Goal: Task Accomplishment & Management: Manage account settings

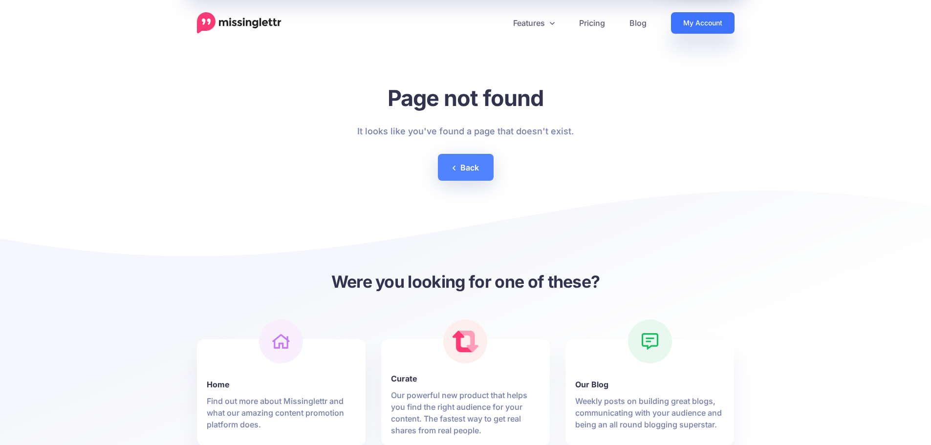
drag, startPoint x: 0, startPoint y: 0, endPoint x: 710, endPoint y: 22, distance: 710.2
click at [709, 22] on link "My Account" at bounding box center [703, 23] width 64 height 22
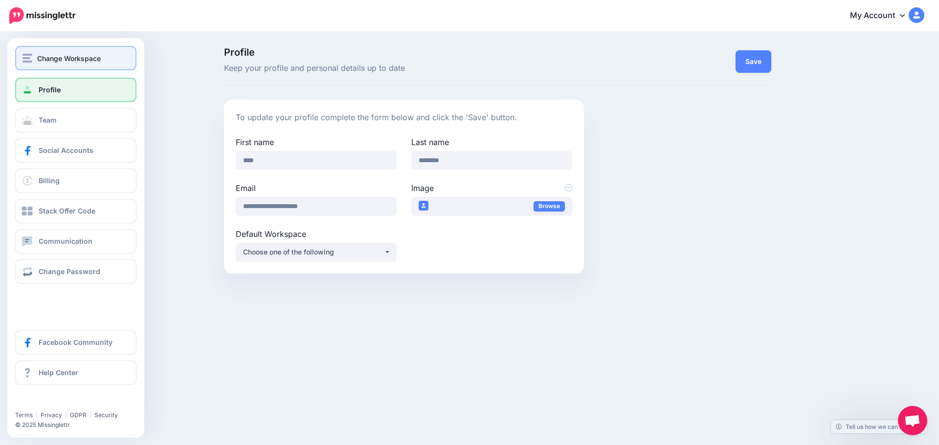
click at [66, 56] on span "Change Workspace" at bounding box center [69, 58] width 64 height 11
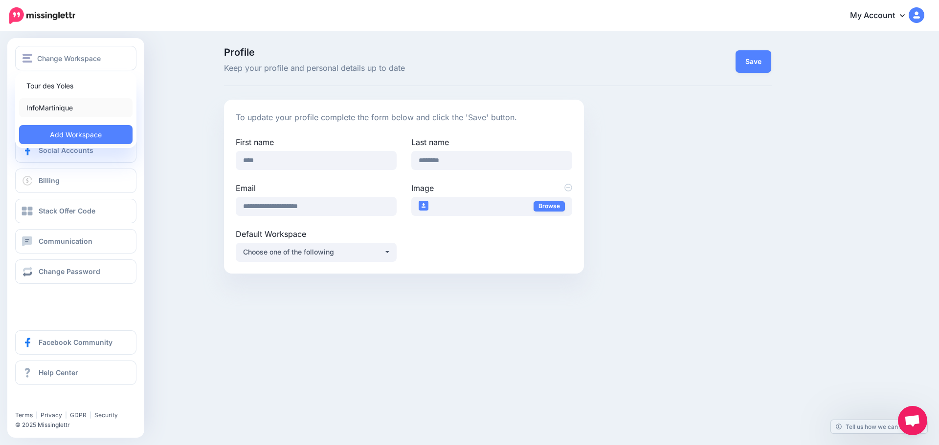
click at [79, 106] on link "InfoMartinique" at bounding box center [75, 107] width 113 height 19
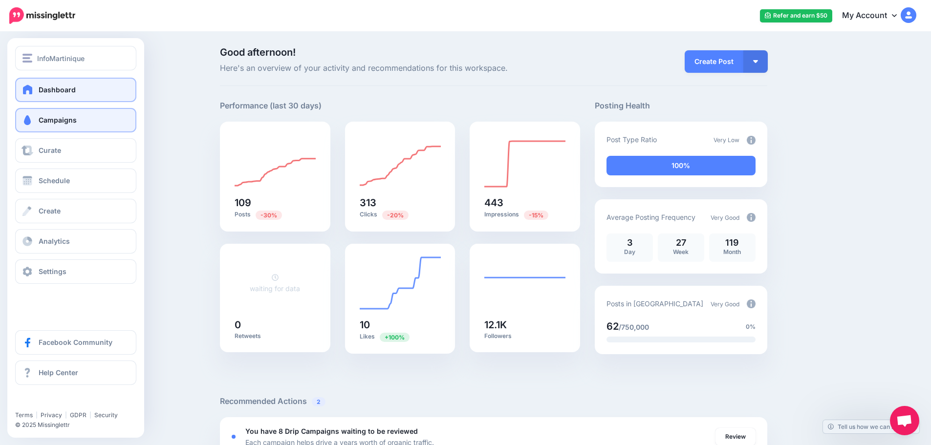
click at [50, 123] on span "Campaigns" at bounding box center [58, 120] width 38 height 8
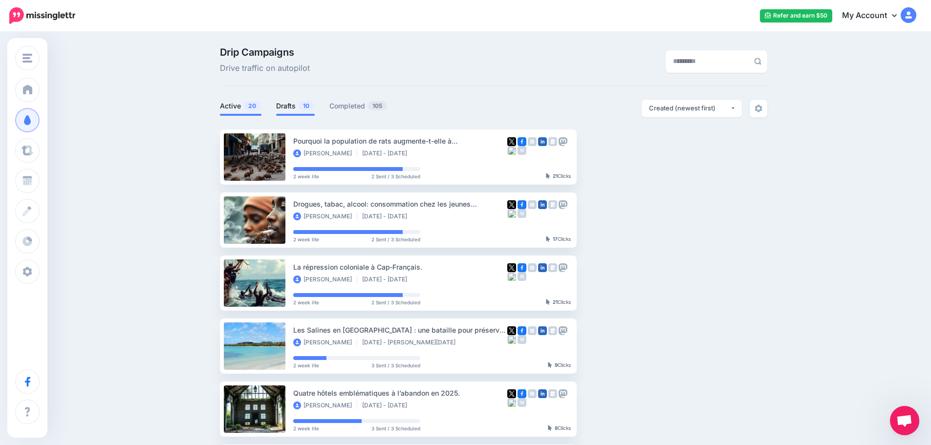
click at [284, 109] on link "Drafts 10" at bounding box center [295, 106] width 39 height 12
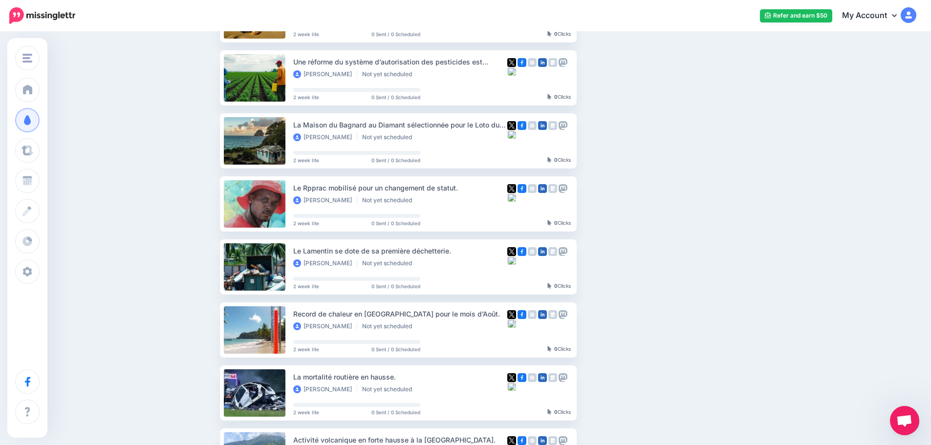
scroll to position [205, 0]
click at [614, 203] on link "Setup Campaign" at bounding box center [617, 205] width 66 height 18
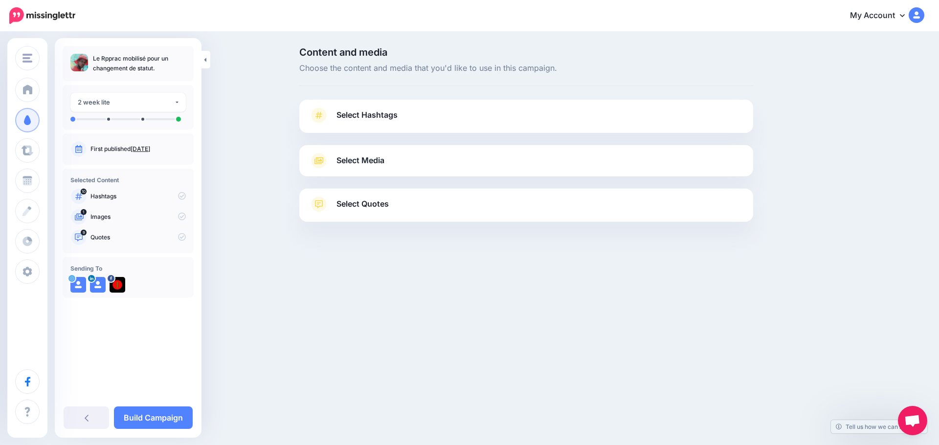
click at [400, 114] on link "Select Hashtags" at bounding box center [526, 120] width 434 height 25
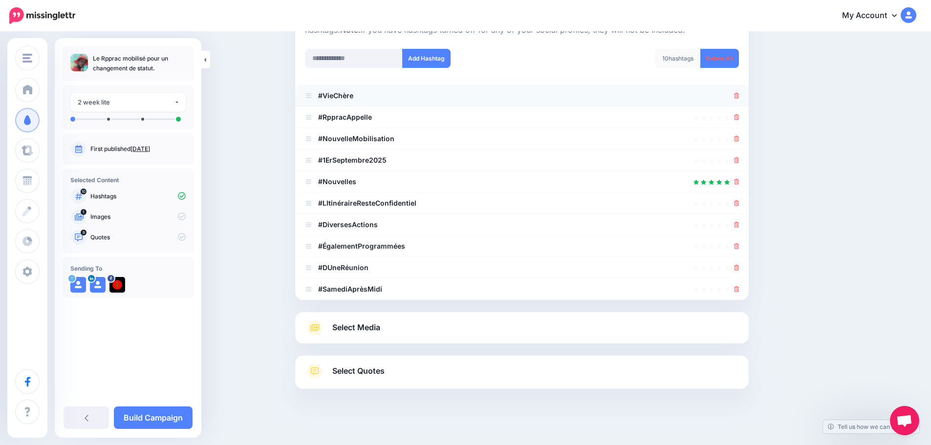
scroll to position [129, 0]
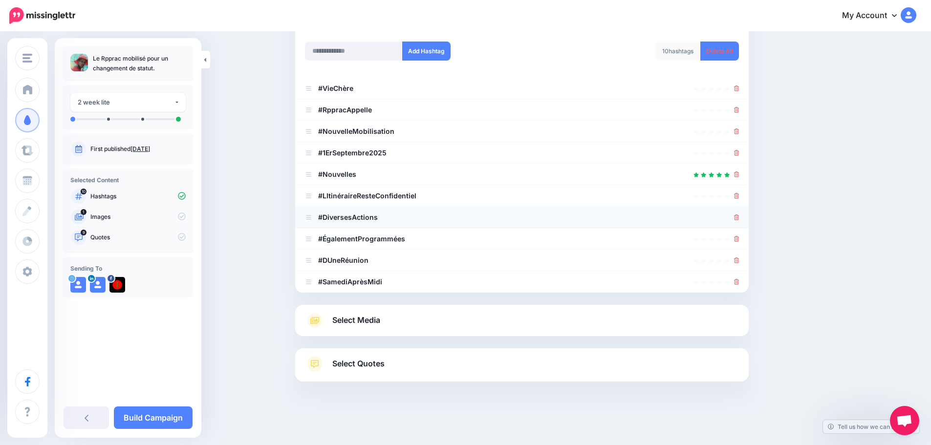
click at [739, 221] on div at bounding box center [736, 218] width 5 height 12
click at [739, 217] on icon at bounding box center [736, 218] width 5 height 6
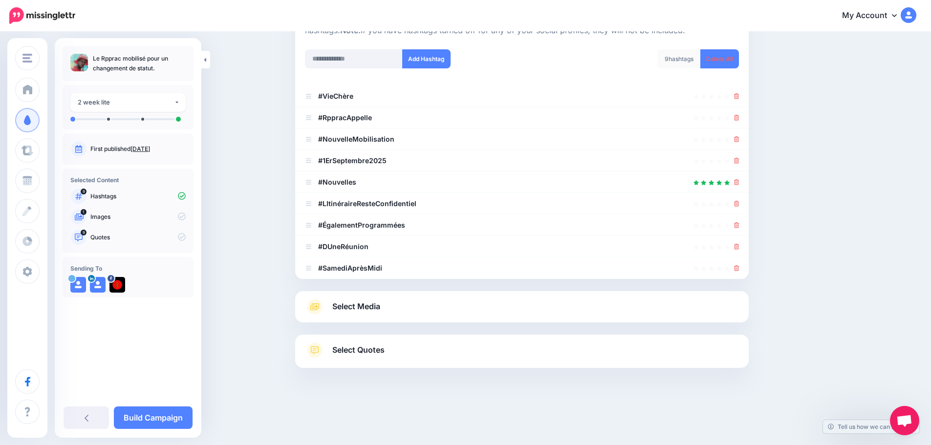
scroll to position [121, 0]
click at [739, 217] on li "#ÉgalementProgrammées" at bounding box center [522, 226] width 454 height 22
click at [740, 203] on icon at bounding box center [736, 204] width 5 height 6
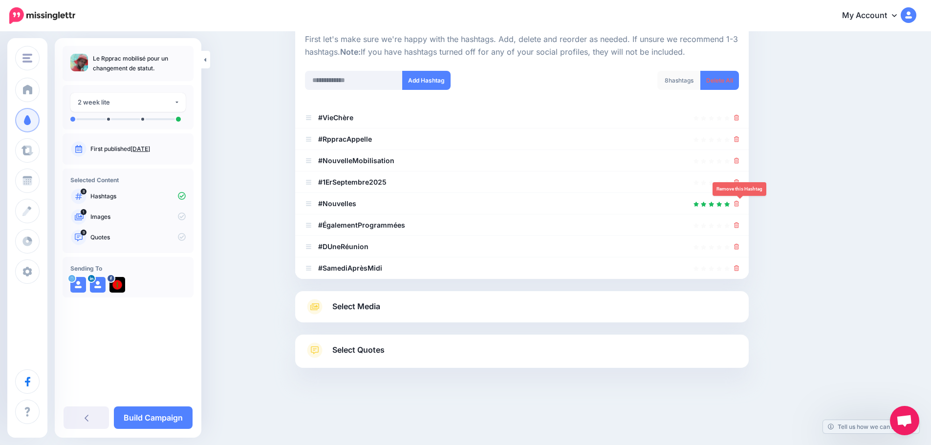
click at [740, 203] on icon at bounding box center [736, 204] width 5 height 6
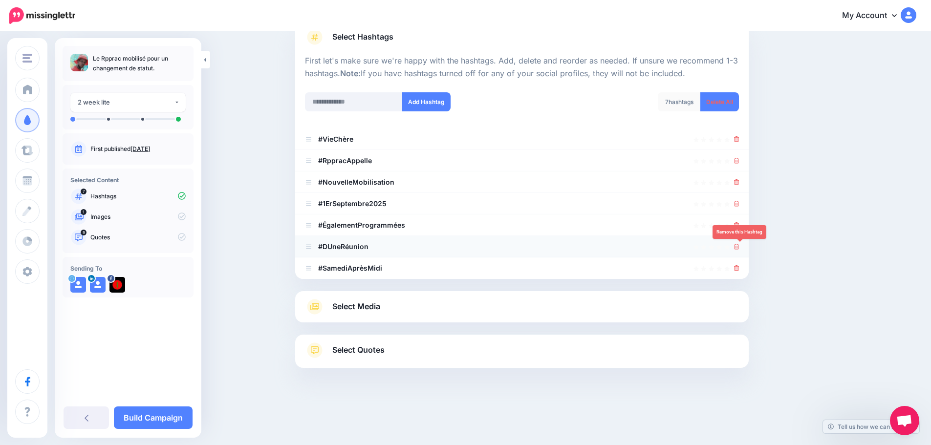
click at [740, 248] on icon at bounding box center [736, 247] width 5 height 6
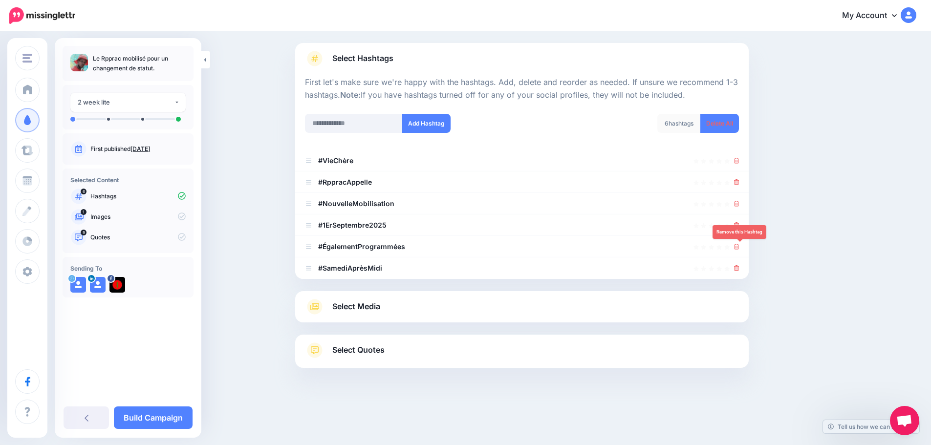
click at [740, 247] on icon at bounding box center [736, 247] width 5 height 6
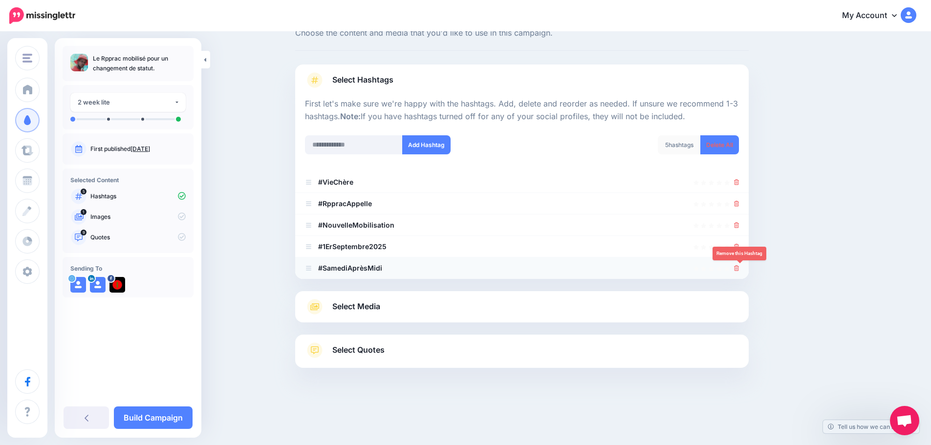
click at [738, 269] on icon at bounding box center [736, 268] width 5 height 6
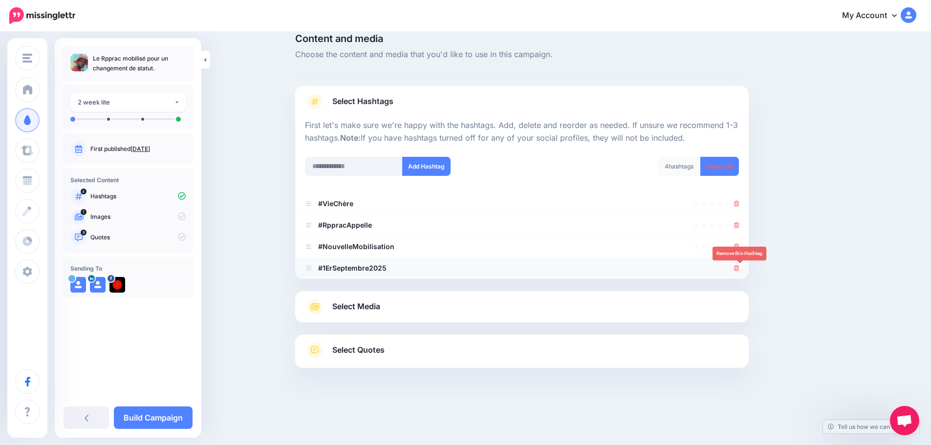
click at [740, 265] on link at bounding box center [736, 268] width 5 height 8
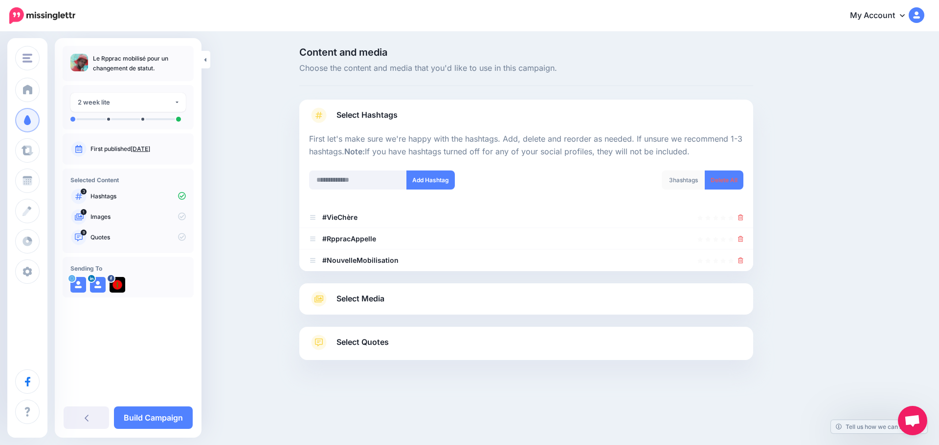
click at [740, 265] on div at bounding box center [740, 261] width 5 height 12
click at [740, 262] on icon at bounding box center [740, 261] width 5 height 6
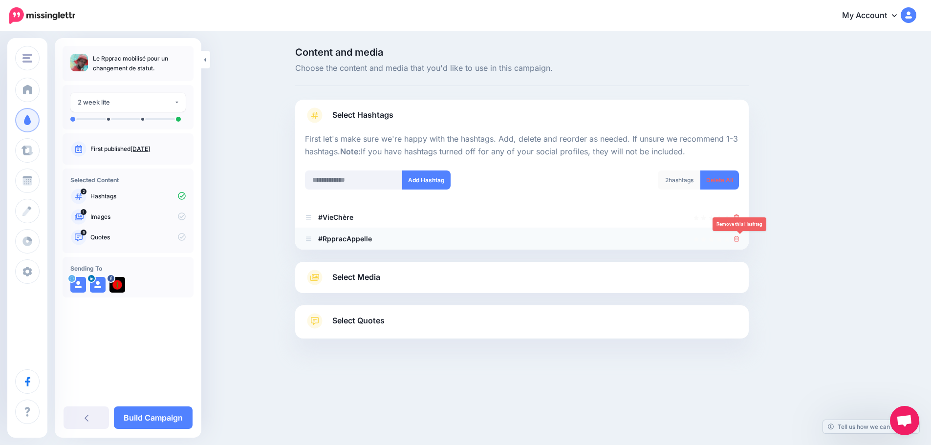
click at [740, 238] on icon at bounding box center [736, 239] width 5 height 6
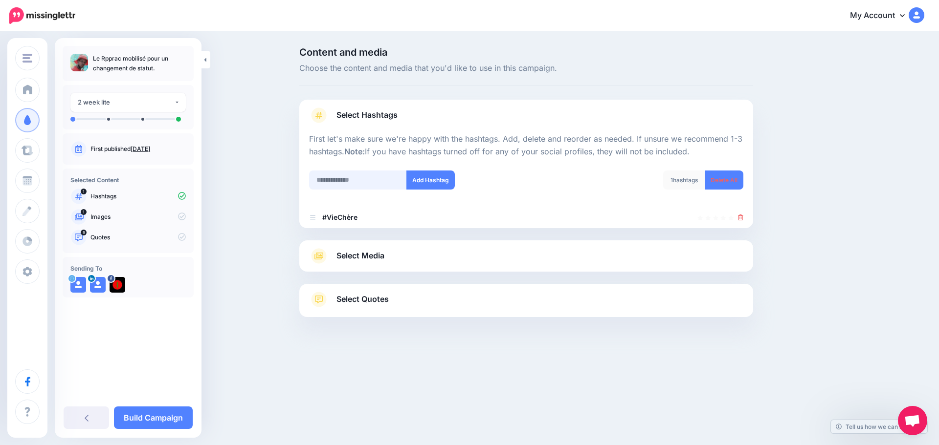
click at [383, 183] on input "text" at bounding box center [358, 180] width 98 height 19
type input "**********"
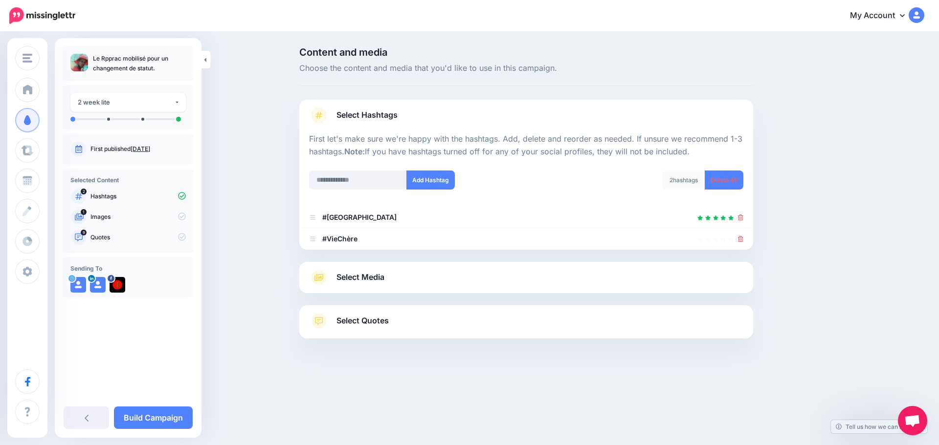
click at [372, 286] on div "Select Media Next, let's make sure we have the best media for this campaign. De…" at bounding box center [526, 277] width 454 height 31
click at [373, 279] on span "Select Media" at bounding box center [360, 277] width 48 height 13
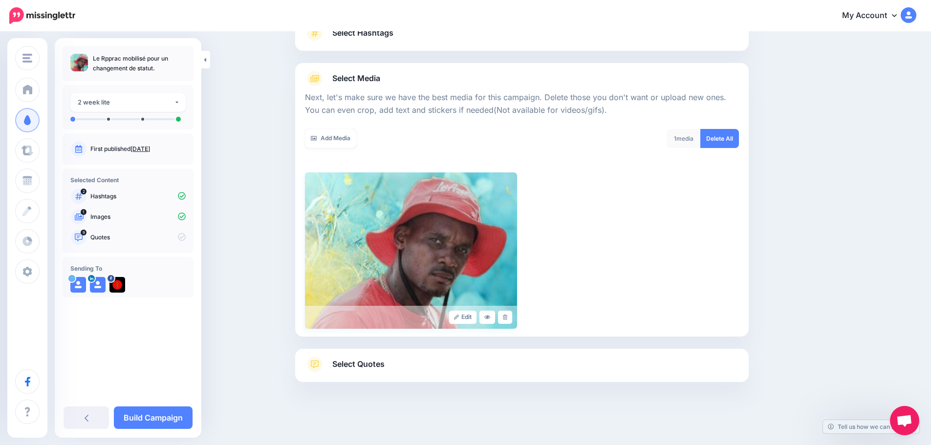
scroll to position [83, 0]
click at [346, 362] on span "Select Quotes" at bounding box center [358, 363] width 52 height 13
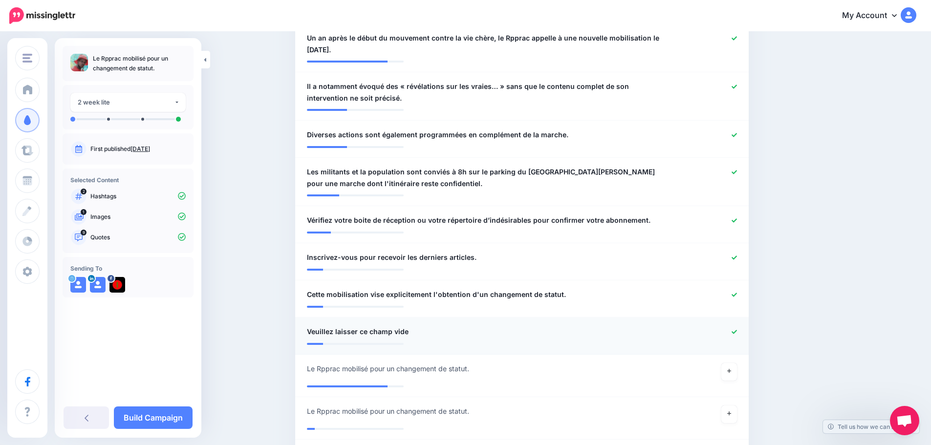
scroll to position [425, 0]
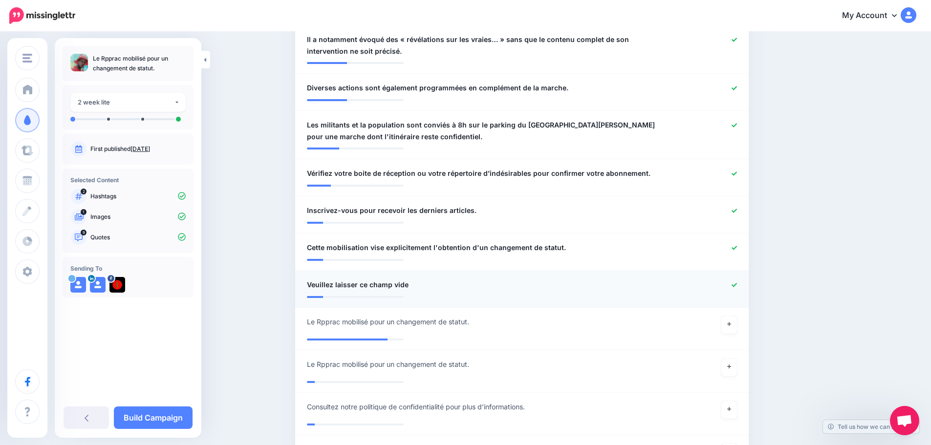
click at [737, 285] on icon at bounding box center [734, 285] width 5 height 5
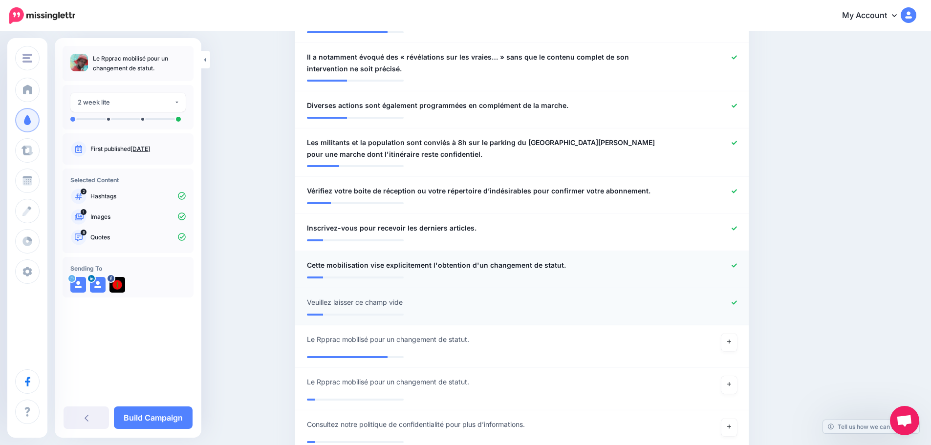
scroll to position [376, 0]
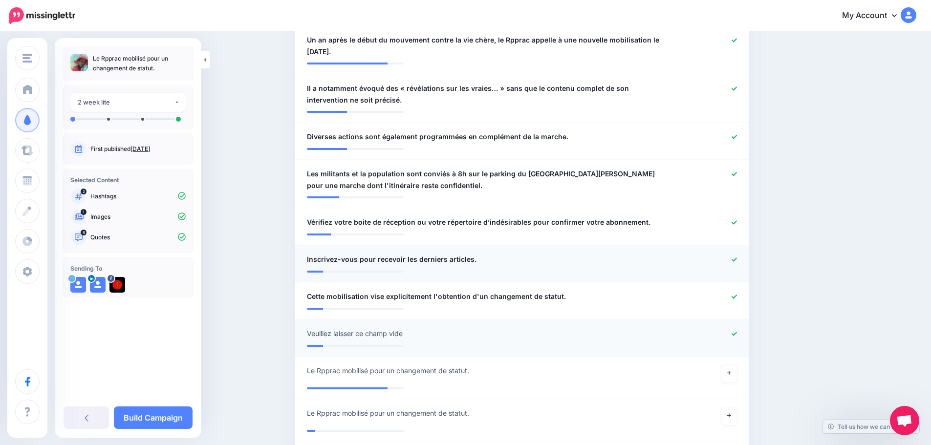
click at [737, 260] on icon at bounding box center [734, 260] width 5 height 4
click at [737, 225] on link at bounding box center [734, 222] width 5 height 7
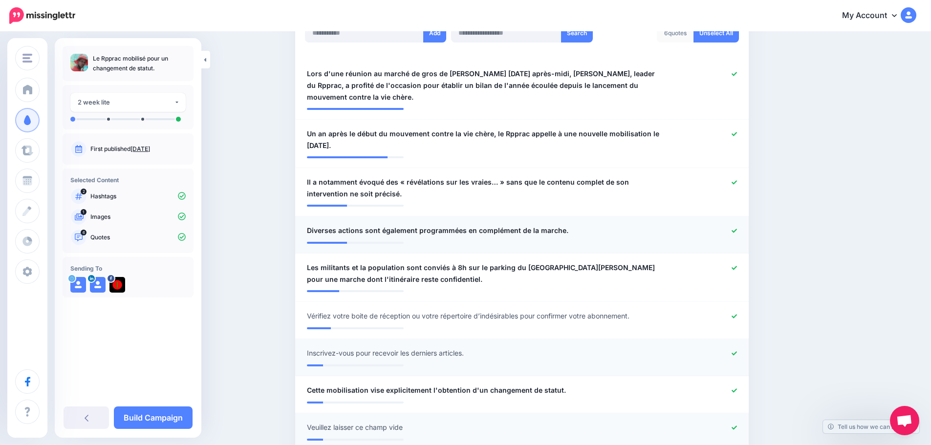
scroll to position [278, 0]
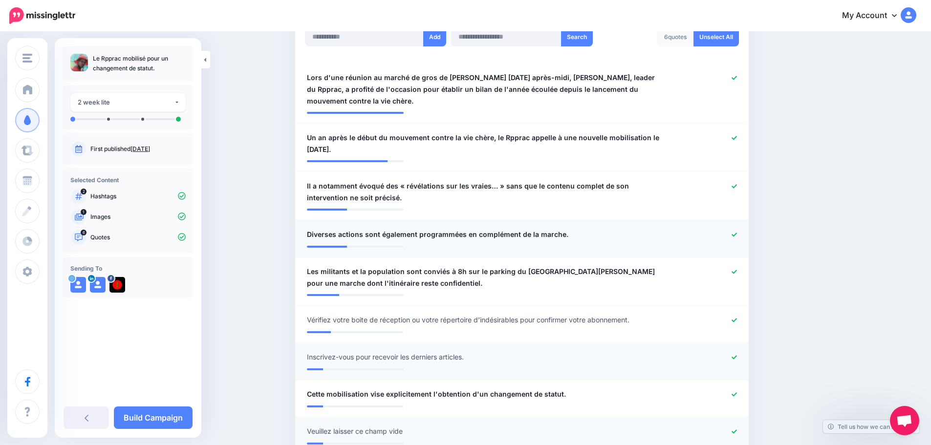
click at [737, 235] on icon at bounding box center [734, 235] width 5 height 4
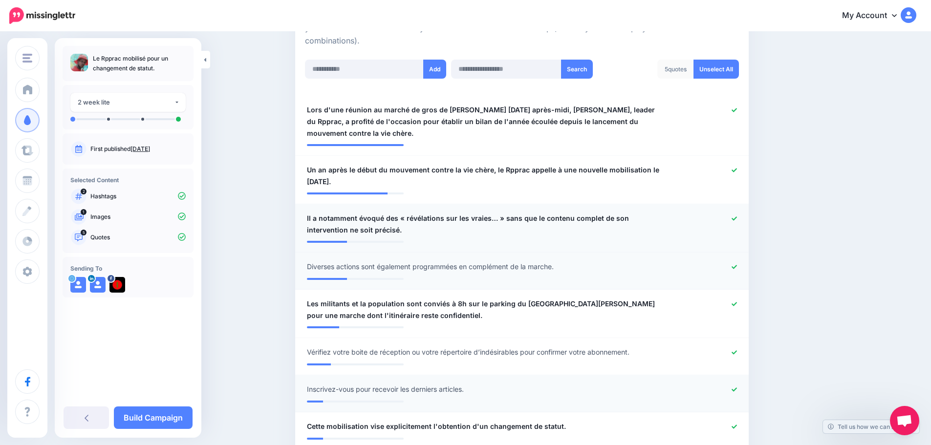
scroll to position [180, 0]
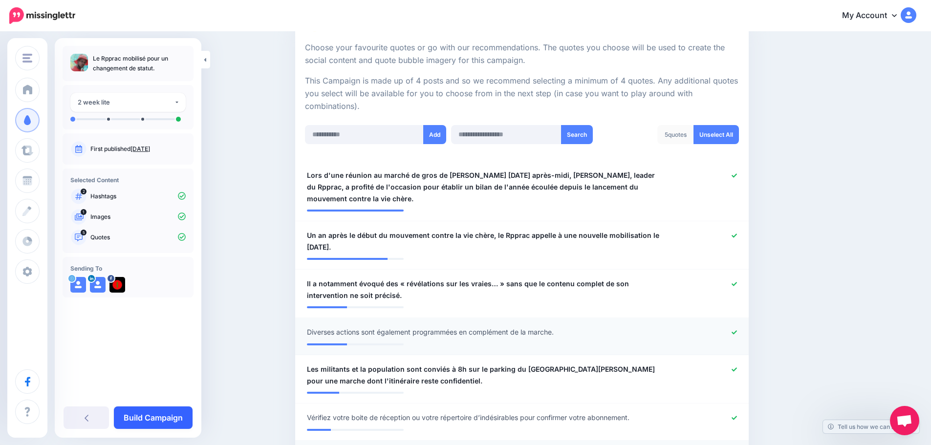
click at [172, 413] on link "Build Campaign" at bounding box center [153, 418] width 79 height 22
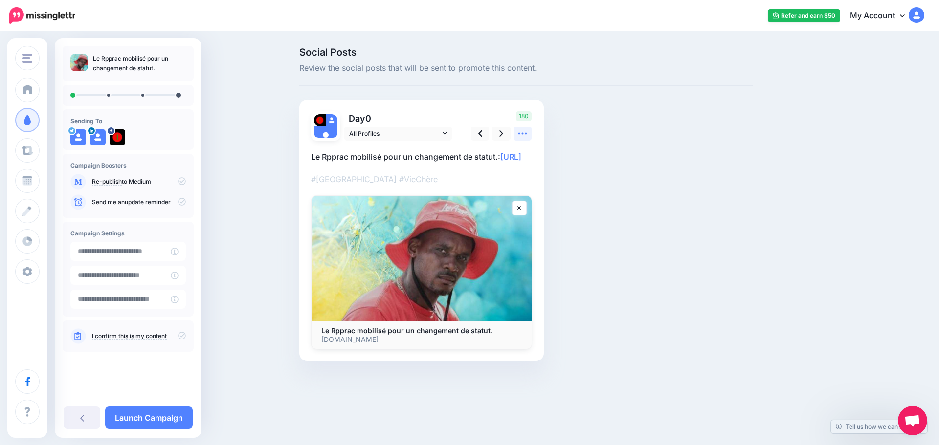
click at [529, 132] on link at bounding box center [522, 134] width 19 height 14
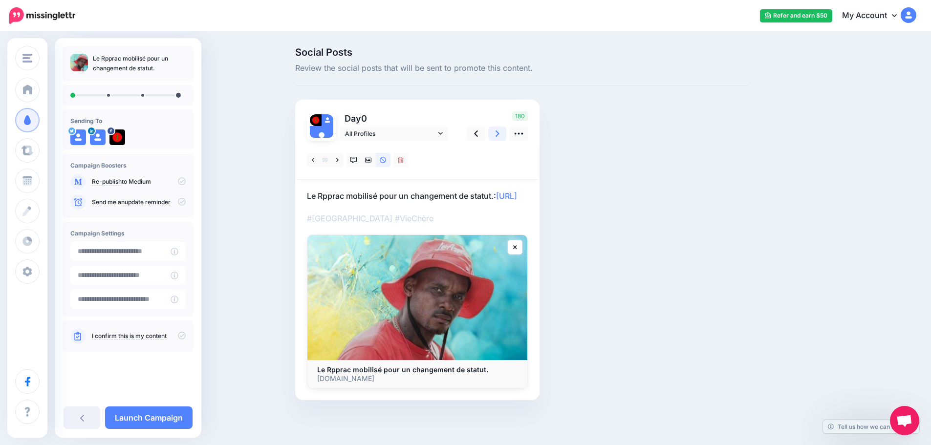
click at [500, 135] on icon at bounding box center [498, 134] width 4 height 10
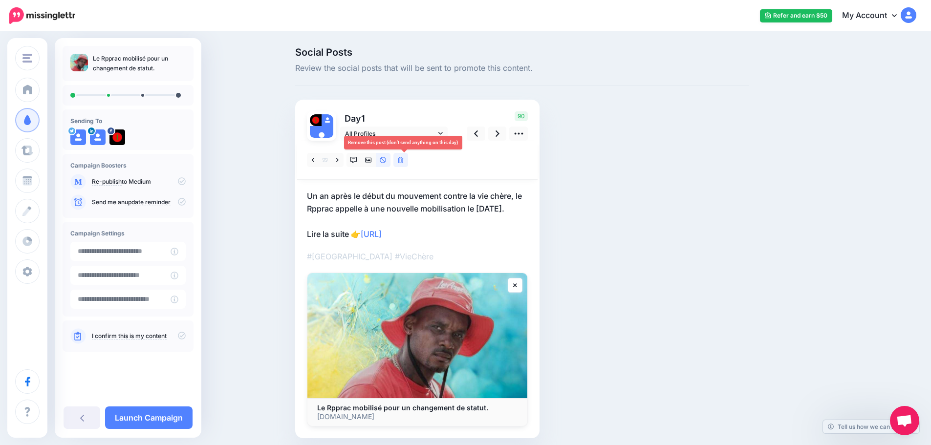
click at [404, 163] on icon at bounding box center [401, 160] width 6 height 7
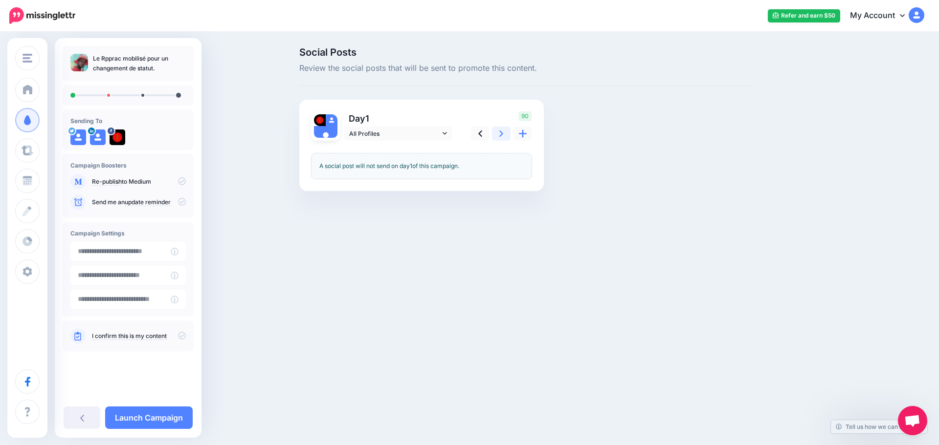
click at [500, 136] on icon at bounding box center [501, 134] width 4 height 6
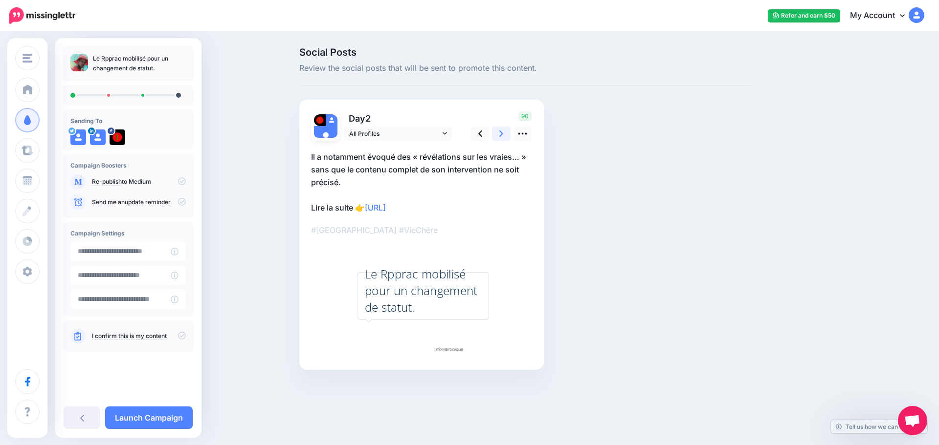
click at [501, 135] on icon at bounding box center [501, 134] width 4 height 6
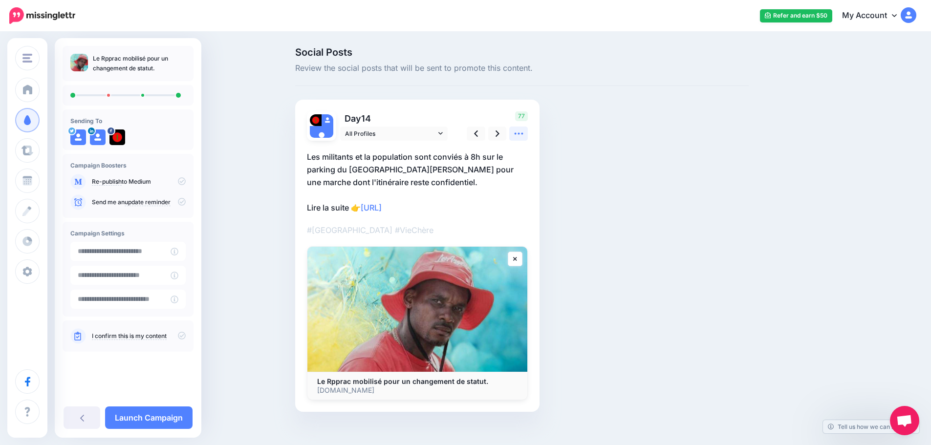
click at [524, 132] on icon at bounding box center [519, 134] width 10 height 10
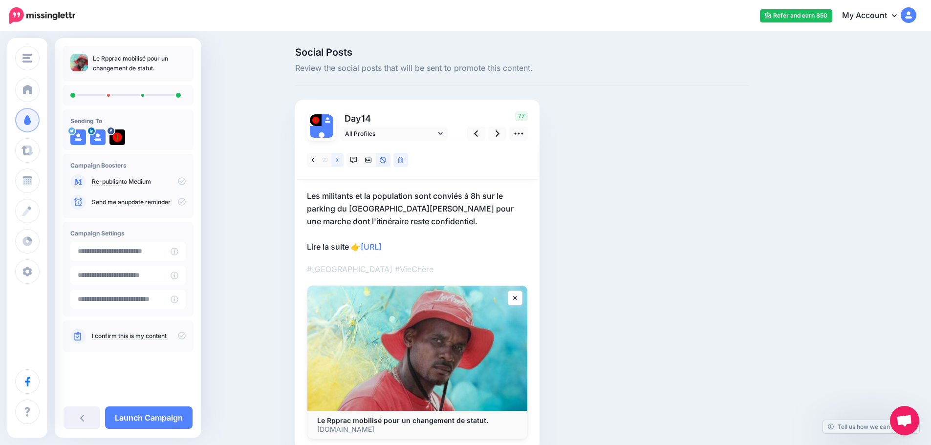
click at [342, 160] on link at bounding box center [337, 160] width 12 height 14
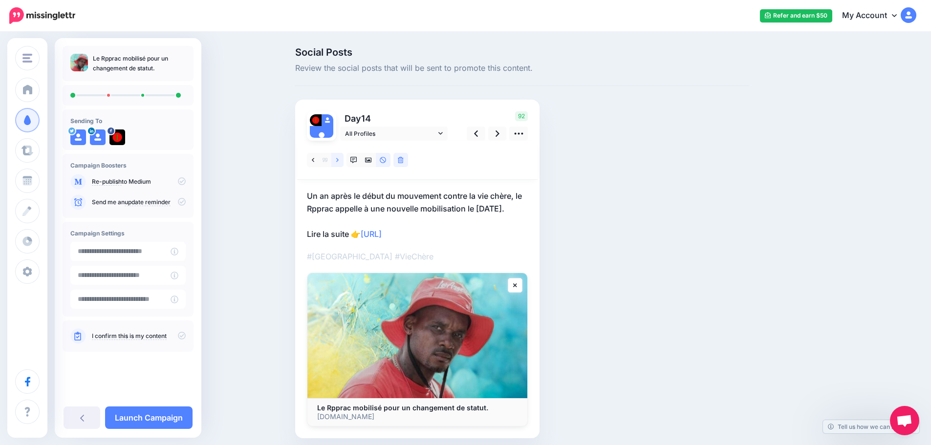
click at [344, 159] on link at bounding box center [337, 160] width 12 height 14
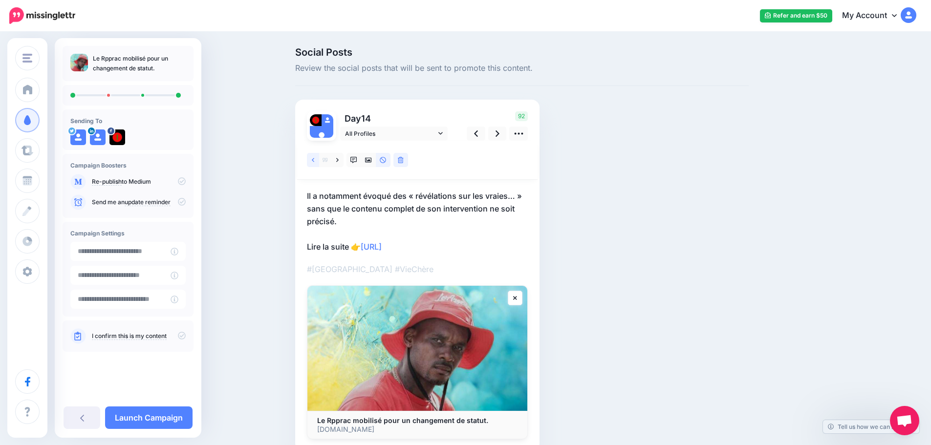
click at [314, 157] on icon at bounding box center [313, 160] width 2 height 7
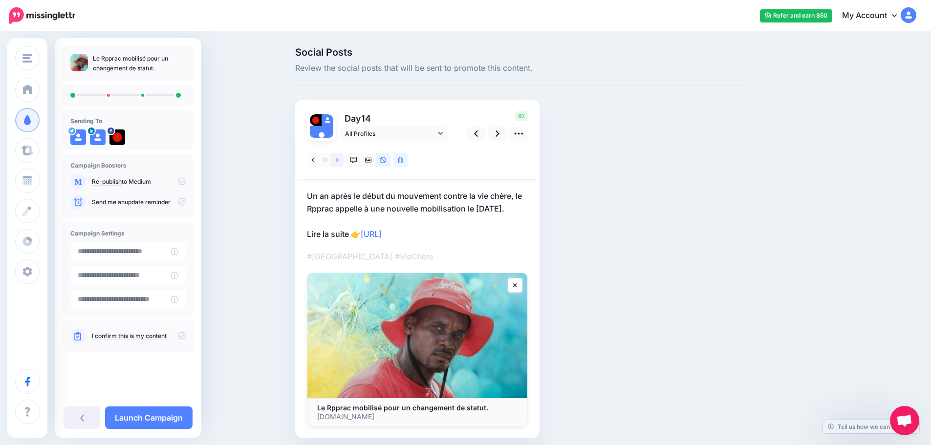
click at [339, 161] on link at bounding box center [337, 160] width 12 height 14
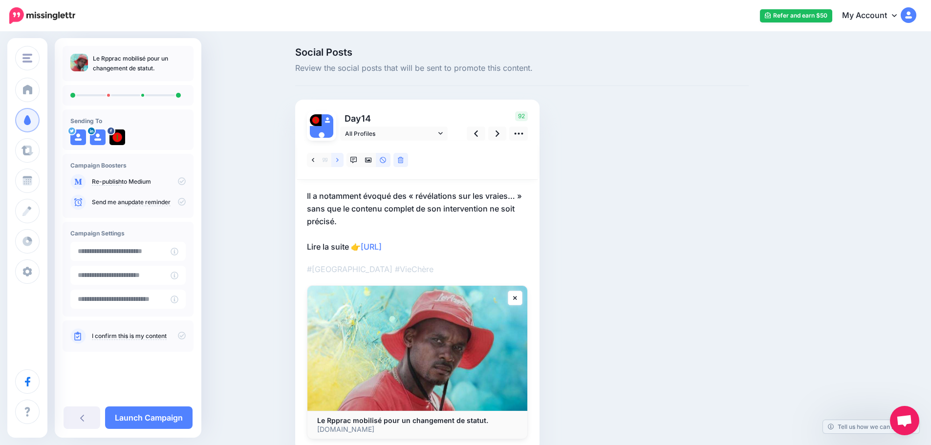
click at [340, 156] on link at bounding box center [337, 160] width 12 height 14
click at [340, 155] on link at bounding box center [337, 160] width 12 height 14
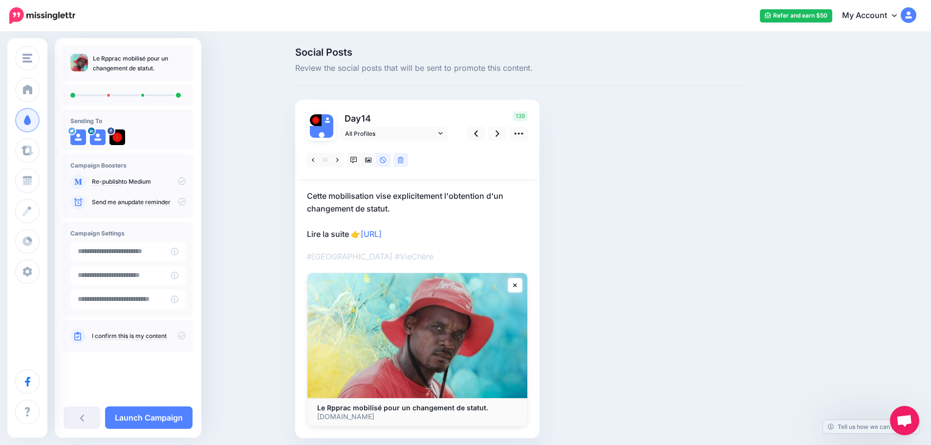
click at [181, 334] on icon at bounding box center [182, 336] width 8 height 8
click at [138, 419] on link "Launch Campaign" at bounding box center [149, 418] width 88 height 22
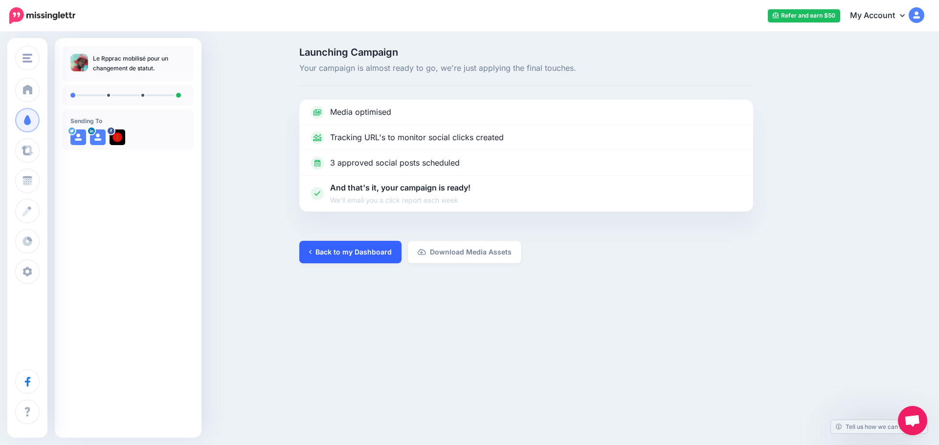
click at [337, 250] on link "Back to my Dashboard" at bounding box center [350, 252] width 102 height 22
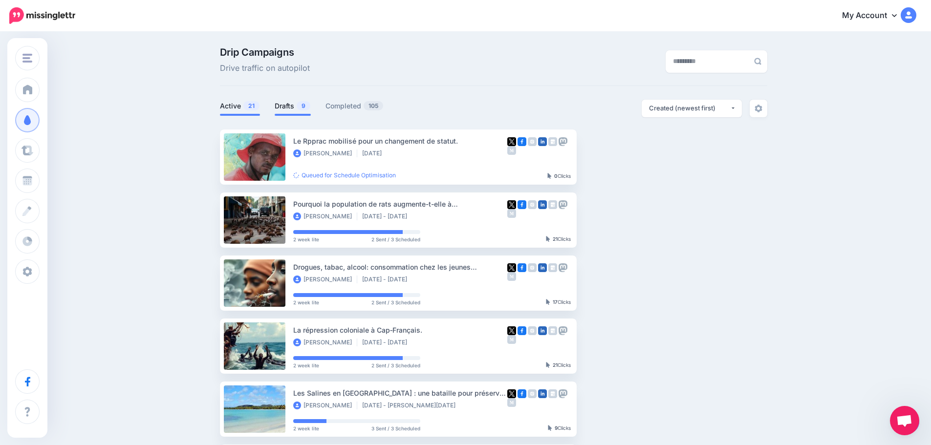
click at [292, 109] on link "Drafts 9" at bounding box center [293, 106] width 36 height 12
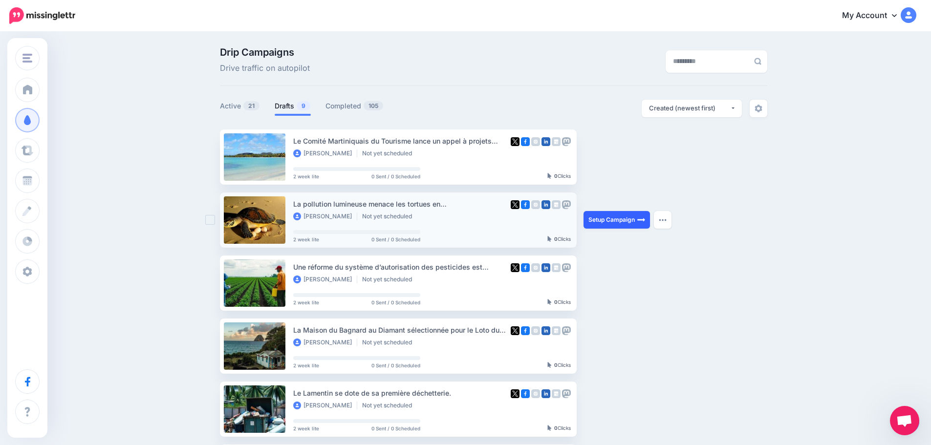
click at [617, 217] on link "Setup Campaign" at bounding box center [617, 220] width 66 height 18
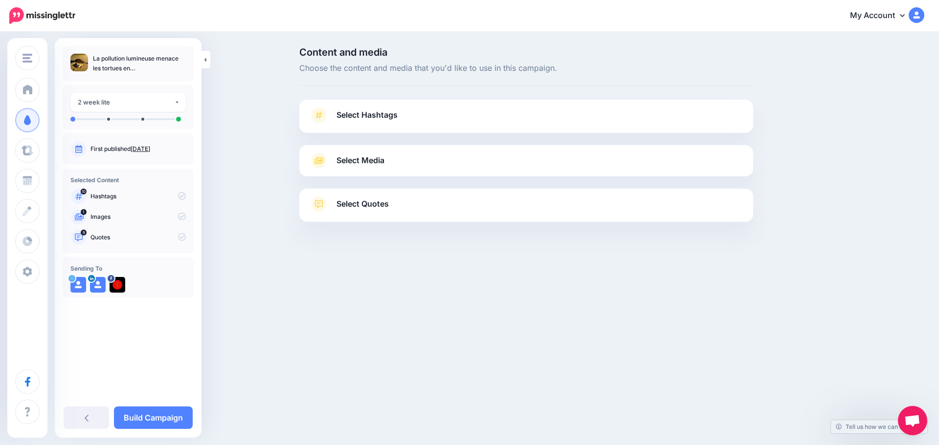
click at [383, 117] on span "Select Hashtags" at bounding box center [366, 115] width 61 height 13
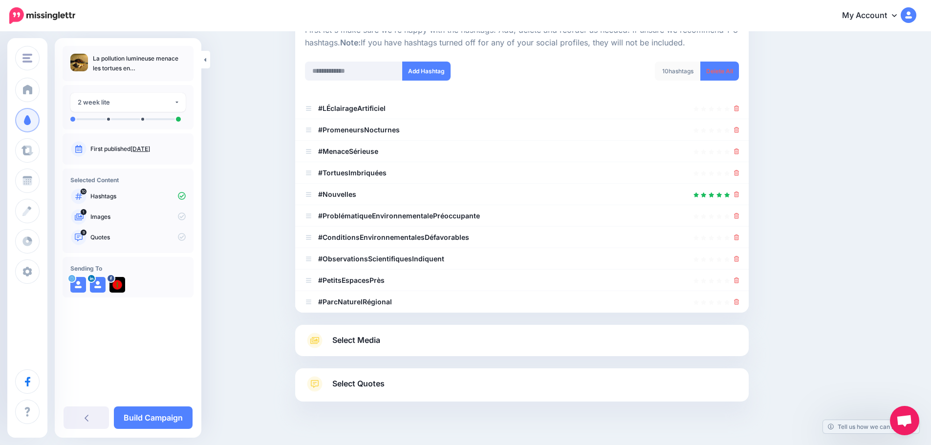
scroll to position [129, 0]
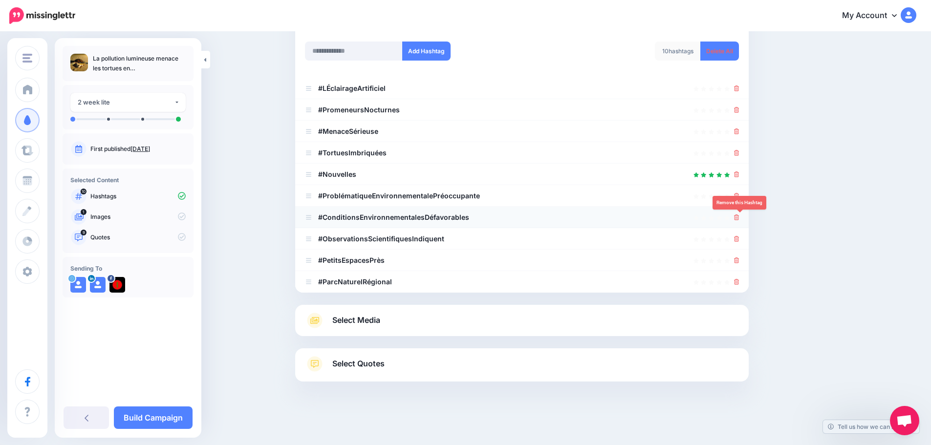
click at [740, 219] on icon at bounding box center [736, 218] width 5 height 6
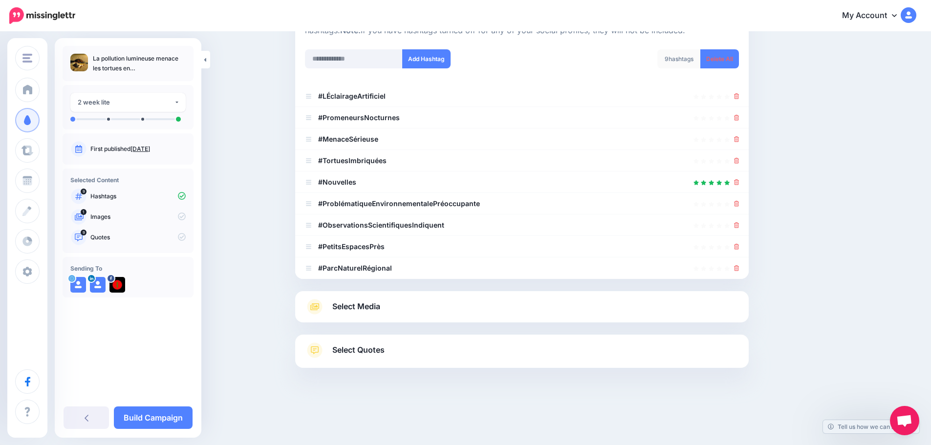
scroll to position [121, 0]
click at [740, 219] on li "#ObservationsScientifiquesIndiquent" at bounding box center [522, 226] width 454 height 22
click at [738, 248] on icon at bounding box center [736, 247] width 5 height 6
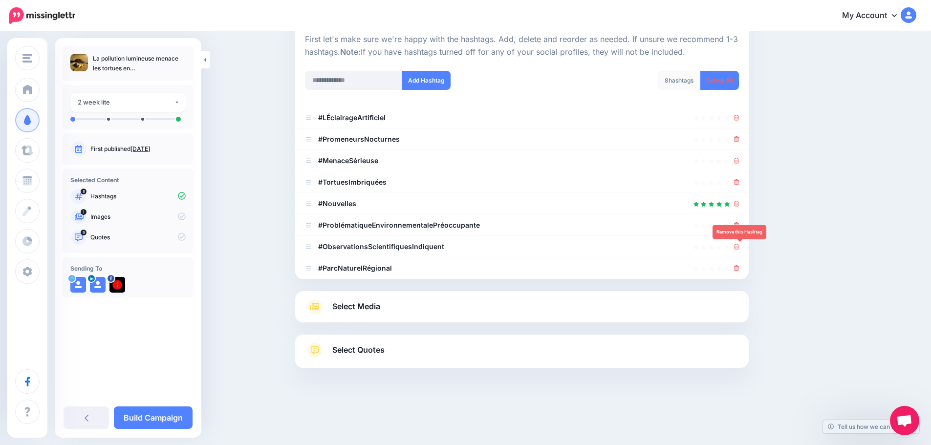
click at [738, 247] on icon at bounding box center [736, 247] width 5 height 6
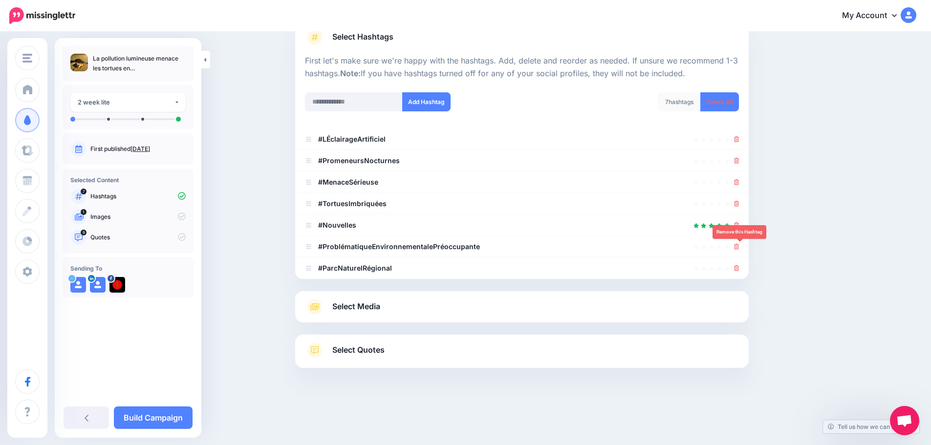
scroll to position [78, 0]
click at [738, 247] on icon at bounding box center [736, 247] width 5 height 6
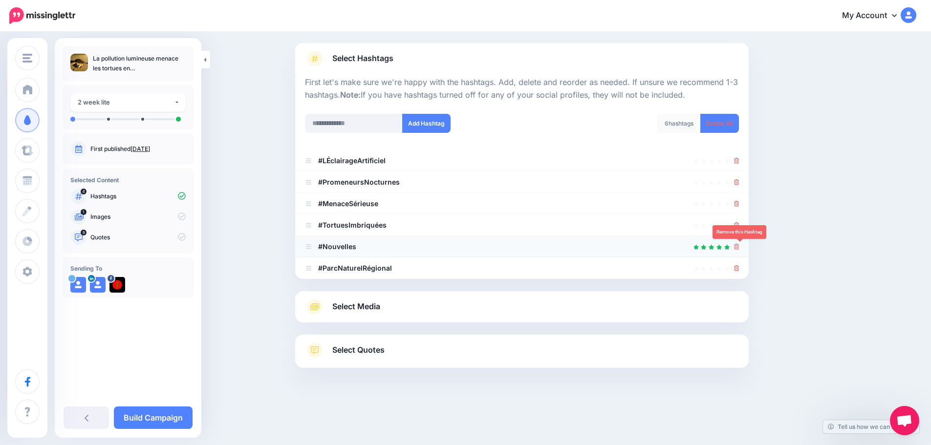
scroll to position [57, 0]
click at [740, 248] on icon at bounding box center [736, 247] width 5 height 6
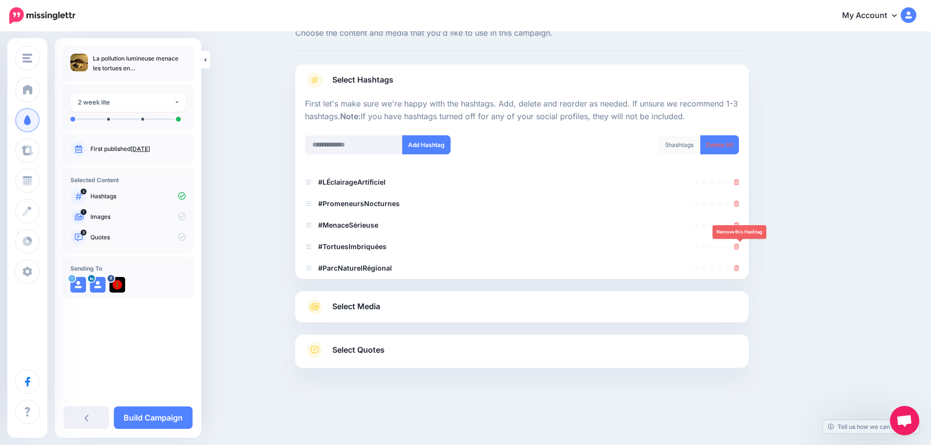
click at [740, 248] on icon at bounding box center [736, 247] width 5 height 6
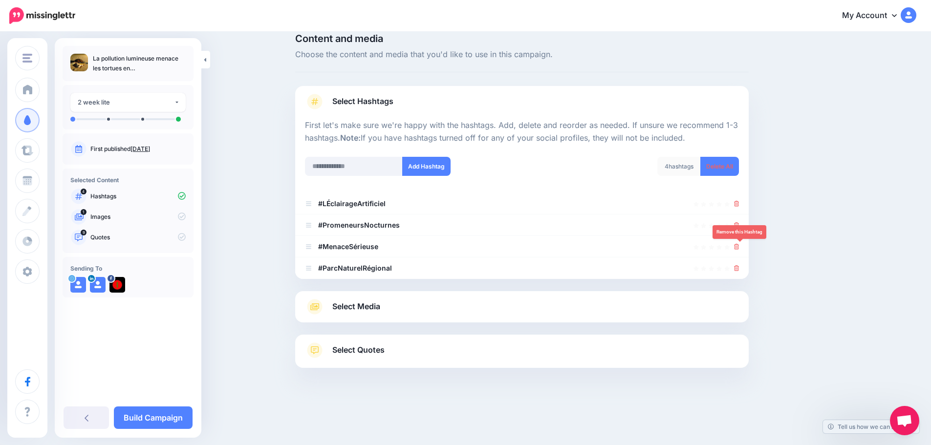
scroll to position [14, 0]
drag, startPoint x: 739, startPoint y: 262, endPoint x: 742, endPoint y: 266, distance: 5.0
click at [740, 264] on li "#ParcNaturelRégional" at bounding box center [522, 269] width 454 height 22
click at [740, 271] on icon at bounding box center [736, 268] width 5 height 6
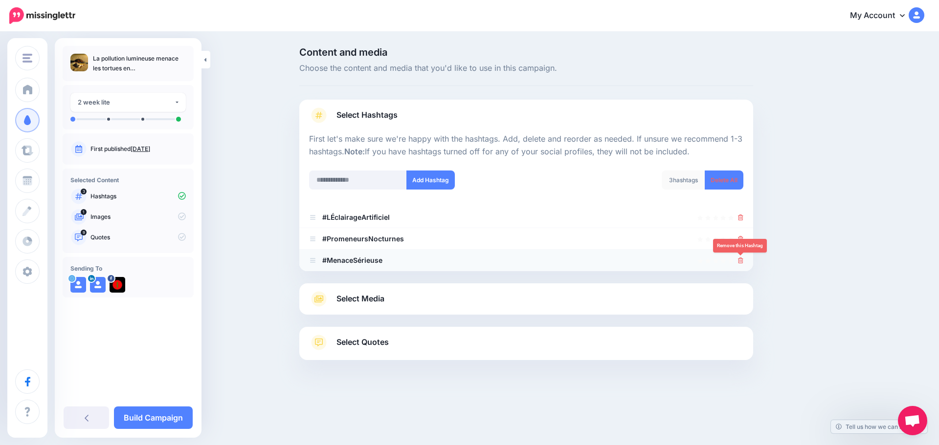
click at [741, 258] on icon at bounding box center [740, 261] width 5 height 6
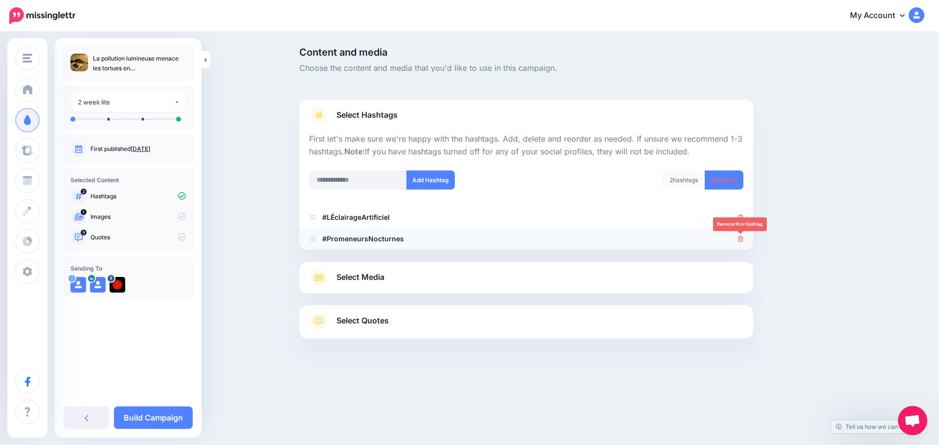
click at [741, 239] on icon at bounding box center [740, 239] width 5 height 6
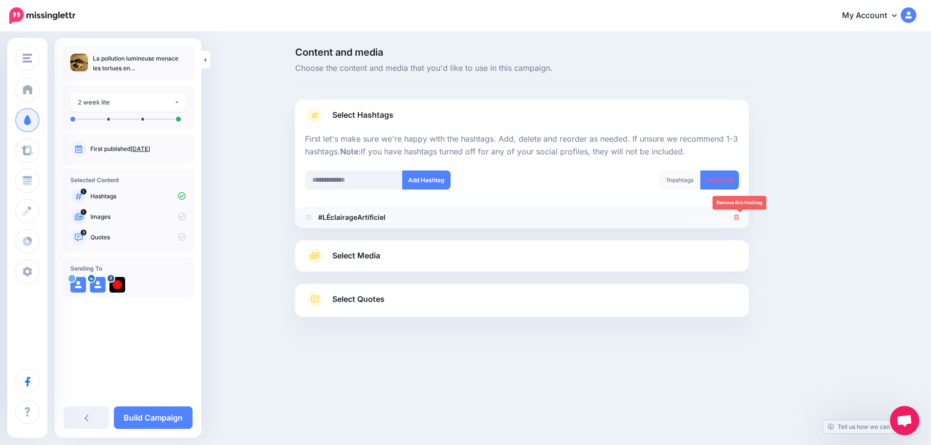
click at [740, 213] on div at bounding box center [736, 218] width 5 height 12
click at [360, 182] on input "text" at bounding box center [354, 180] width 98 height 19
type input "*******"
drag, startPoint x: 360, startPoint y: 184, endPoint x: 361, endPoint y: 189, distance: 4.9
click at [361, 189] on input "text" at bounding box center [354, 180] width 98 height 19
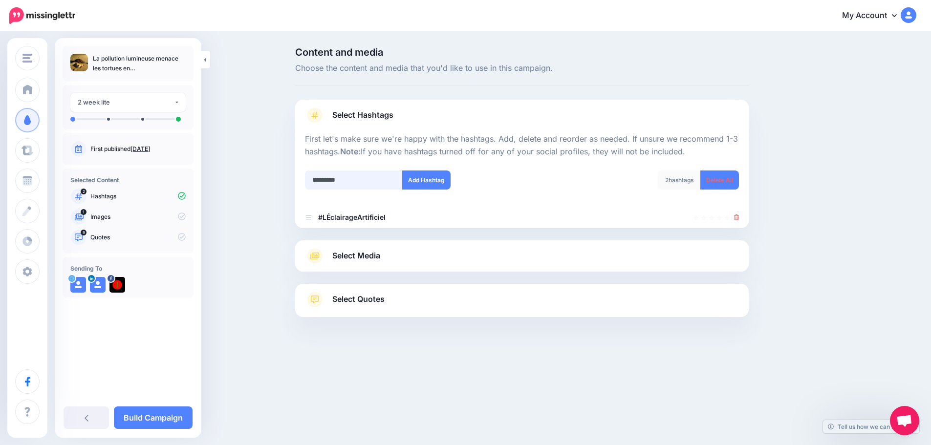
type input "**********"
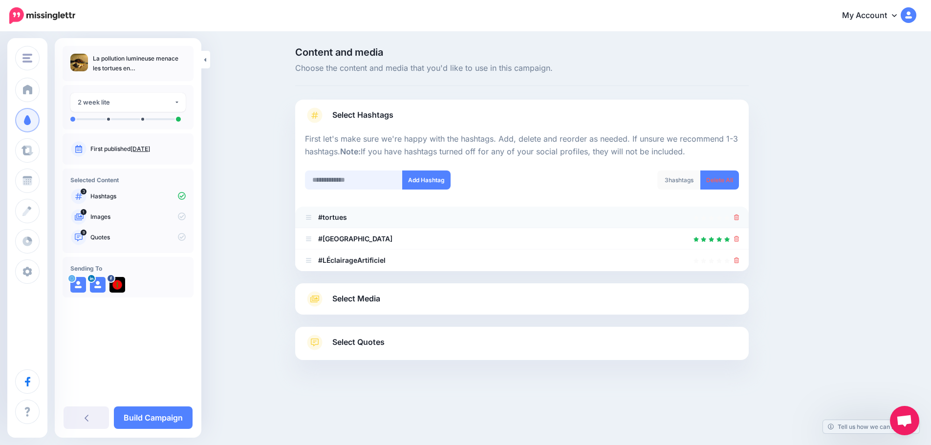
scroll to position [14, 0]
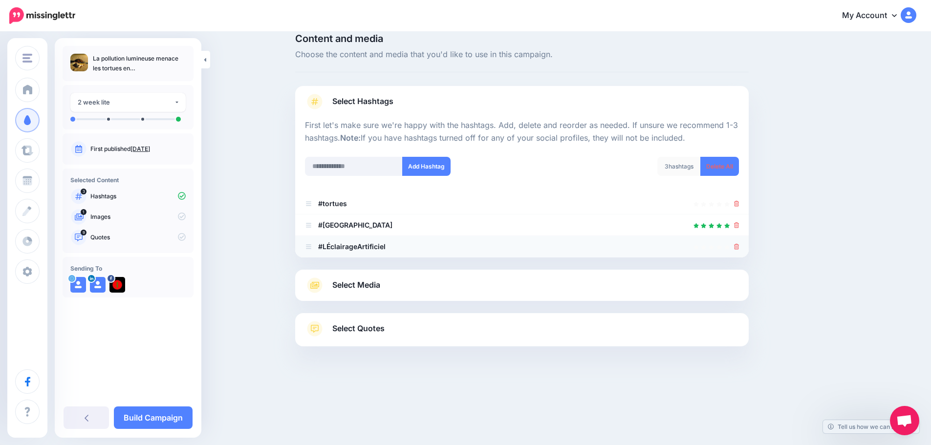
click at [740, 247] on icon at bounding box center [736, 247] width 5 height 6
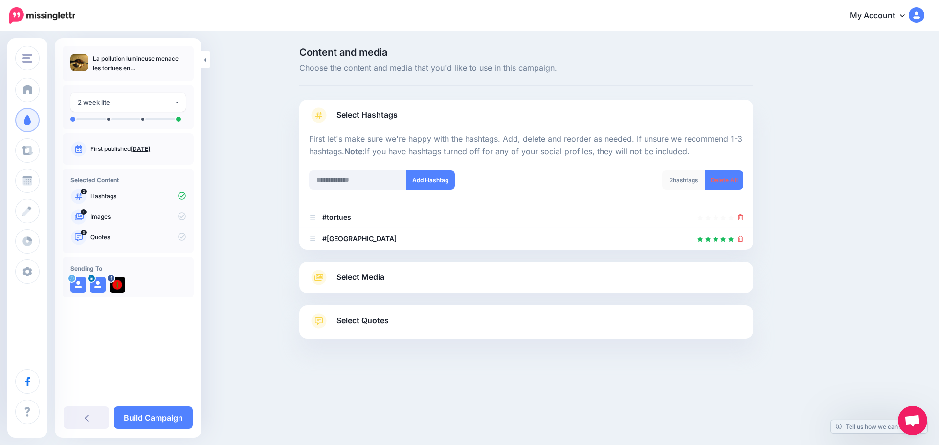
click at [358, 283] on span "Select Media" at bounding box center [360, 277] width 48 height 13
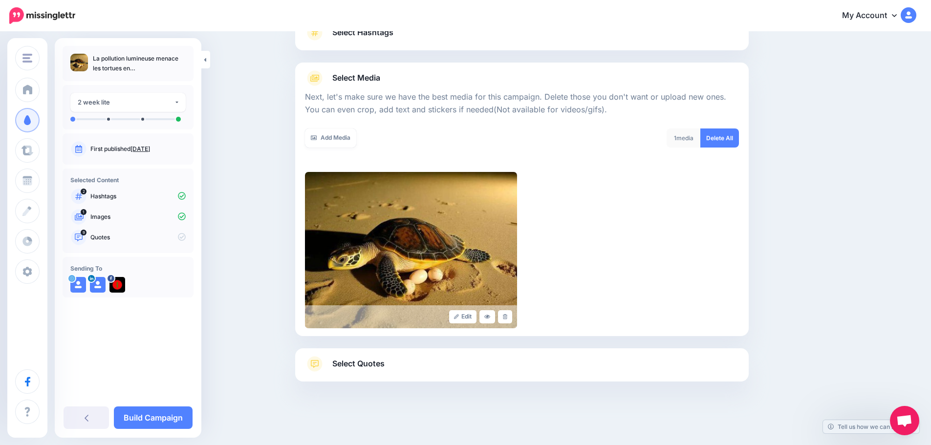
click at [364, 367] on span "Select Quotes" at bounding box center [358, 363] width 52 height 13
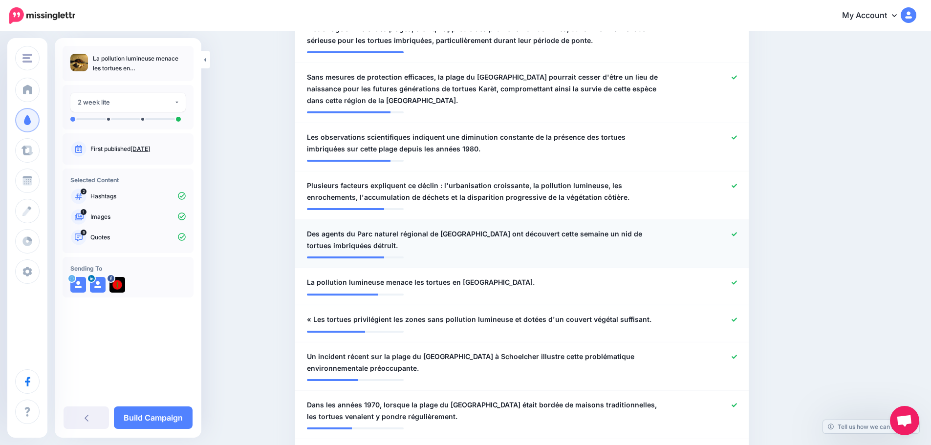
scroll to position [278, 0]
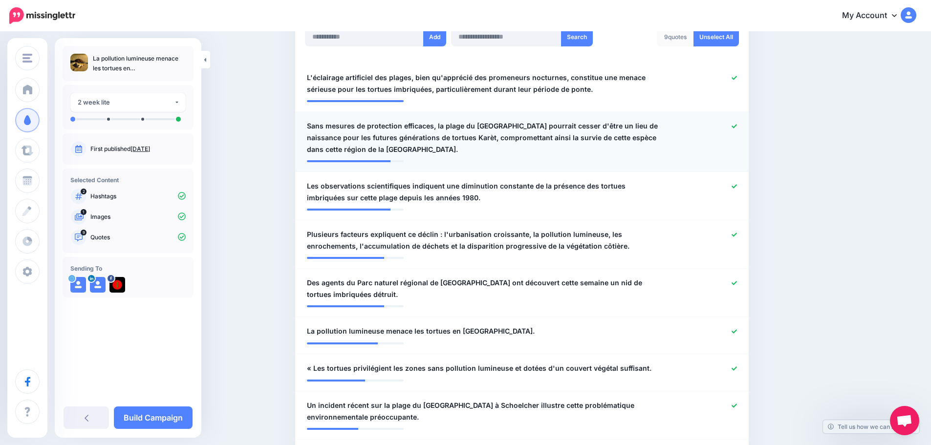
click at [737, 126] on icon at bounding box center [734, 126] width 5 height 5
click at [736, 78] on icon at bounding box center [734, 78] width 5 height 4
click at [176, 414] on link "Build Campaign" at bounding box center [153, 418] width 79 height 22
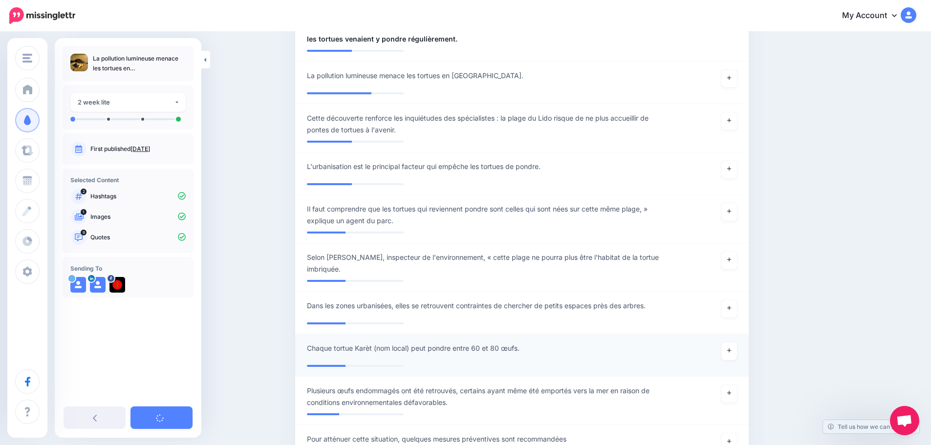
scroll to position [782, 0]
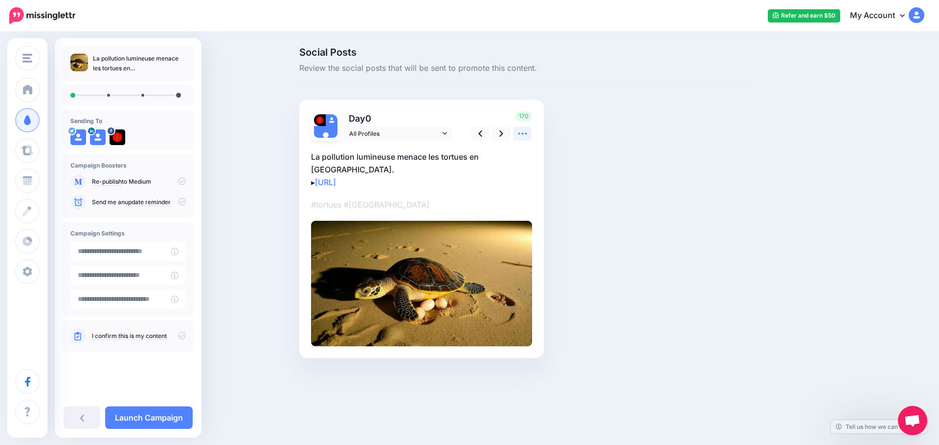
click at [522, 137] on icon at bounding box center [522, 134] width 10 height 10
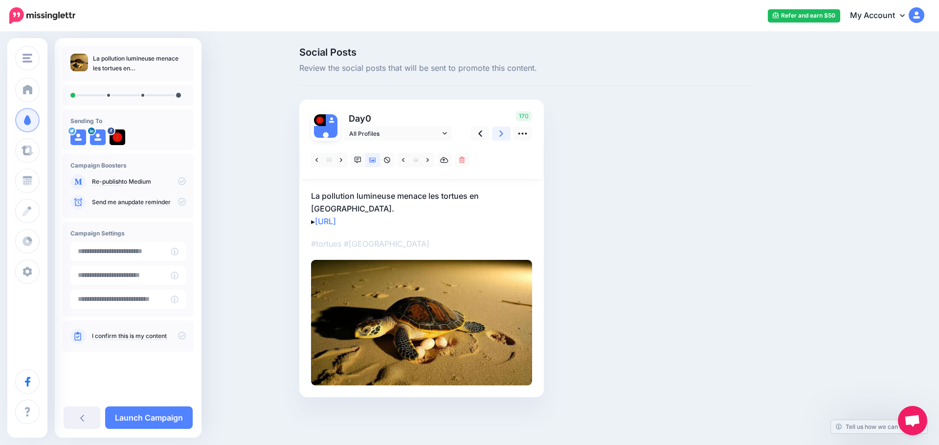
click at [502, 132] on icon at bounding box center [501, 134] width 4 height 6
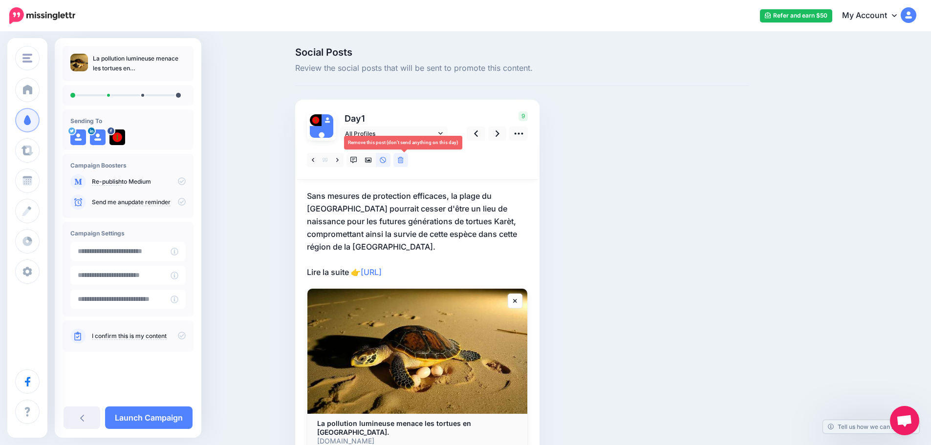
click at [407, 164] on link at bounding box center [401, 160] width 15 height 14
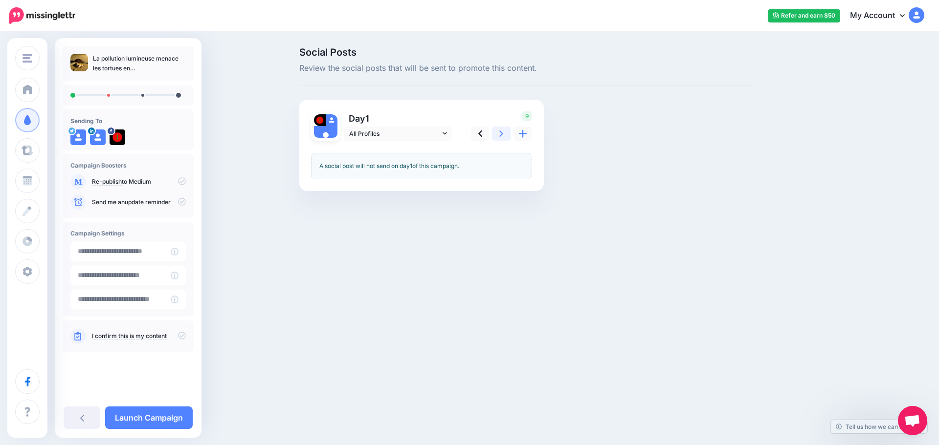
click at [503, 136] on icon at bounding box center [501, 134] width 4 height 10
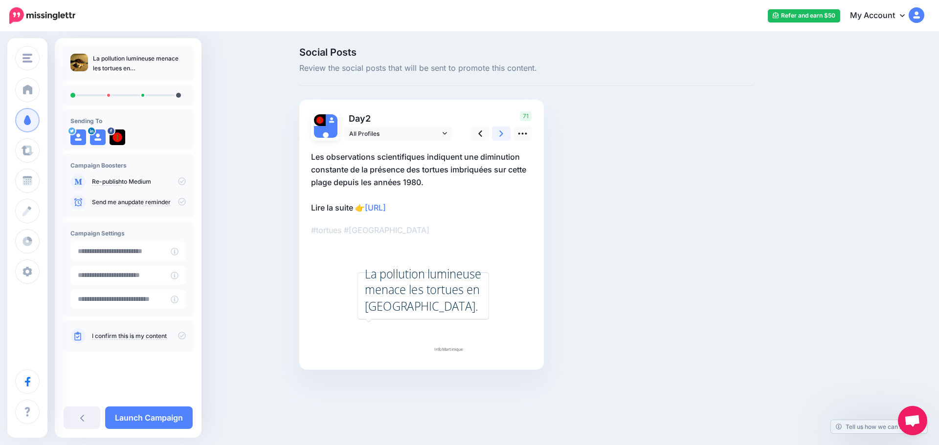
click at [503, 135] on icon at bounding box center [501, 134] width 4 height 10
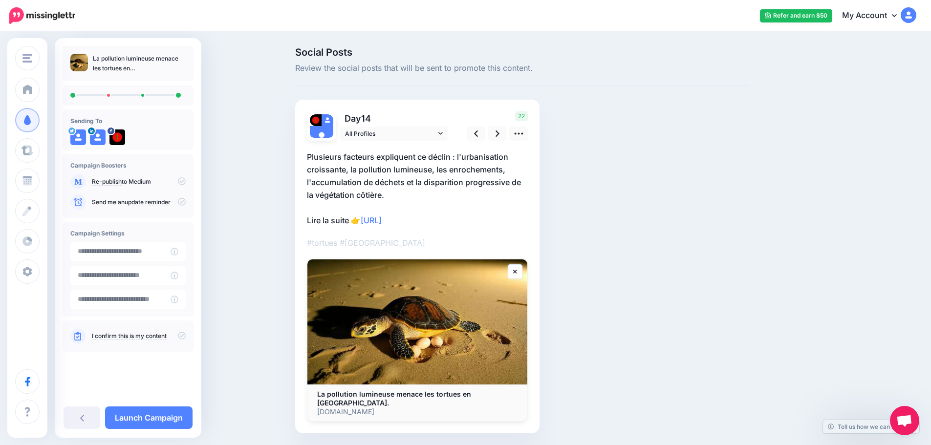
click at [183, 338] on icon at bounding box center [182, 336] width 8 height 8
click at [160, 419] on link "Launch Campaign" at bounding box center [149, 418] width 88 height 22
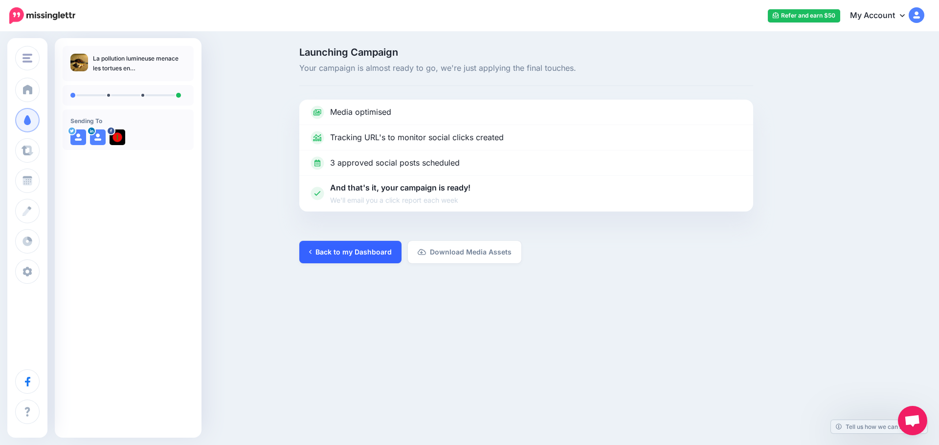
click at [347, 251] on link "Back to my Dashboard" at bounding box center [350, 252] width 102 height 22
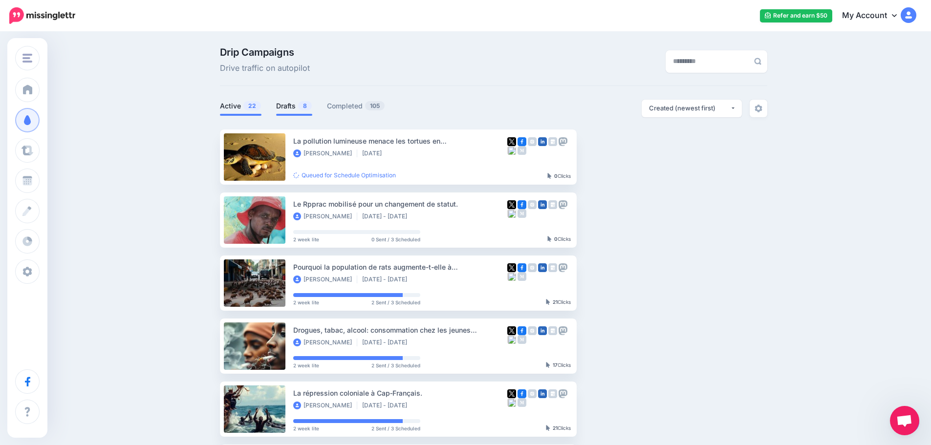
click at [297, 107] on link "Drafts 8" at bounding box center [294, 106] width 36 height 12
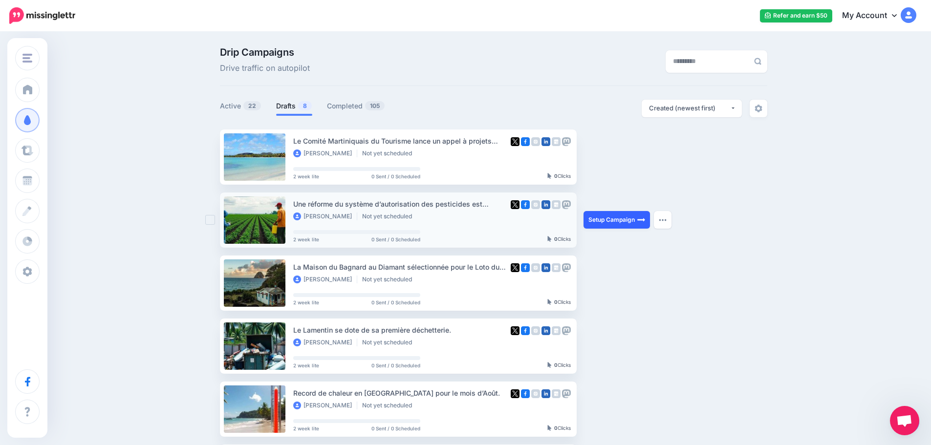
click at [605, 219] on link "Setup Campaign" at bounding box center [617, 220] width 66 height 18
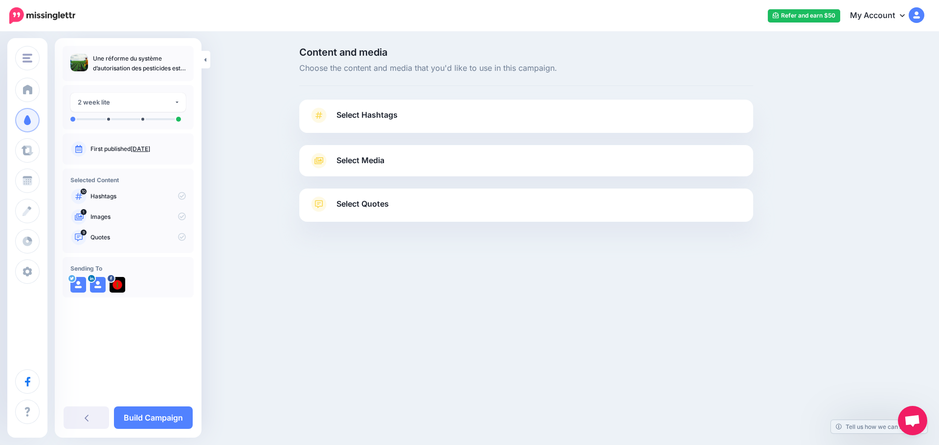
click at [365, 112] on span "Select Hashtags" at bounding box center [366, 115] width 61 height 13
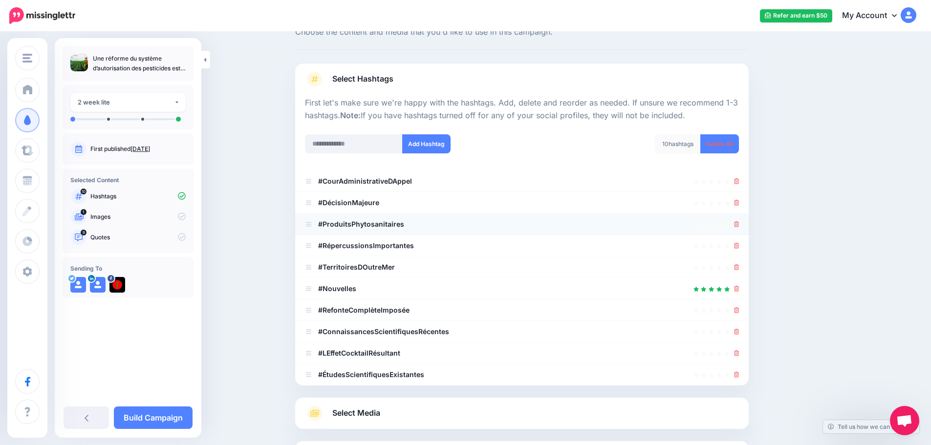
scroll to position [98, 0]
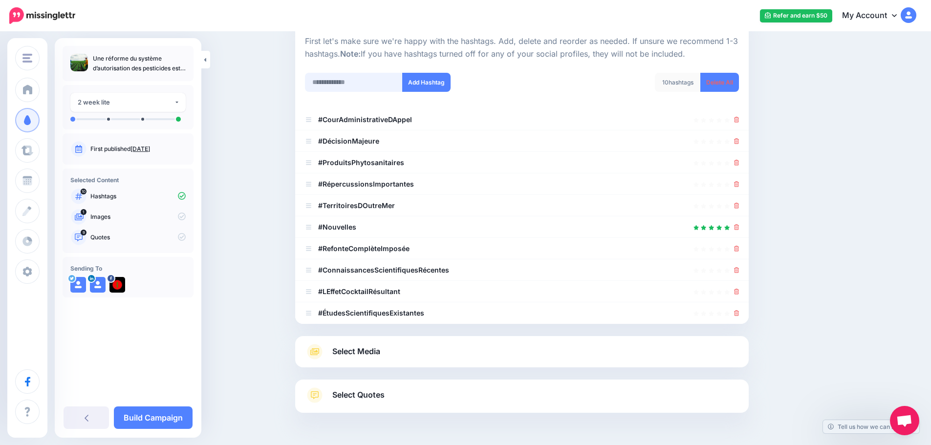
click at [341, 83] on input "text" at bounding box center [354, 82] width 98 height 19
type input "*********"
click at [340, 84] on input "text" at bounding box center [354, 82] width 98 height 19
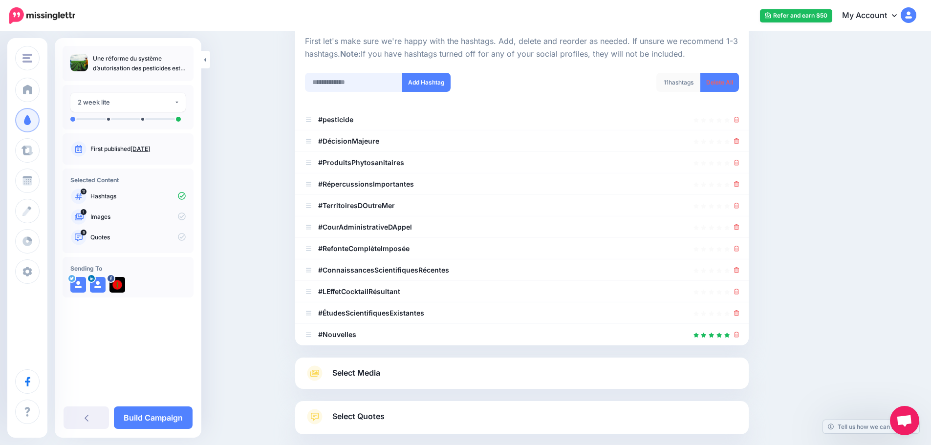
scroll to position [151, 0]
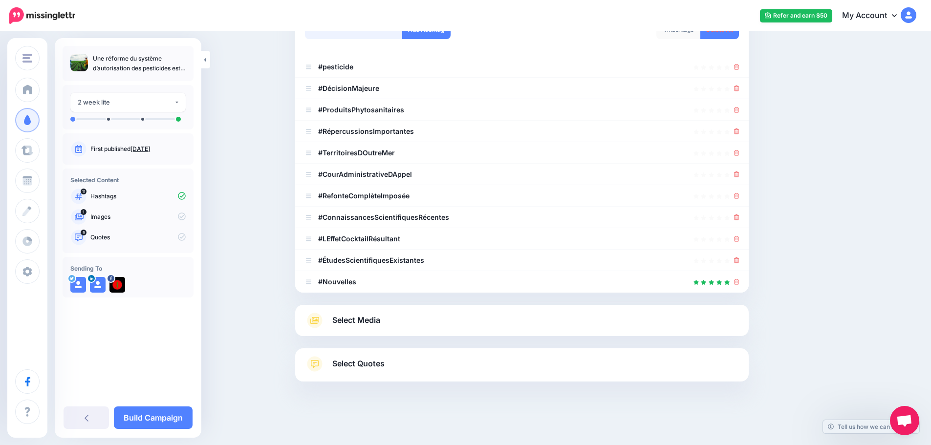
type input "**********"
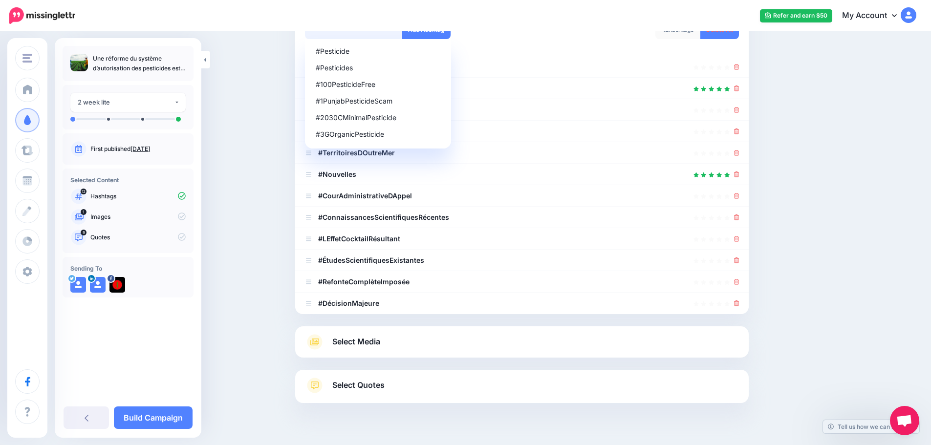
scroll to position [172, 0]
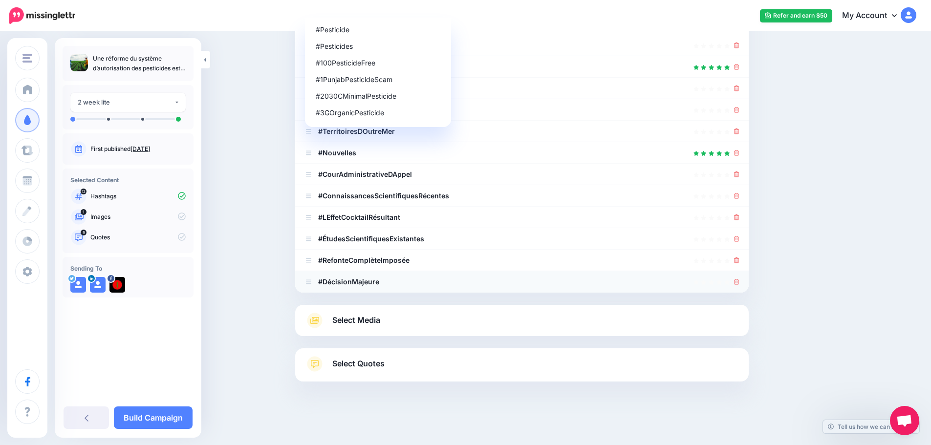
click at [737, 280] on div at bounding box center [522, 282] width 434 height 12
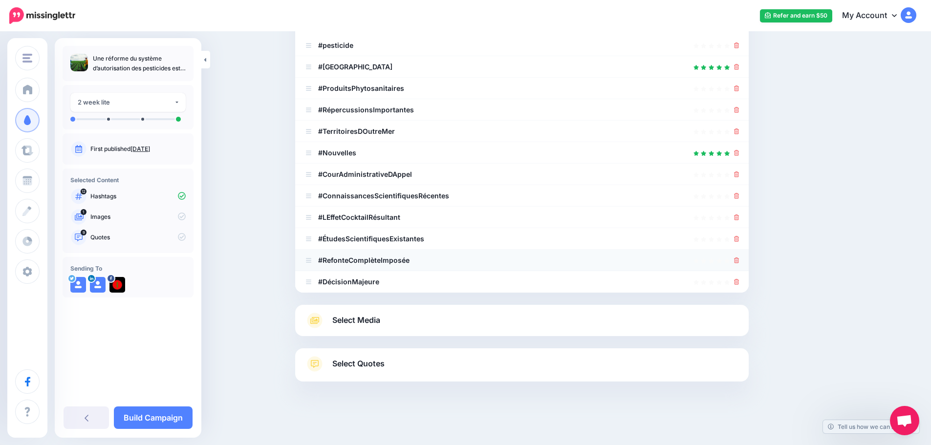
click at [740, 259] on icon at bounding box center [736, 261] width 5 height 6
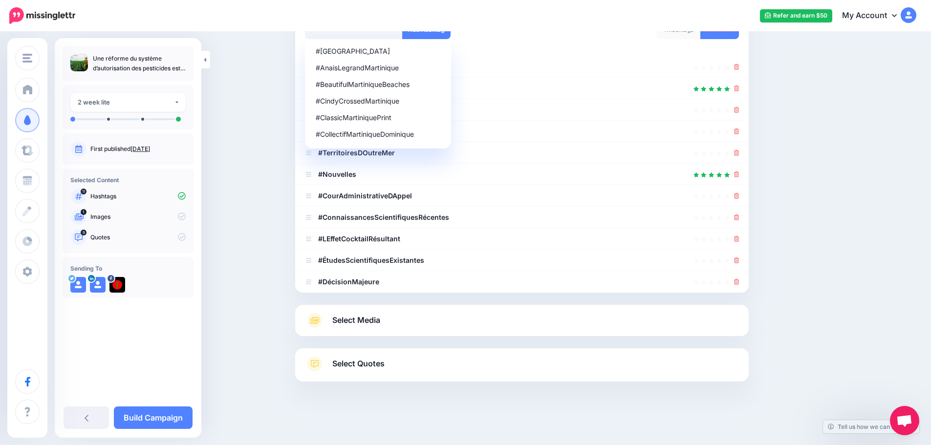
click at [740, 258] on icon at bounding box center [736, 261] width 5 height 6
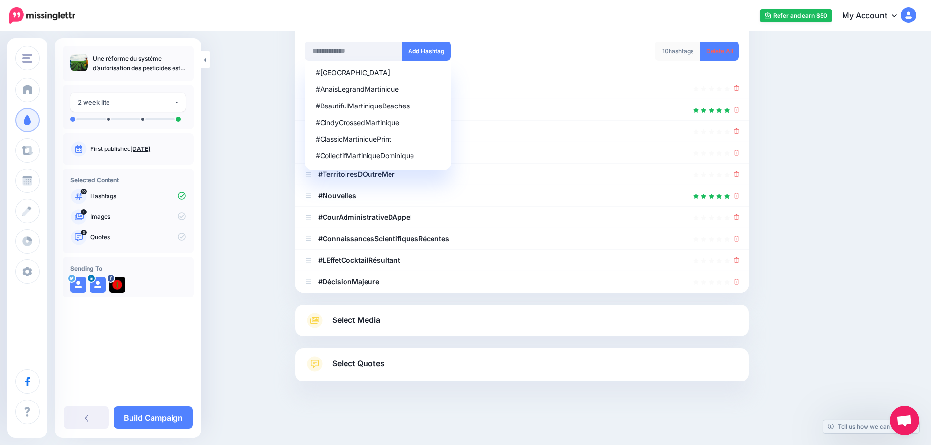
click at [740, 258] on icon at bounding box center [736, 261] width 5 height 6
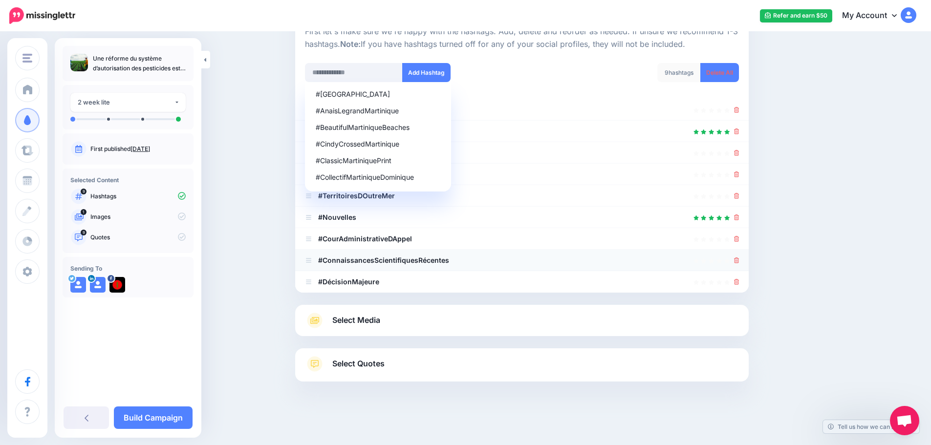
click at [740, 258] on icon at bounding box center [736, 261] width 5 height 6
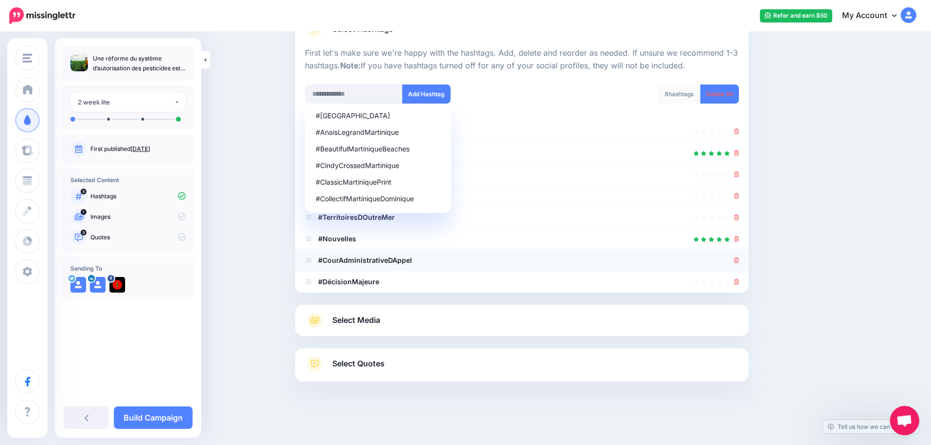
click at [740, 258] on icon at bounding box center [736, 261] width 5 height 6
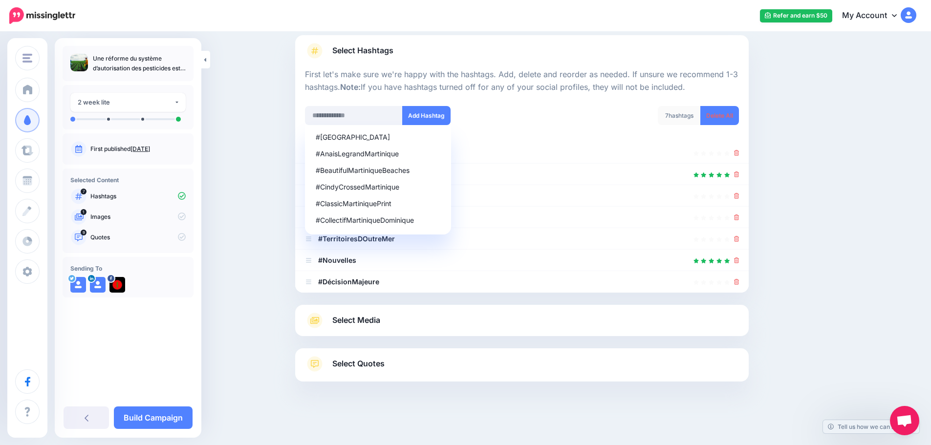
click at [740, 258] on icon at bounding box center [736, 261] width 5 height 6
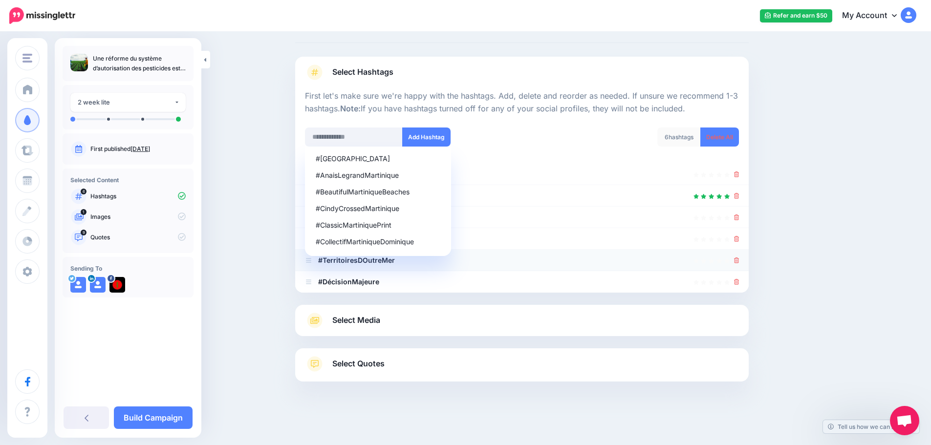
click at [740, 257] on link at bounding box center [736, 260] width 5 height 8
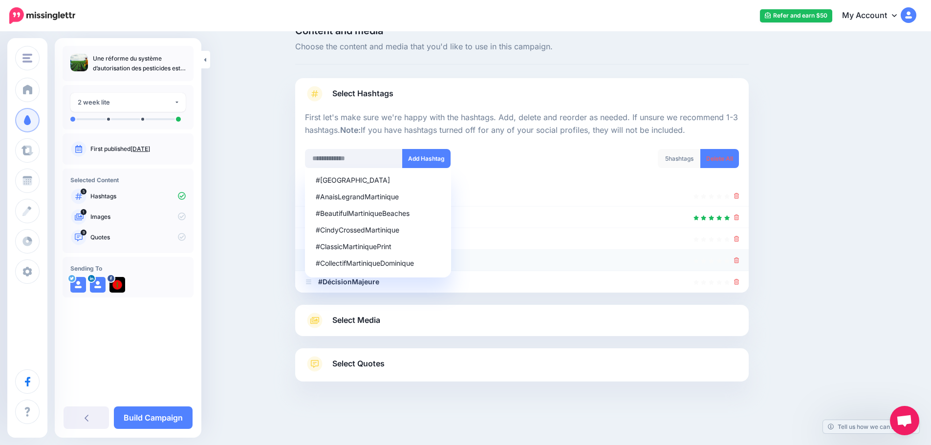
click at [740, 257] on link at bounding box center [736, 260] width 5 height 8
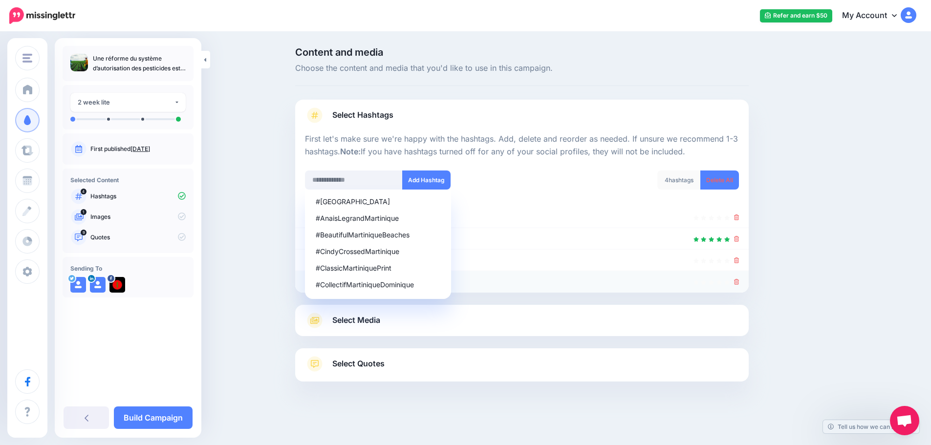
scroll to position [0, 0]
click at [742, 280] on icon at bounding box center [740, 282] width 5 height 6
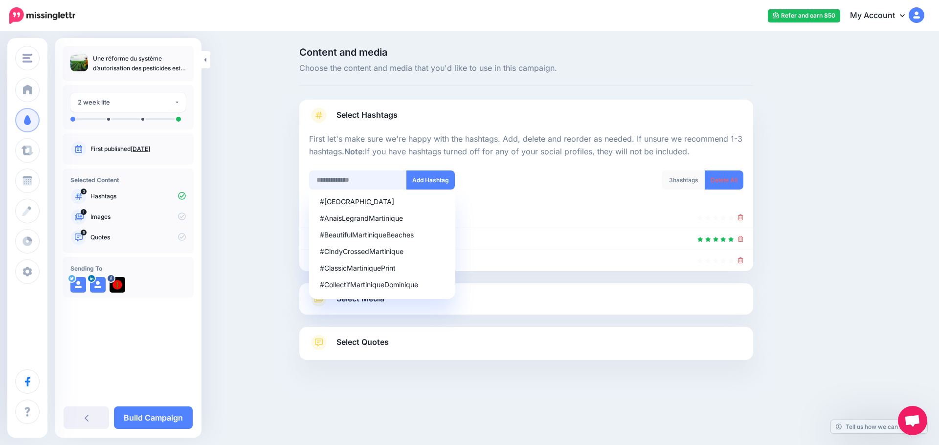
click at [336, 183] on input "text" at bounding box center [358, 180] width 98 height 19
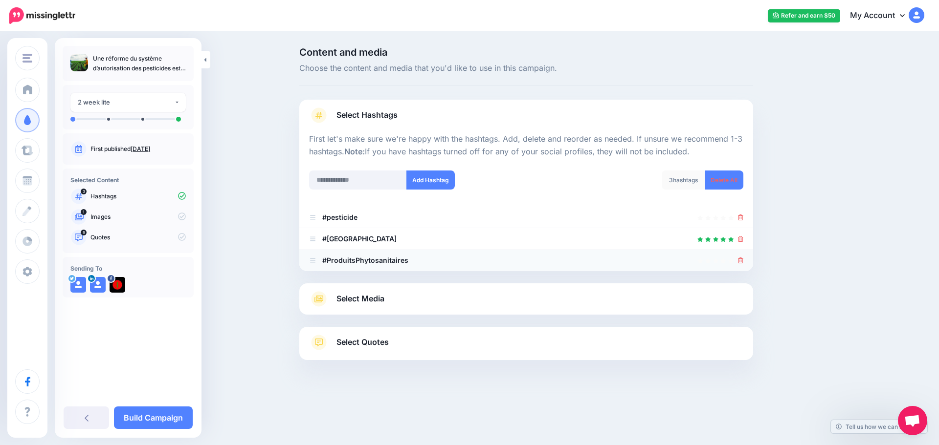
click at [743, 260] on icon at bounding box center [740, 261] width 5 height 6
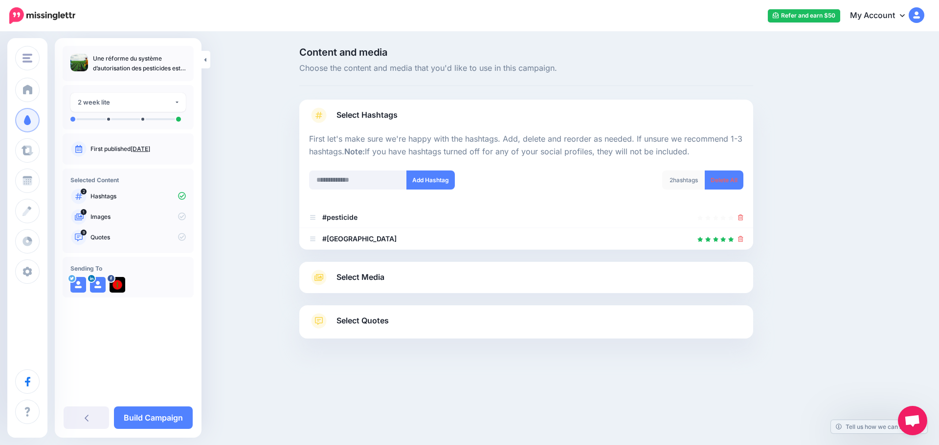
click at [413, 286] on div "Select Media Next, let's make sure we have the best media for this campaign. De…" at bounding box center [526, 277] width 454 height 31
click at [337, 271] on span "Select Media" at bounding box center [360, 277] width 48 height 13
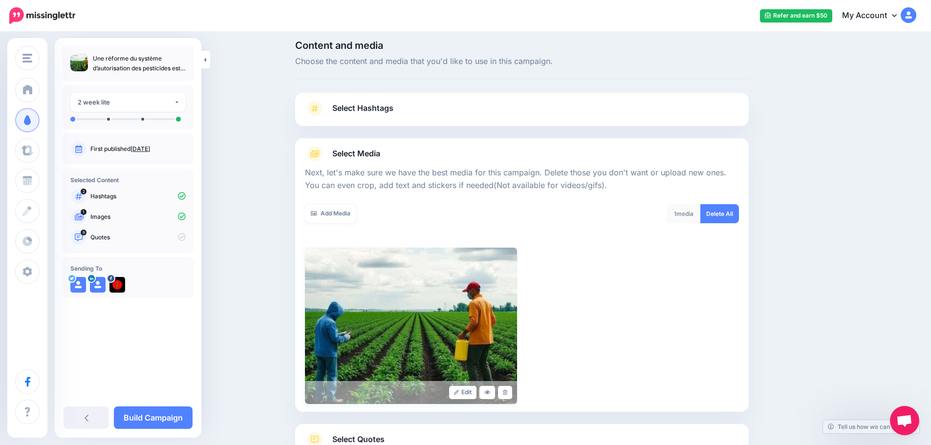
scroll to position [83, 0]
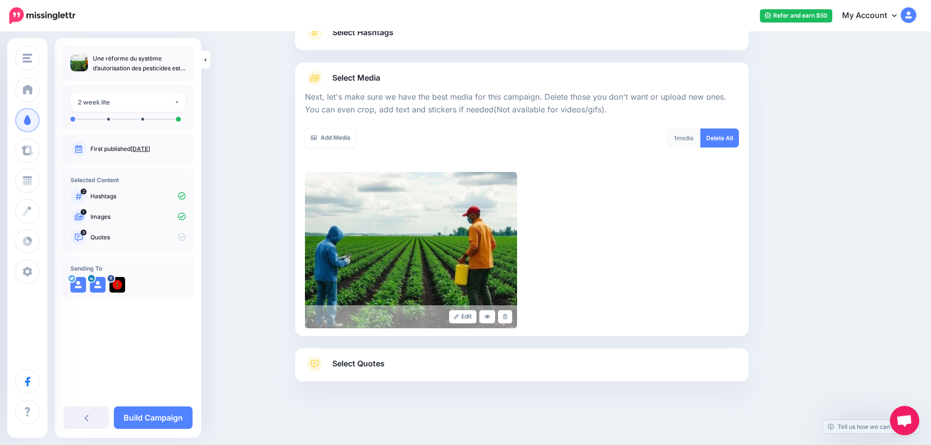
click at [349, 366] on span "Select Quotes" at bounding box center [358, 363] width 52 height 13
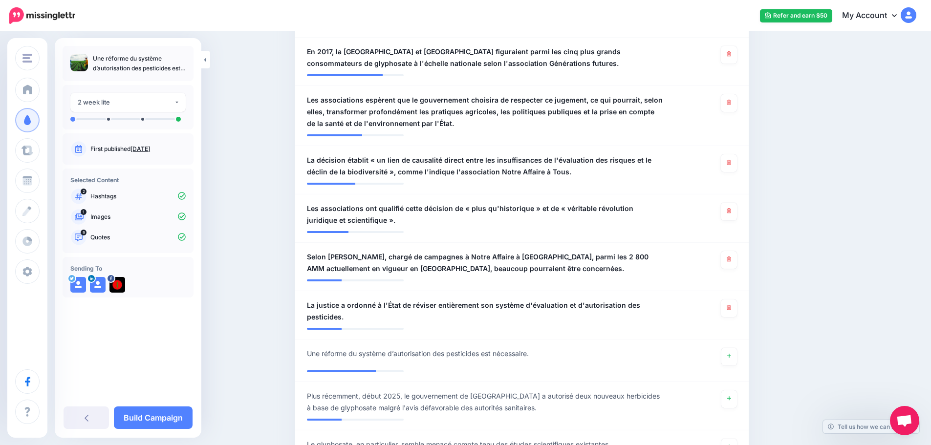
scroll to position [474, 0]
click at [725, 211] on link at bounding box center [729, 211] width 16 height 18
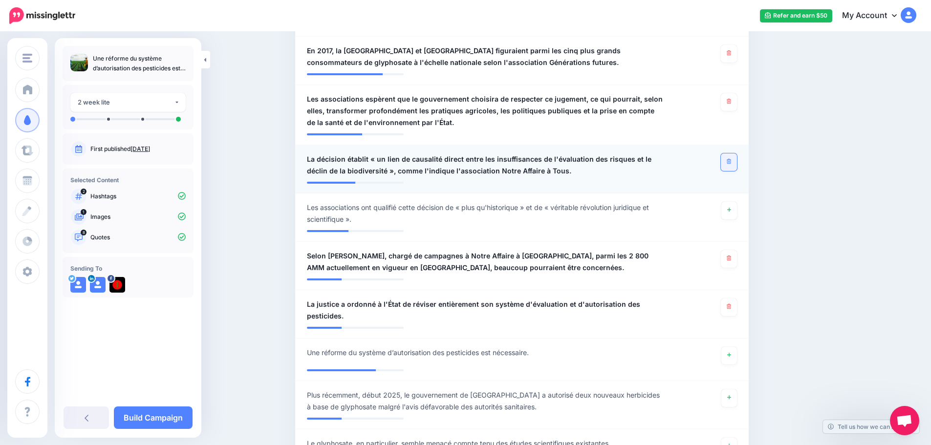
click at [727, 161] on link at bounding box center [729, 163] width 16 height 18
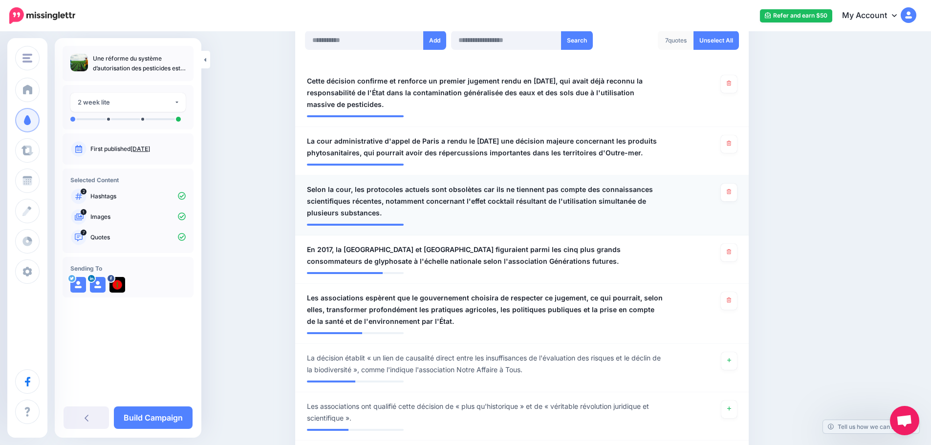
scroll to position [229, 0]
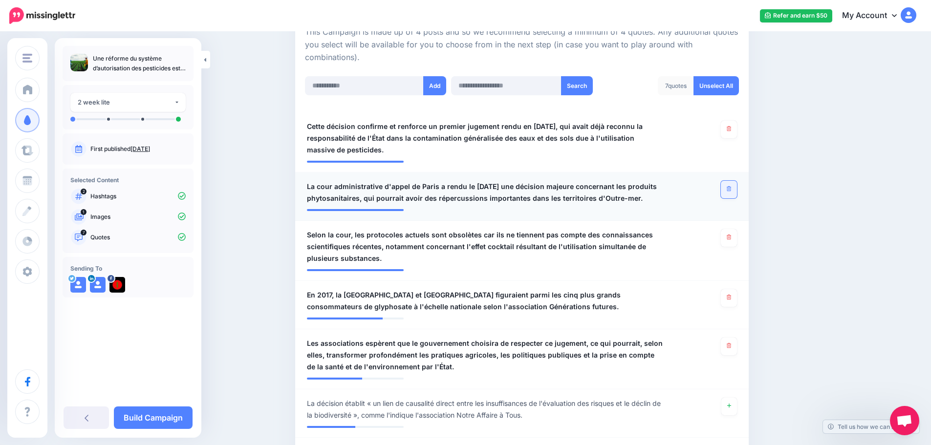
click at [731, 188] on icon at bounding box center [729, 188] width 4 height 5
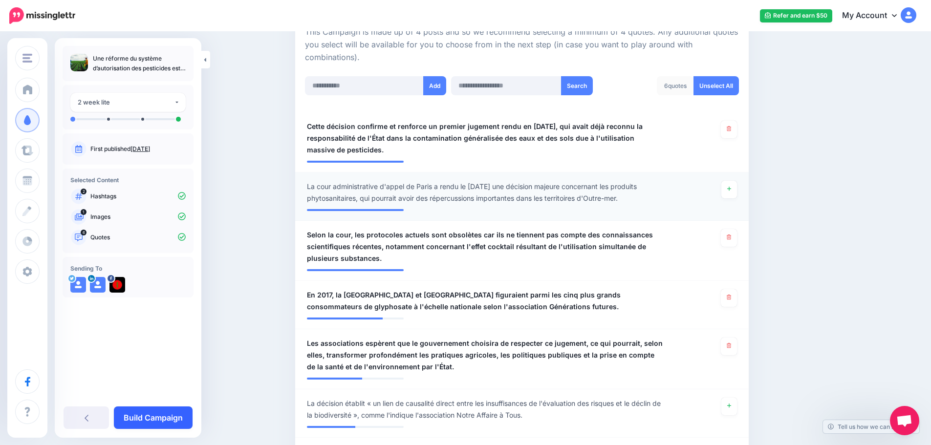
click at [164, 419] on link "Build Campaign" at bounding box center [153, 418] width 79 height 22
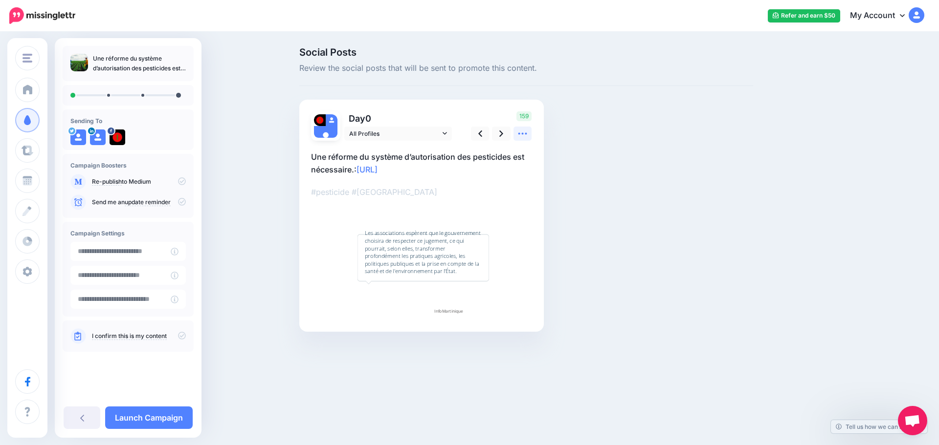
click at [521, 132] on icon at bounding box center [522, 134] width 10 height 10
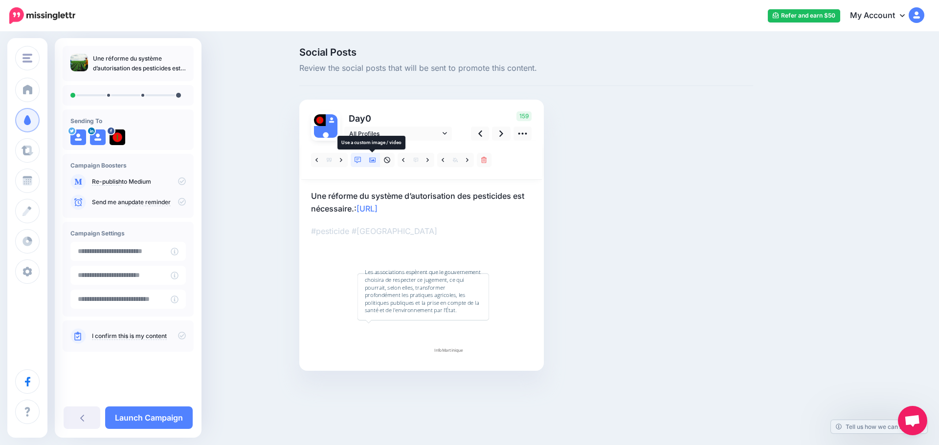
click at [374, 161] on icon at bounding box center [372, 160] width 7 height 5
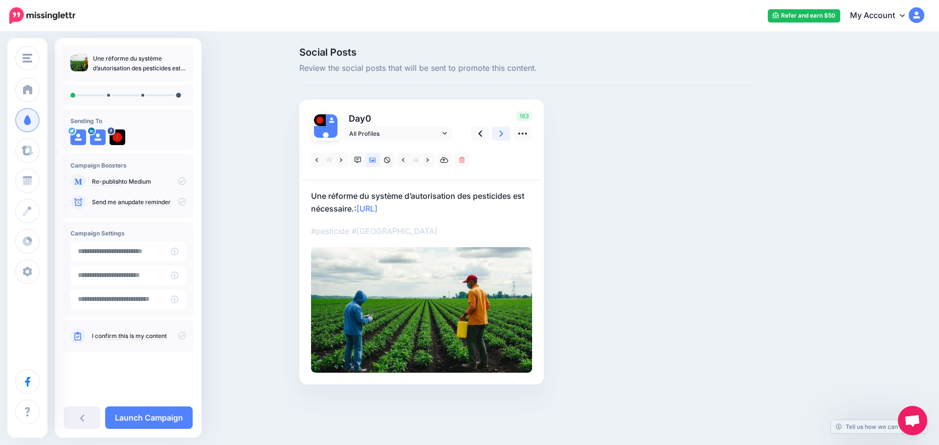
click at [499, 132] on link at bounding box center [501, 134] width 19 height 14
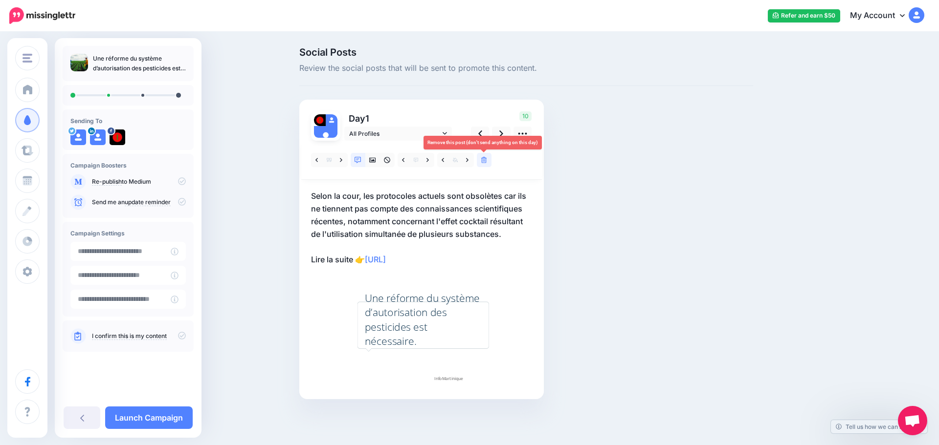
click at [484, 162] on icon at bounding box center [484, 160] width 6 height 7
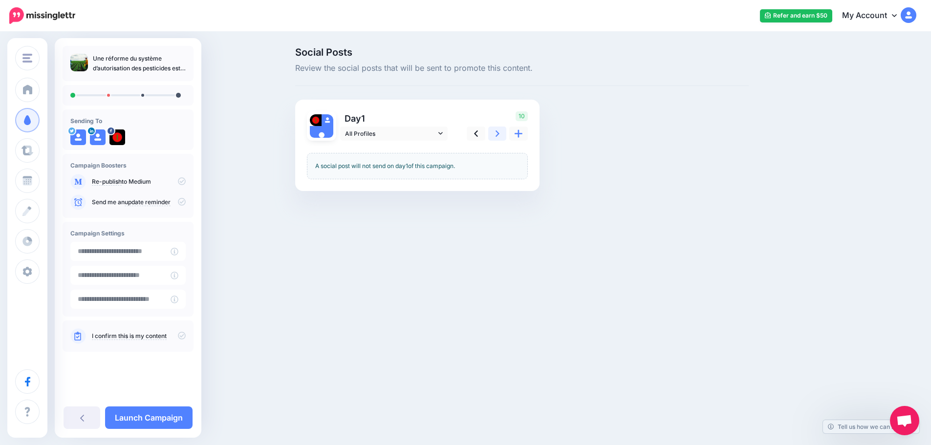
click at [500, 133] on icon at bounding box center [498, 134] width 4 height 10
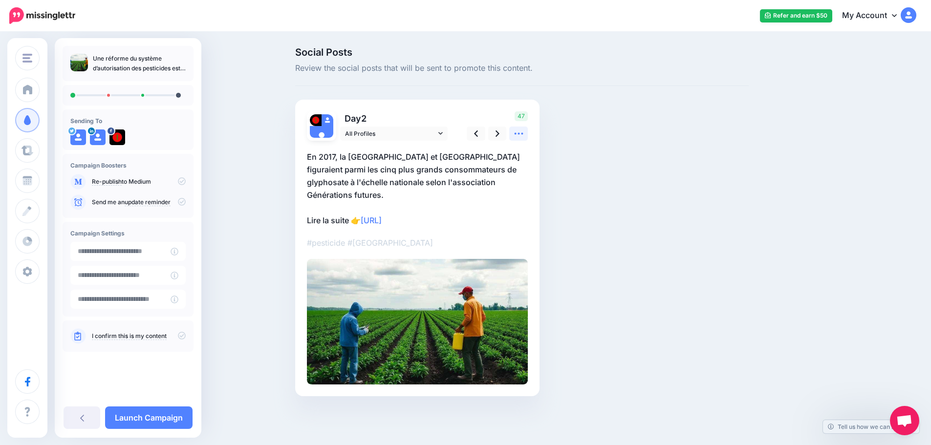
click at [519, 133] on icon at bounding box center [518, 134] width 9 height 2
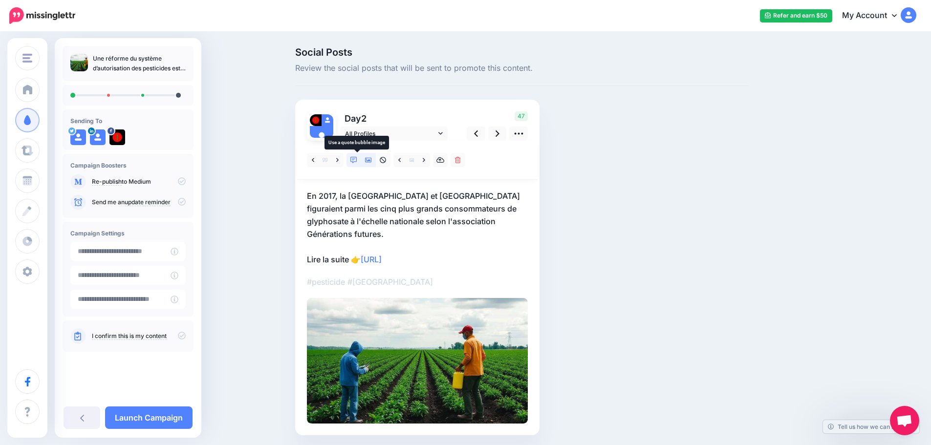
click at [355, 160] on icon at bounding box center [354, 160] width 7 height 7
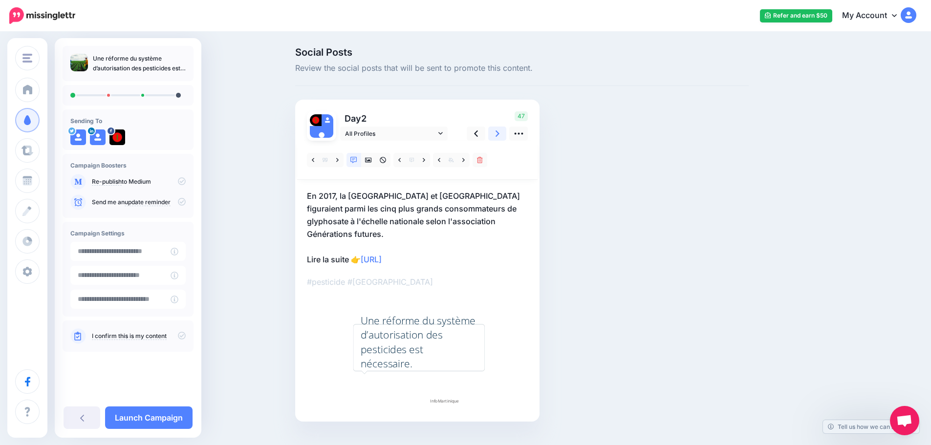
click at [498, 134] on link at bounding box center [497, 134] width 19 height 14
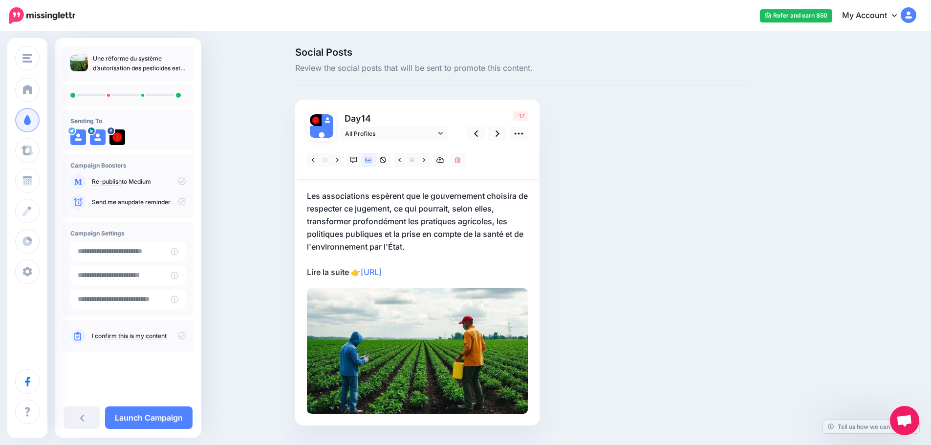
click at [180, 338] on icon at bounding box center [182, 336] width 8 height 8
click at [165, 413] on link "Launch Campaign" at bounding box center [149, 418] width 88 height 22
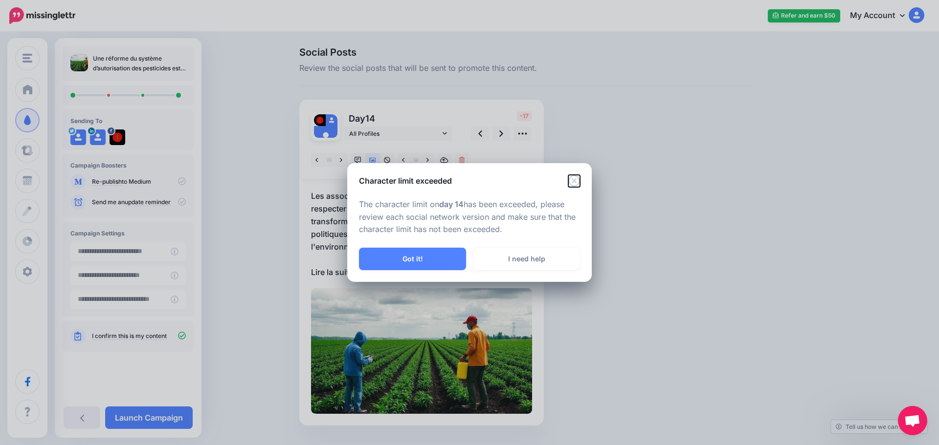
click at [574, 182] on icon "Close" at bounding box center [573, 180] width 11 height 11
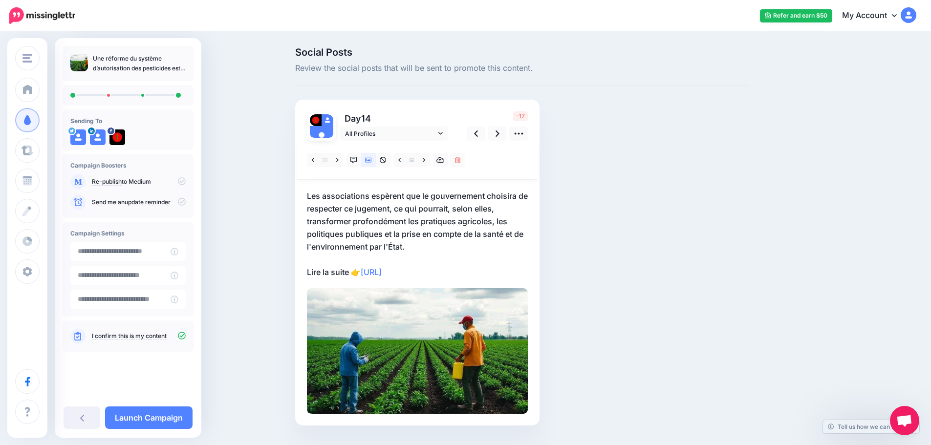
click at [448, 215] on p "Les associations espèrent que le gouvernement choisira de respecter ce jugement…" at bounding box center [417, 234] width 221 height 89
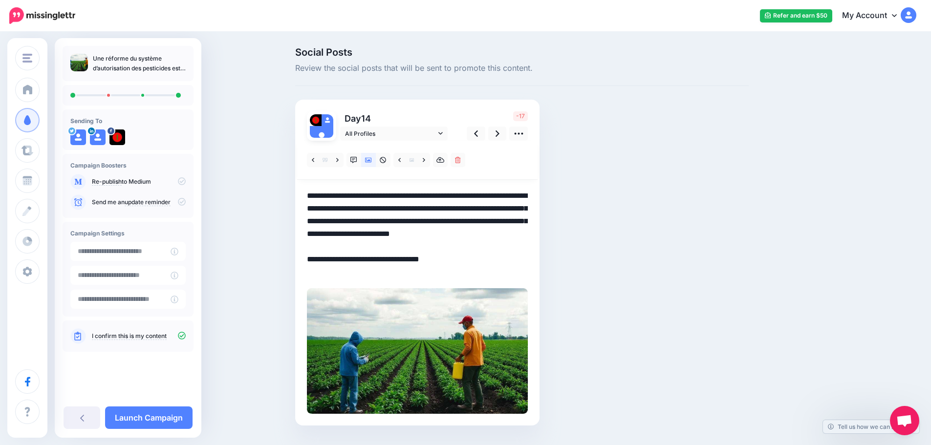
drag, startPoint x: 406, startPoint y: 207, endPoint x: 427, endPoint y: 246, distance: 43.7
click at [427, 246] on textarea "**********" at bounding box center [417, 234] width 221 height 89
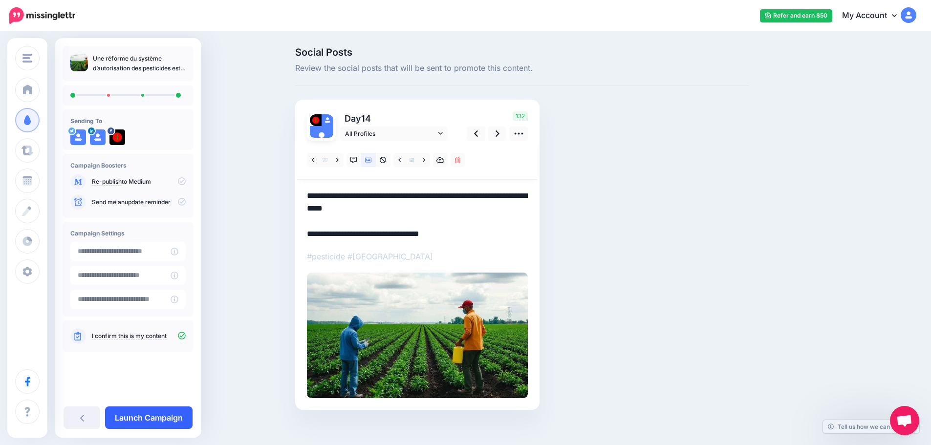
type textarea "**********"
click at [144, 415] on link "Launch Campaign" at bounding box center [149, 418] width 88 height 22
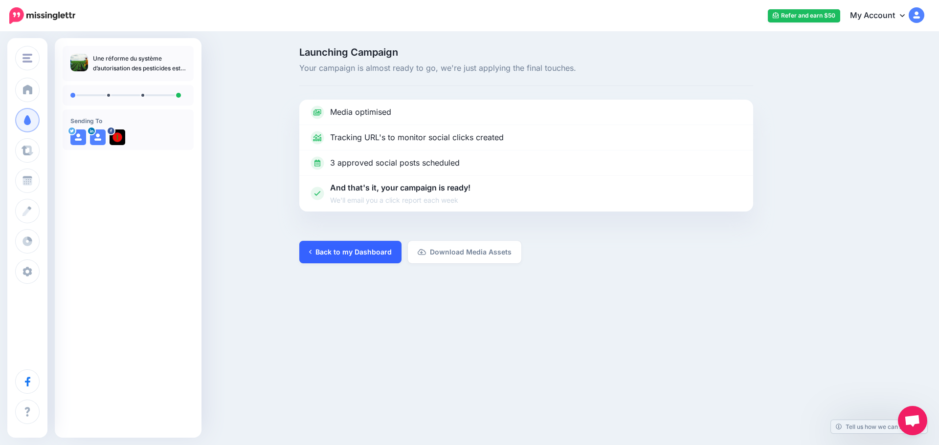
click at [355, 260] on link "Back to my Dashboard" at bounding box center [350, 252] width 102 height 22
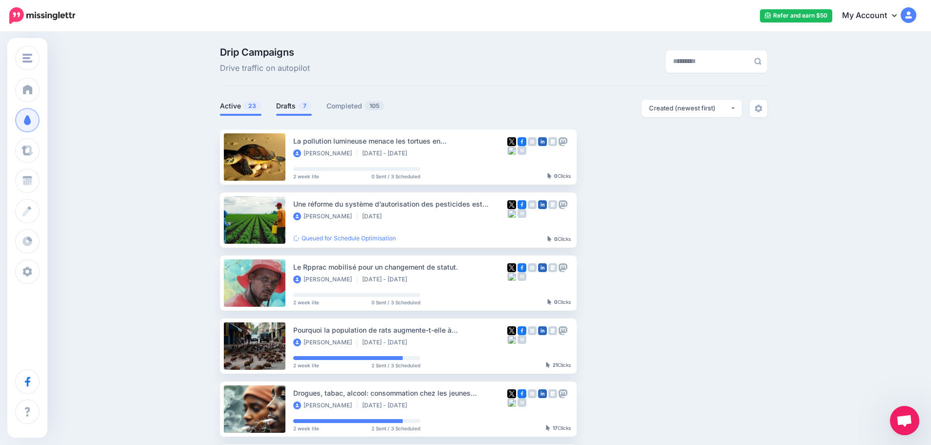
click at [300, 107] on link "Drafts 7" at bounding box center [294, 106] width 36 height 12
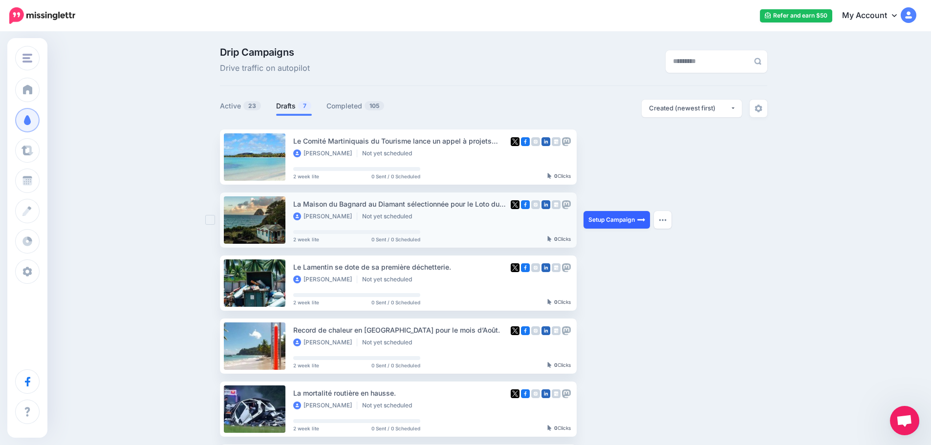
click at [624, 216] on link "Setup Campaign" at bounding box center [617, 220] width 66 height 18
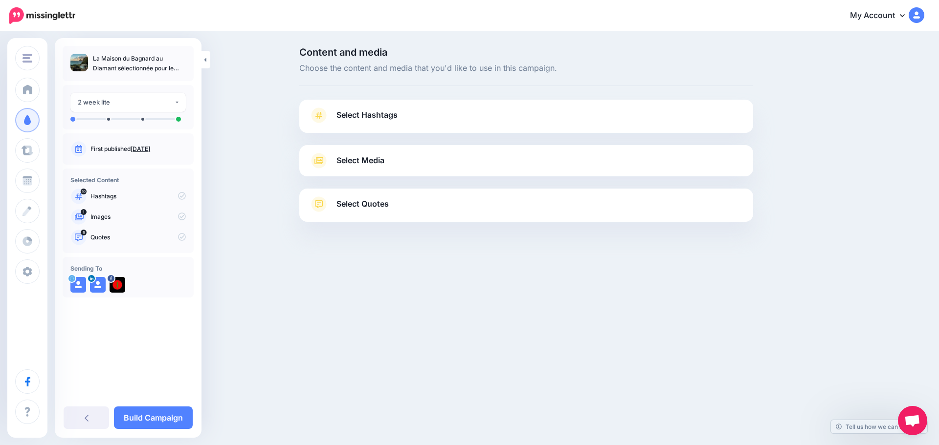
click at [366, 110] on span "Select Hashtags" at bounding box center [366, 115] width 61 height 13
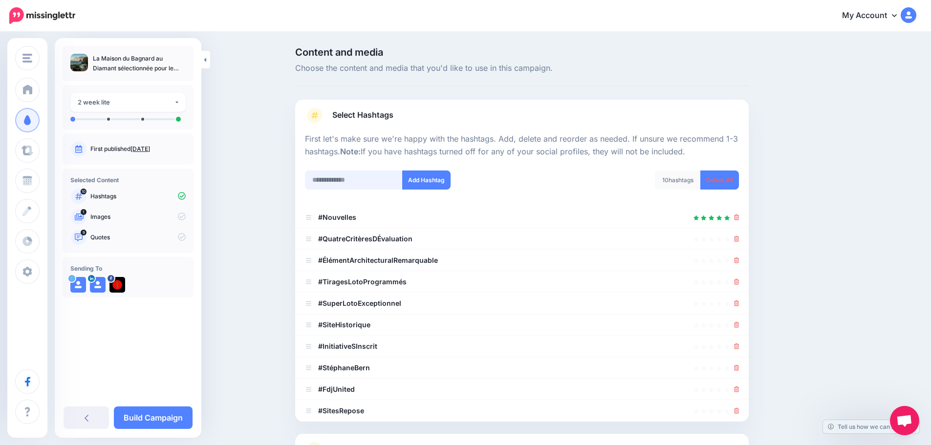
click at [366, 180] on input "text" at bounding box center [354, 180] width 98 height 19
type input "**********"
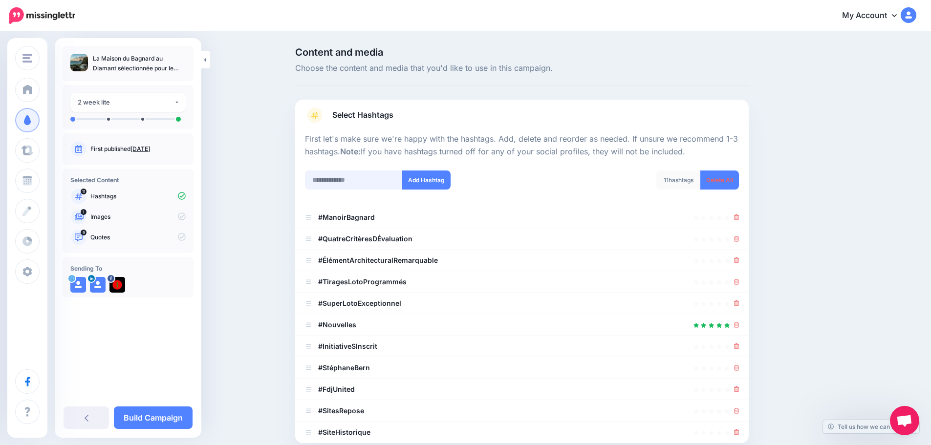
scroll to position [151, 0]
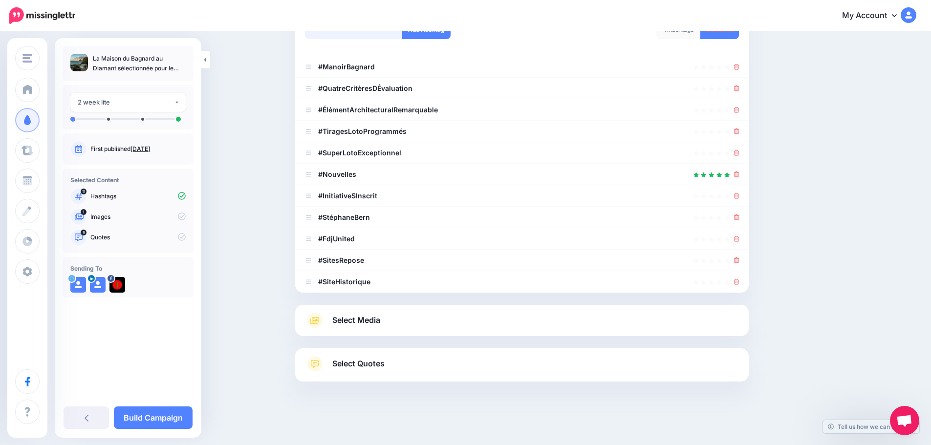
click at [366, 181] on div "First let's make sure we're happy with the hashtags. Add, delete and reorder as…" at bounding box center [522, 137] width 434 height 310
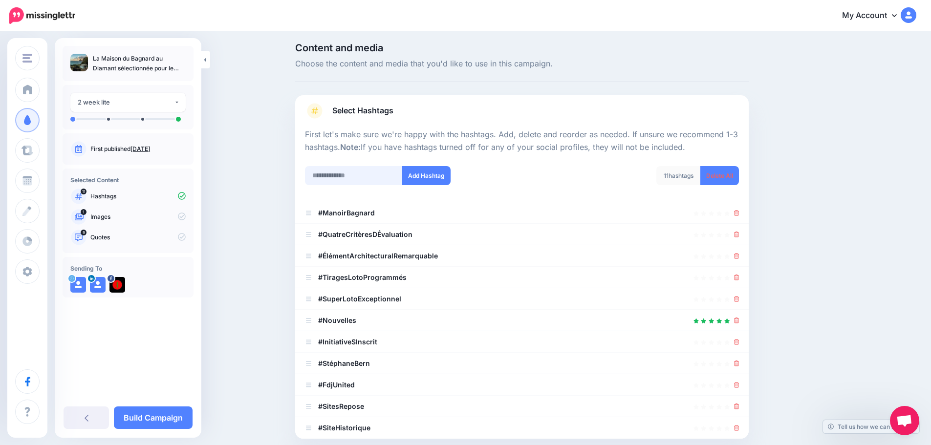
scroll to position [4, 0]
drag, startPoint x: 356, startPoint y: 186, endPoint x: 356, endPoint y: 177, distance: 8.8
click at [356, 185] on div "Add Hashtag" at bounding box center [410, 182] width 224 height 31
click at [356, 176] on input "text" at bounding box center [354, 176] width 98 height 19
type input "**********"
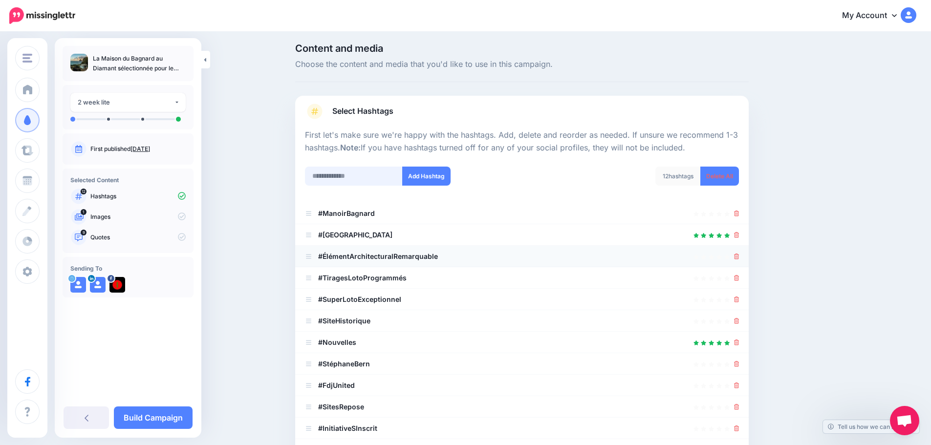
scroll to position [172, 0]
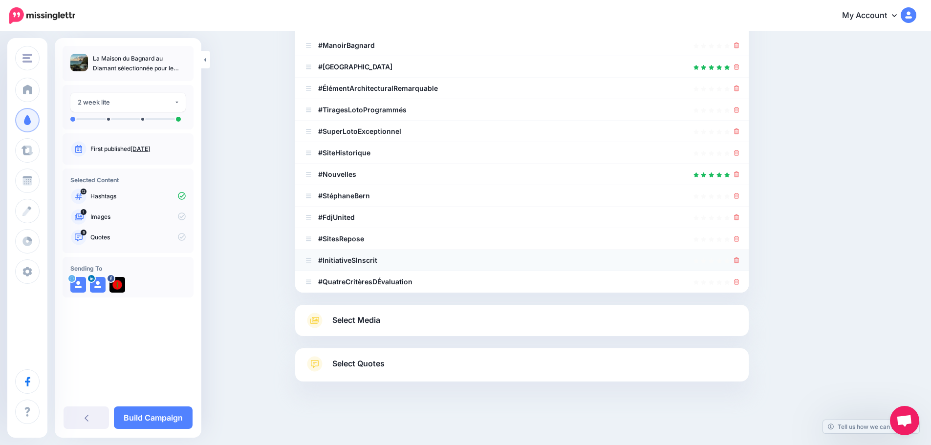
click at [740, 263] on icon at bounding box center [736, 261] width 5 height 6
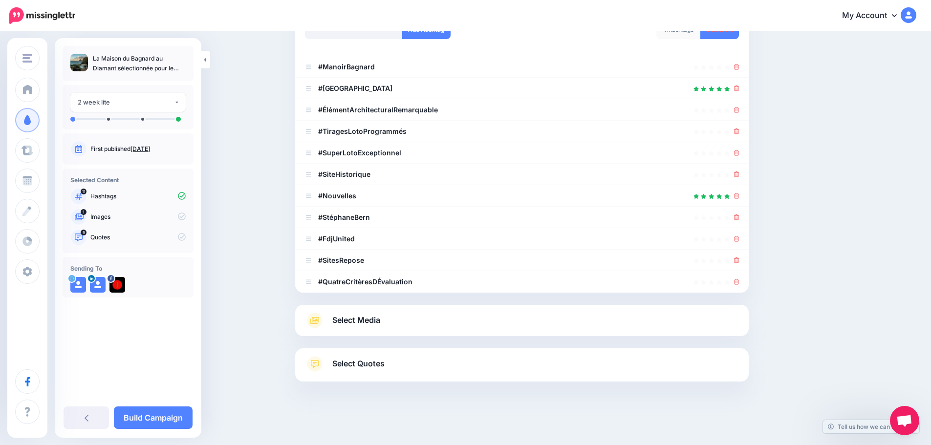
scroll to position [151, 0]
click at [740, 263] on icon at bounding box center [736, 261] width 5 height 6
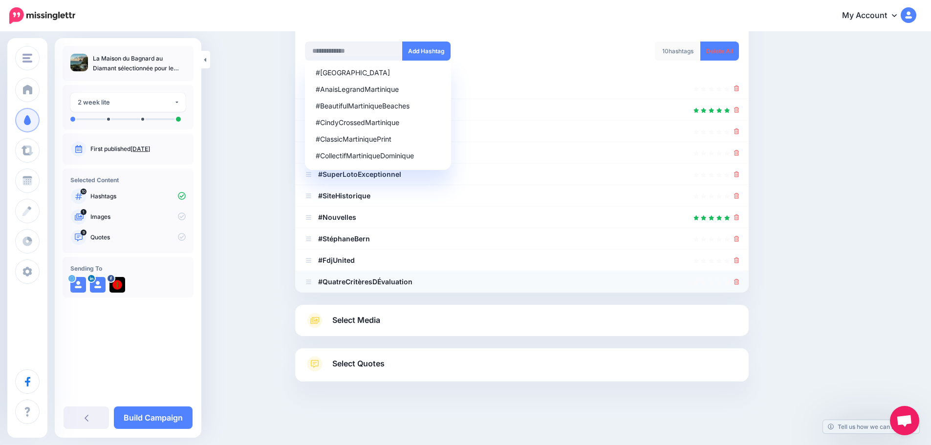
scroll to position [129, 0]
click at [739, 283] on icon at bounding box center [736, 282] width 5 height 6
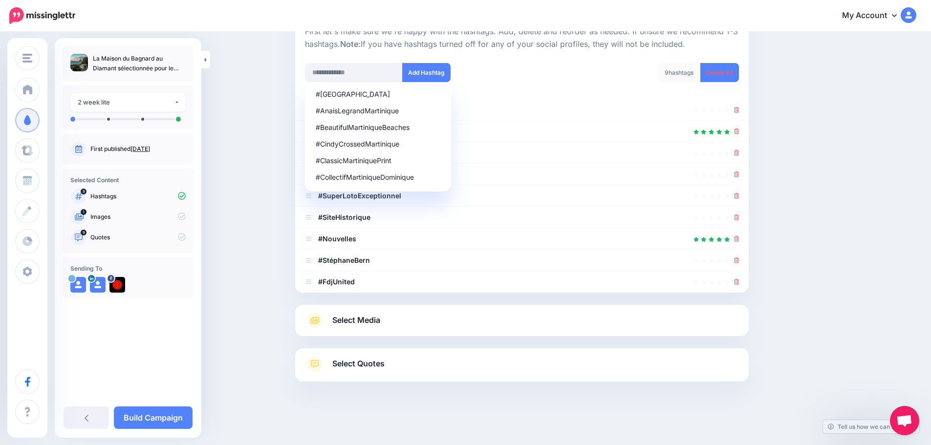
scroll to position [108, 0]
click at [801, 257] on div "Content and media Choose the content and media that you'd like to use in this c…" at bounding box center [569, 185] width 562 height 491
click at [740, 260] on icon at bounding box center [736, 261] width 5 height 6
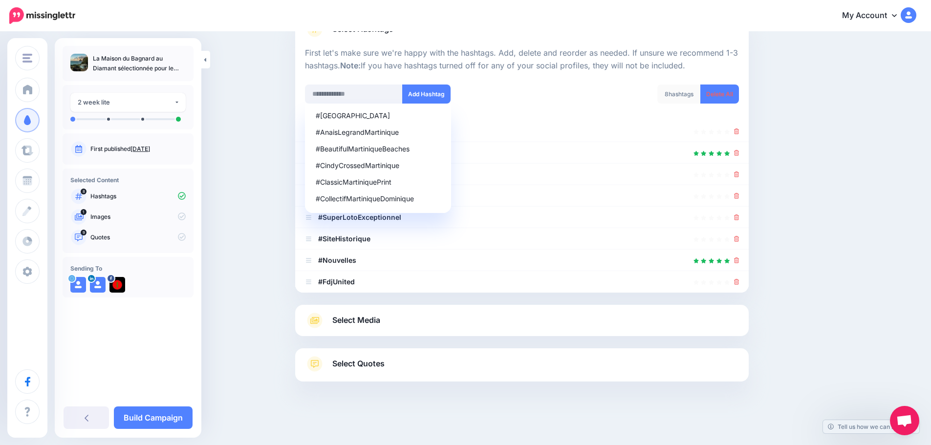
click at [740, 260] on icon at bounding box center [736, 261] width 5 height 6
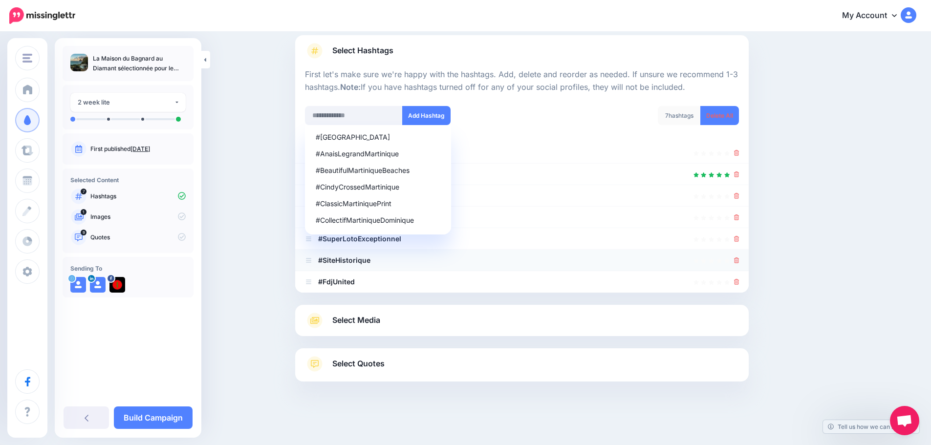
click at [740, 260] on icon at bounding box center [736, 261] width 5 height 6
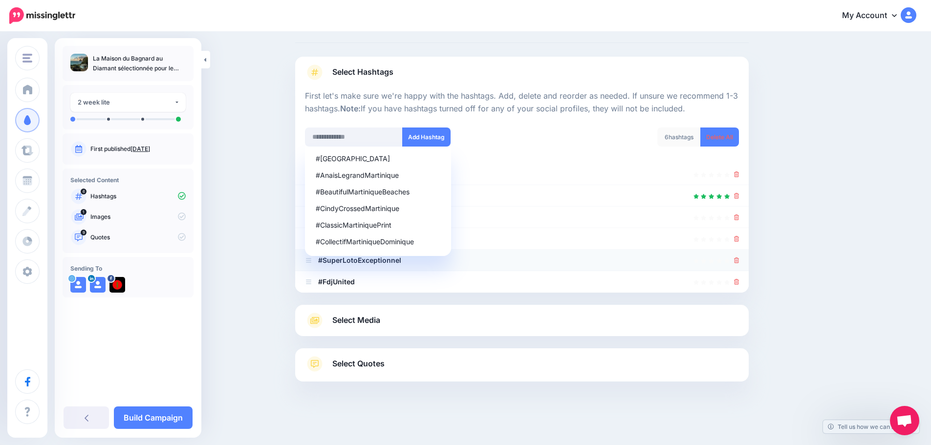
click at [740, 260] on icon at bounding box center [736, 261] width 5 height 6
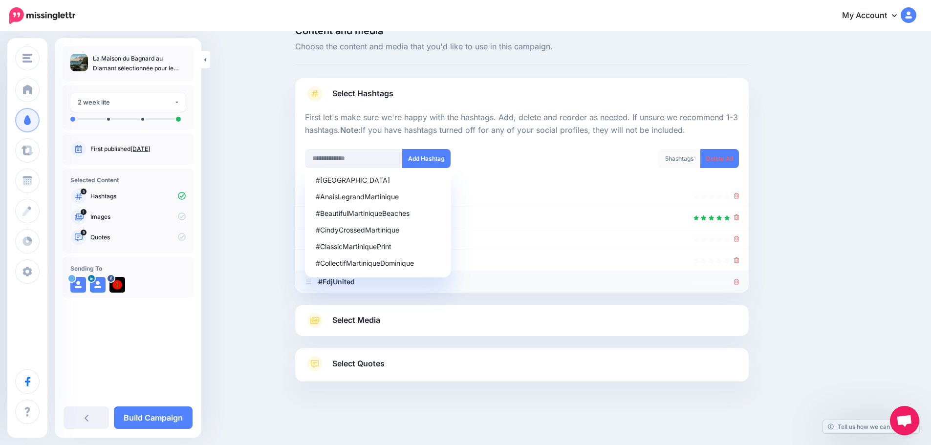
click at [740, 282] on icon at bounding box center [736, 282] width 5 height 6
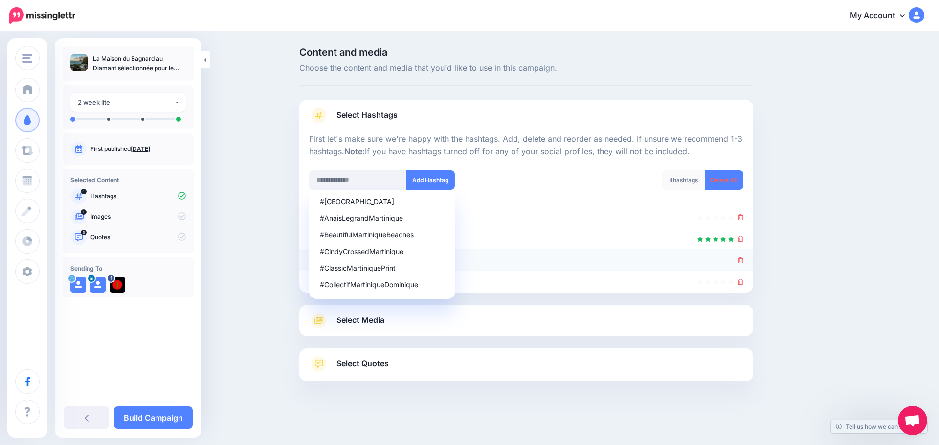
click at [742, 263] on icon at bounding box center [740, 261] width 5 height 6
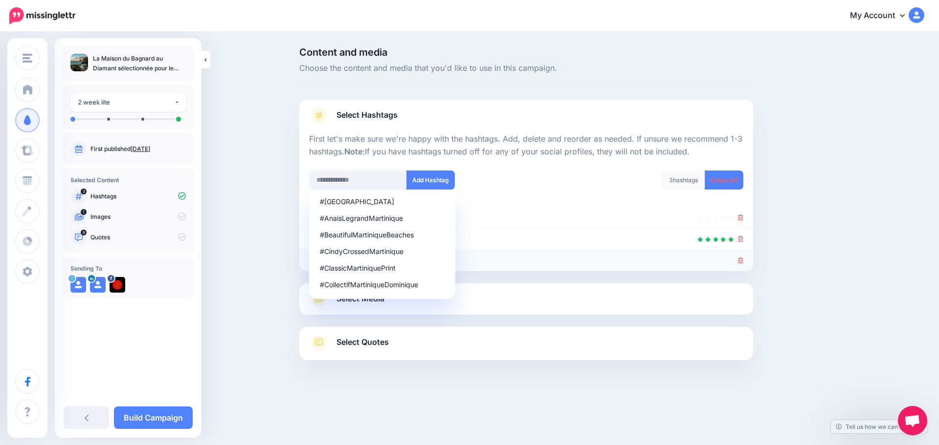
click at [741, 262] on icon at bounding box center [740, 261] width 5 height 6
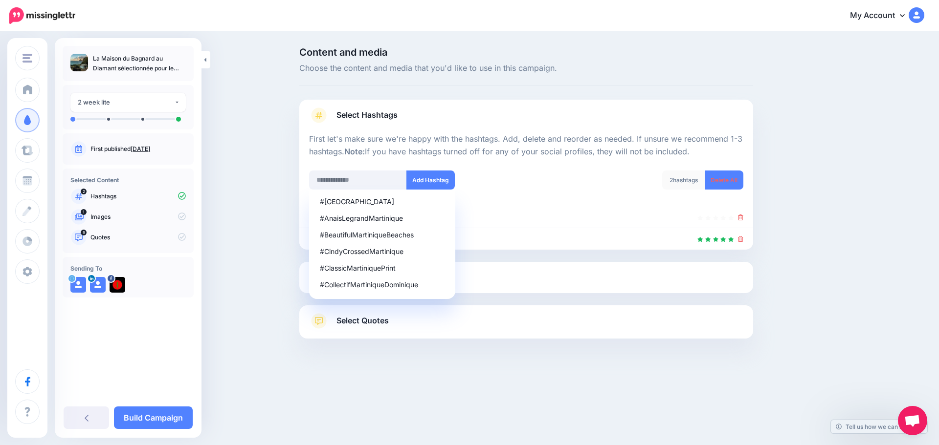
click at [801, 250] on div "Content and media Choose the content and media that you'd like to use in this c…" at bounding box center [573, 217] width 562 height 340
click at [354, 177] on input "text" at bounding box center [358, 180] width 98 height 19
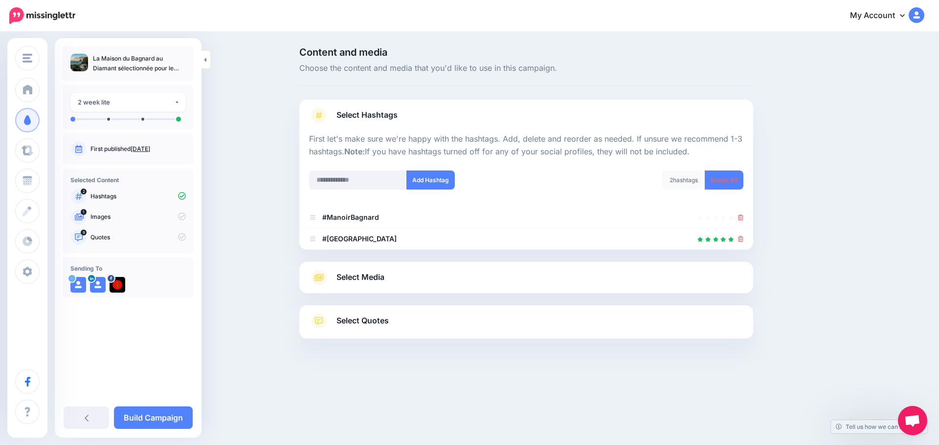
click at [361, 272] on span "Select Media" at bounding box center [360, 277] width 48 height 13
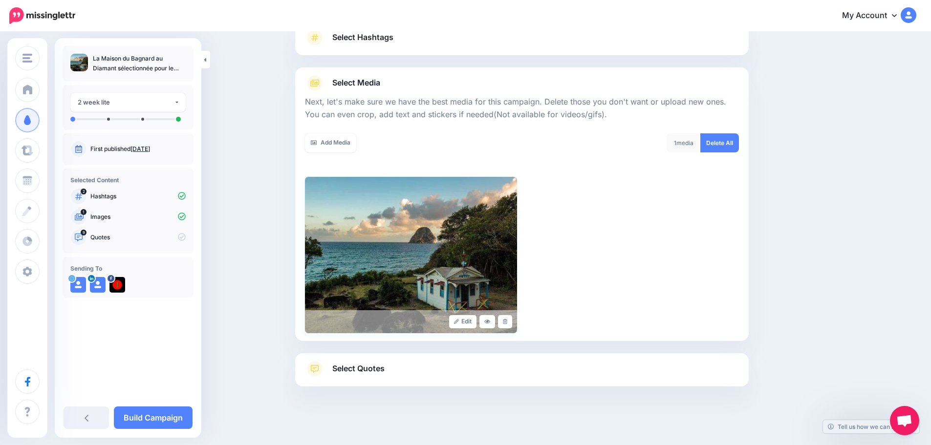
scroll to position [83, 0]
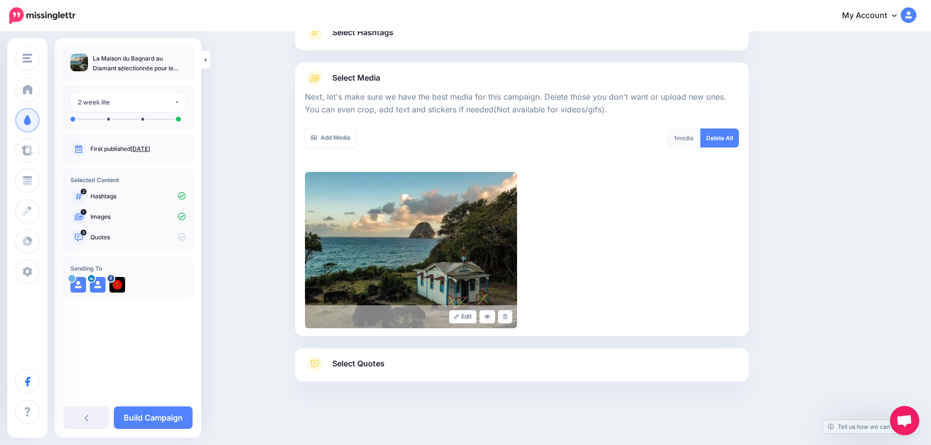
drag, startPoint x: 369, startPoint y: 362, endPoint x: 369, endPoint y: 357, distance: 5.4
click at [368, 362] on span "Select Quotes" at bounding box center [358, 363] width 52 height 13
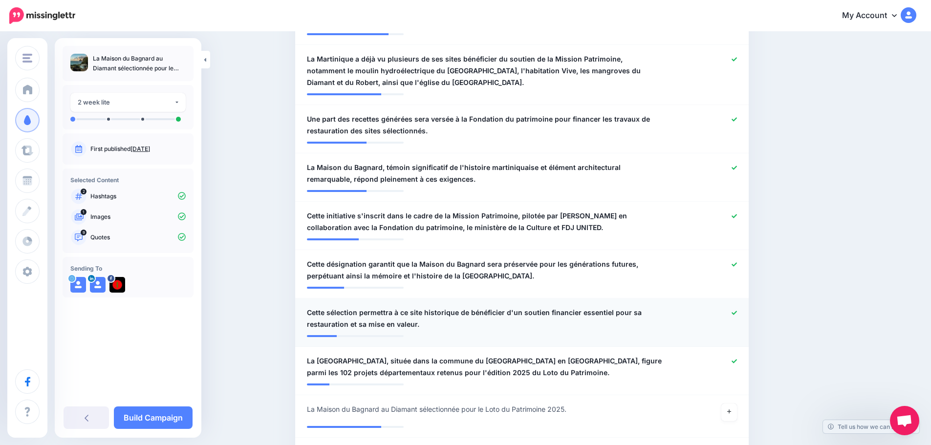
scroll to position [425, 0]
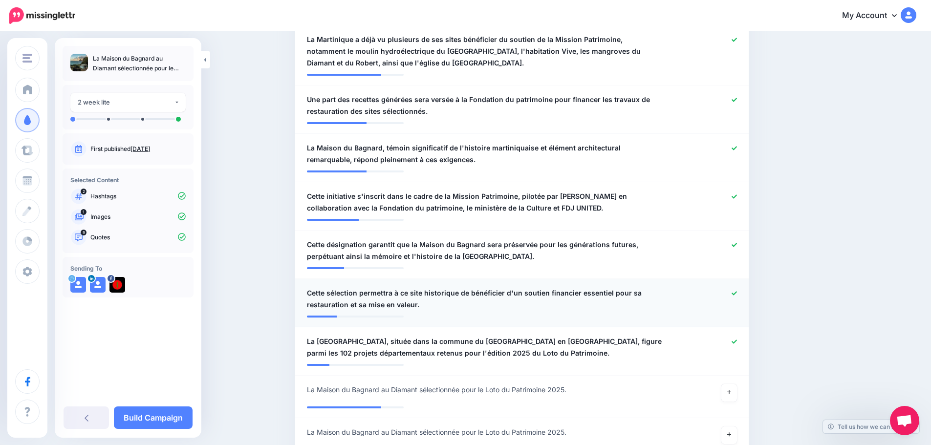
click at [737, 291] on icon at bounding box center [734, 293] width 5 height 5
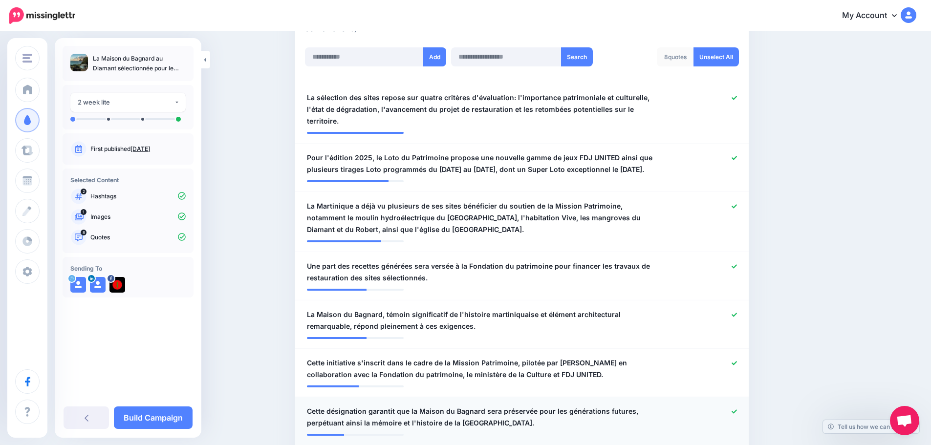
scroll to position [229, 0]
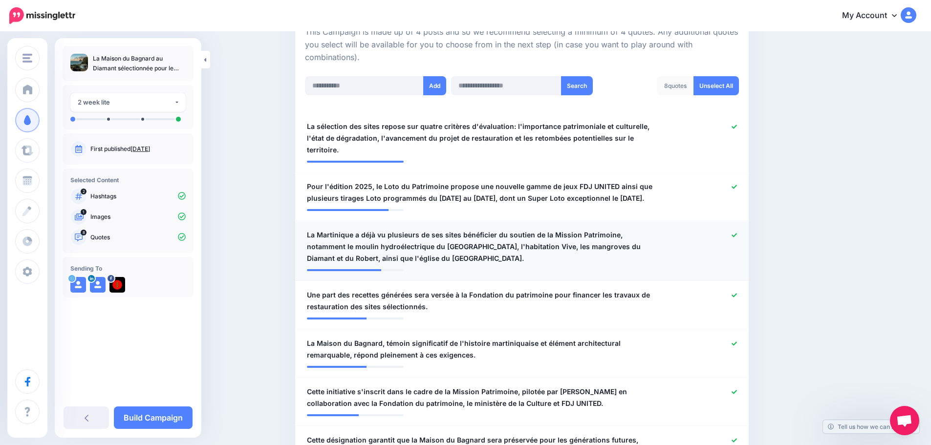
click at [737, 233] on icon at bounding box center [734, 235] width 5 height 5
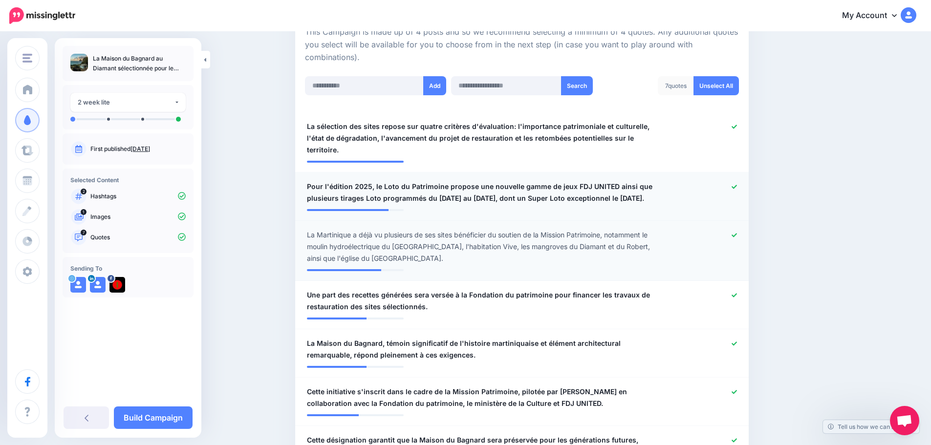
click at [737, 185] on icon at bounding box center [734, 187] width 5 height 4
click at [737, 233] on icon at bounding box center [734, 235] width 5 height 5
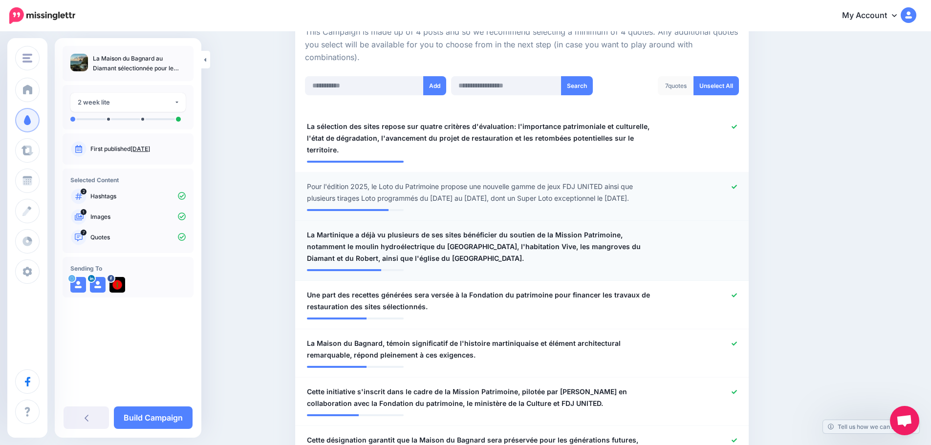
click at [737, 184] on icon at bounding box center [734, 186] width 5 height 5
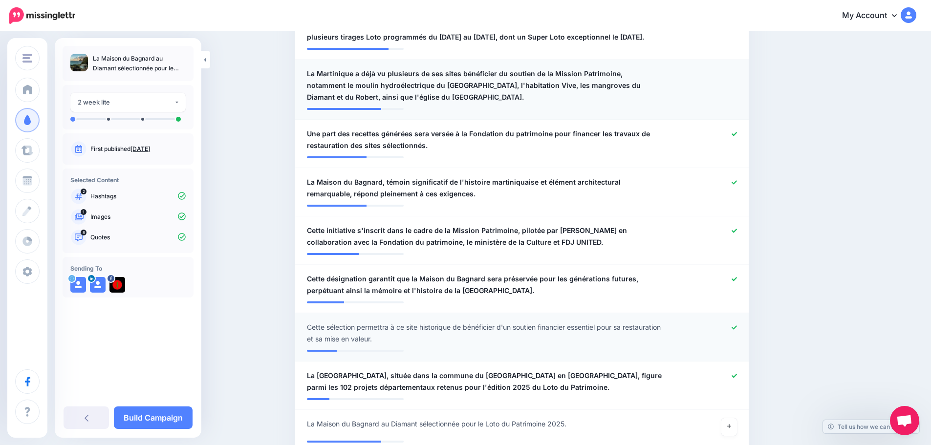
scroll to position [425, 0]
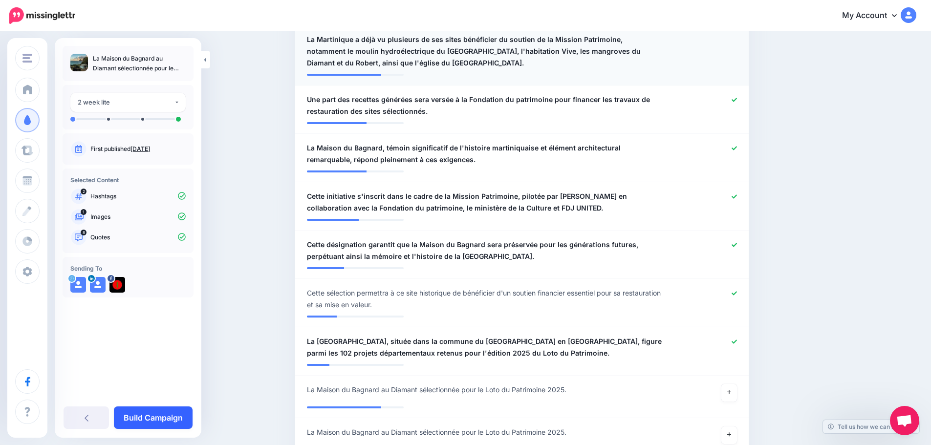
click at [174, 415] on link "Build Campaign" at bounding box center [153, 418] width 79 height 22
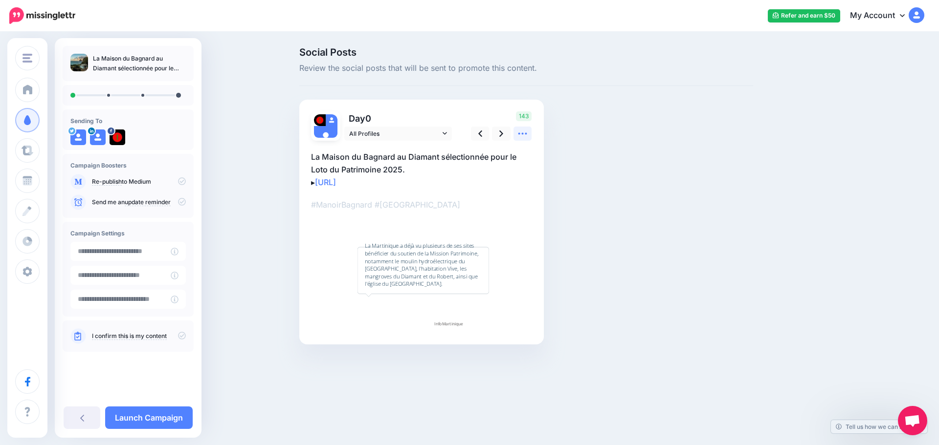
click at [525, 132] on icon at bounding box center [522, 134] width 10 height 10
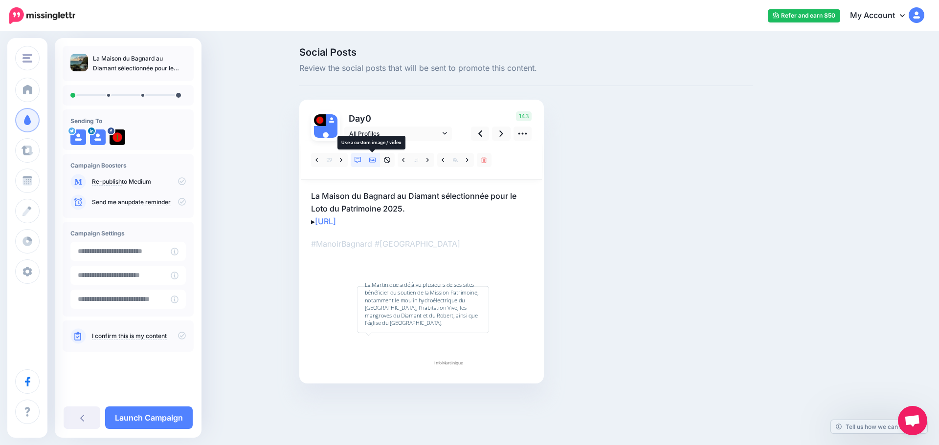
click at [373, 159] on icon at bounding box center [372, 160] width 7 height 7
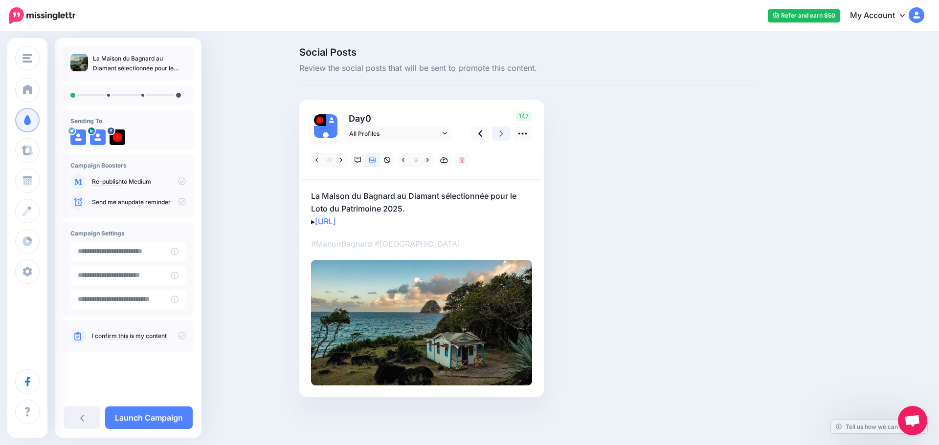
click at [496, 134] on link at bounding box center [501, 134] width 19 height 14
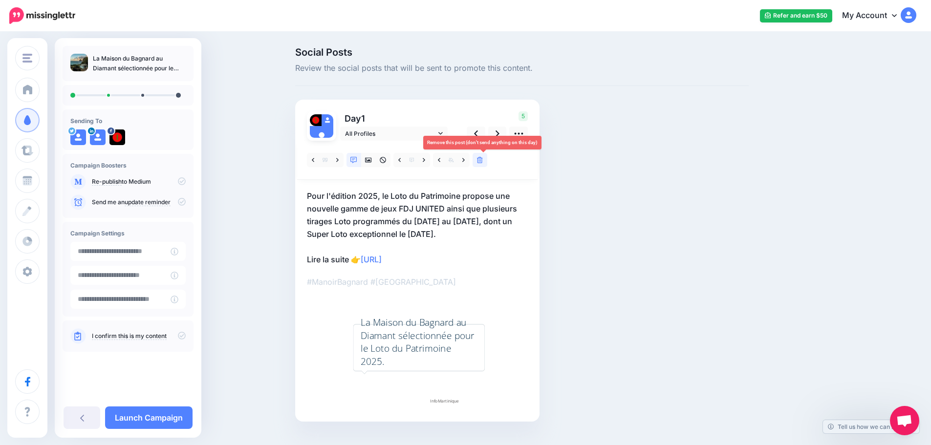
drag, startPoint x: 485, startPoint y: 159, endPoint x: 490, endPoint y: 159, distance: 4.9
click at [483, 160] on icon at bounding box center [480, 160] width 6 height 7
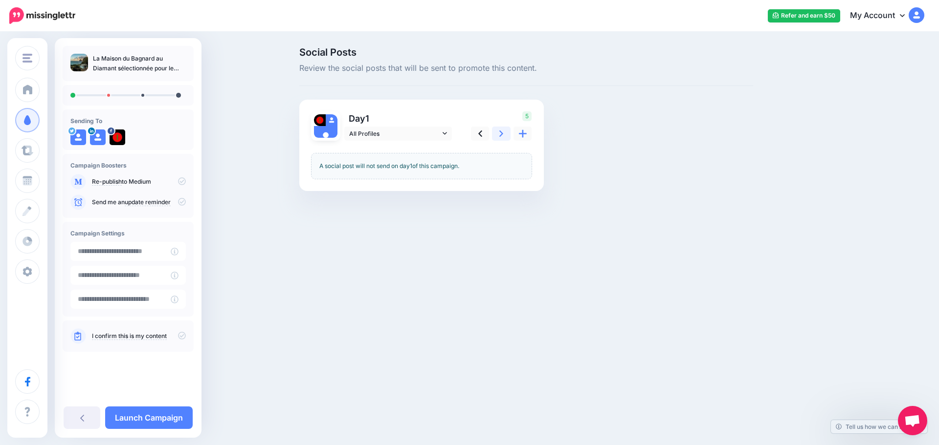
click at [500, 133] on icon at bounding box center [501, 134] width 4 height 10
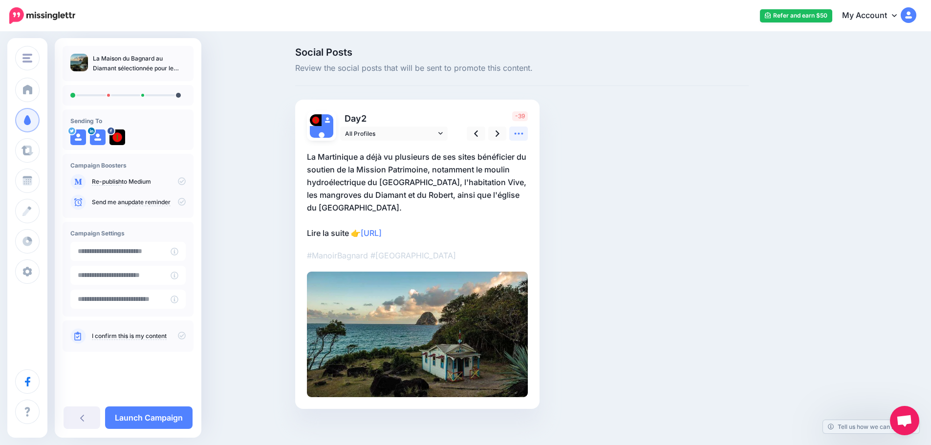
click at [519, 134] on icon at bounding box center [518, 134] width 9 height 2
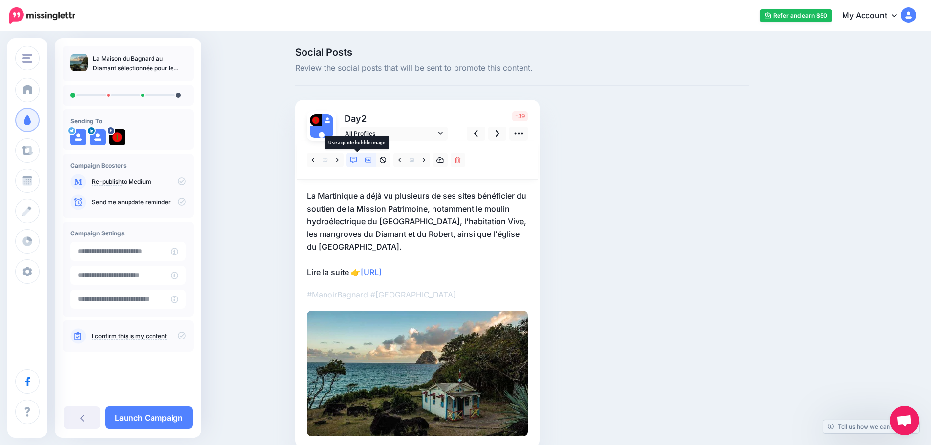
click at [354, 162] on icon at bounding box center [354, 160] width 7 height 7
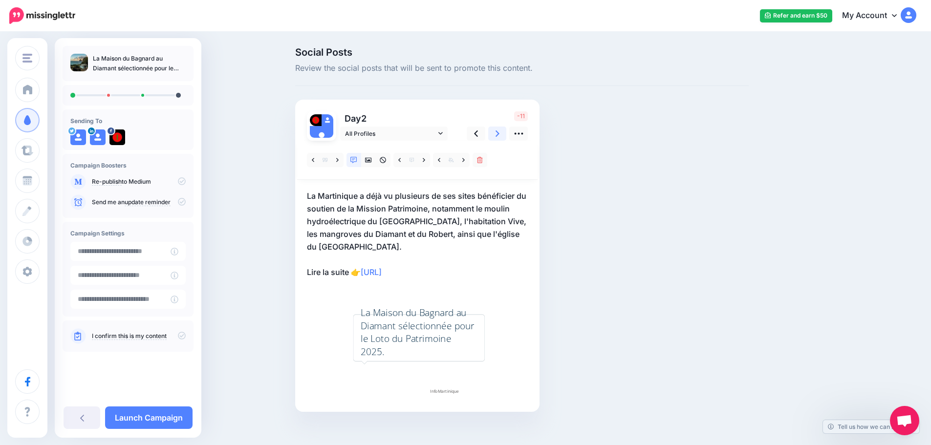
click at [500, 133] on icon at bounding box center [498, 134] width 4 height 10
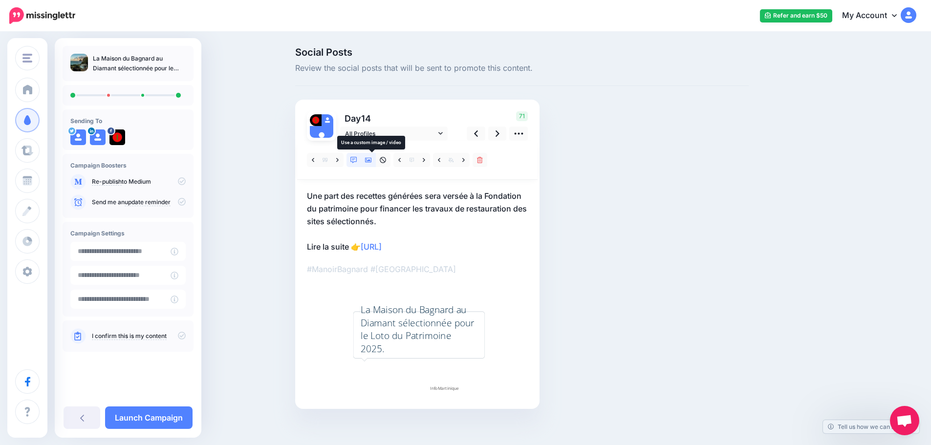
click at [371, 160] on icon at bounding box center [368, 160] width 7 height 7
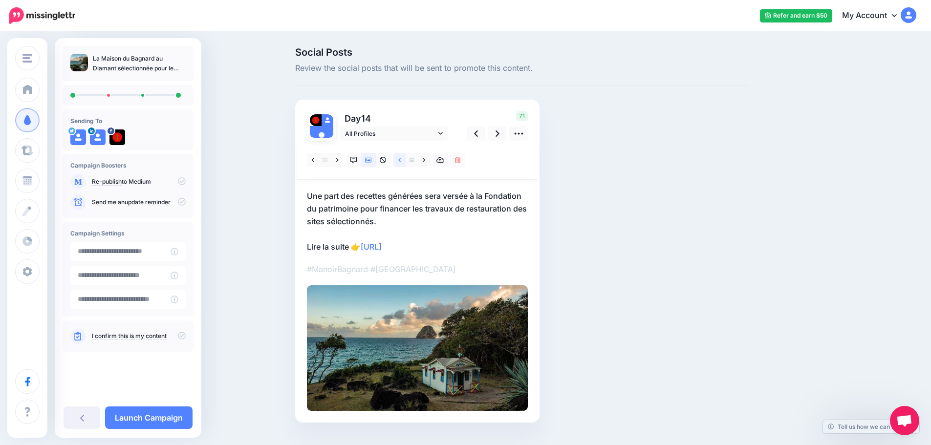
click at [401, 160] on icon at bounding box center [399, 160] width 2 height 4
click at [425, 160] on icon at bounding box center [424, 160] width 2 height 7
click at [339, 160] on icon at bounding box center [337, 160] width 2 height 4
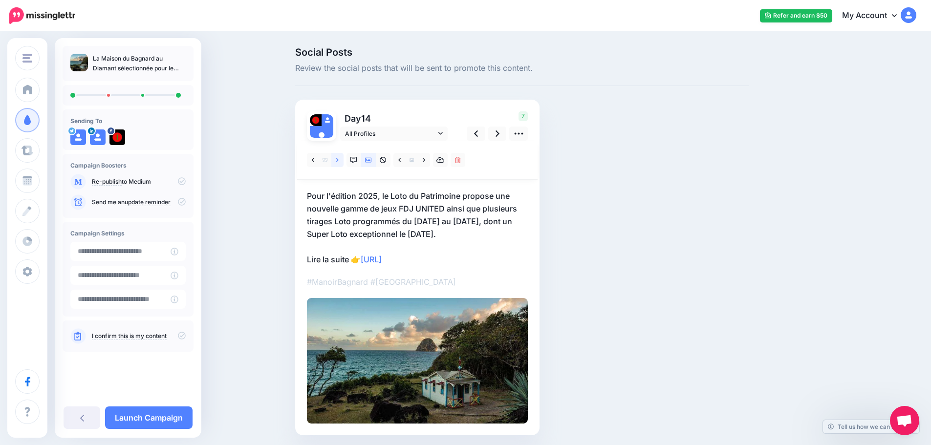
click at [339, 159] on icon at bounding box center [337, 160] width 2 height 7
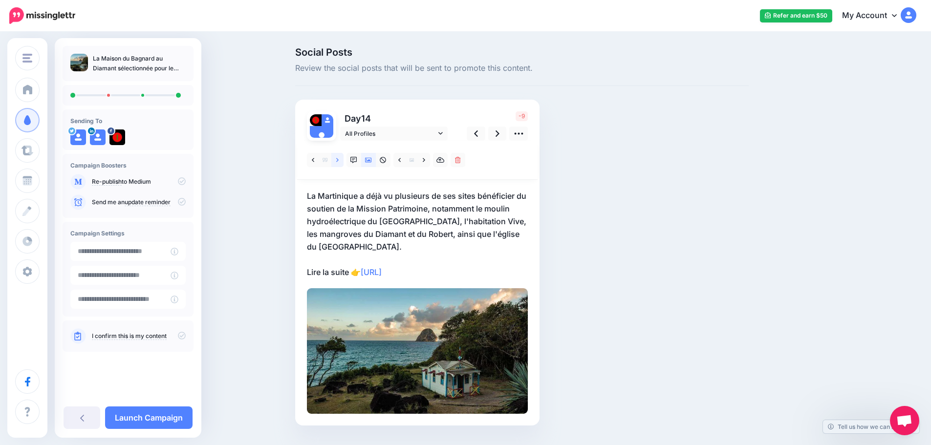
click at [339, 158] on icon at bounding box center [337, 160] width 2 height 7
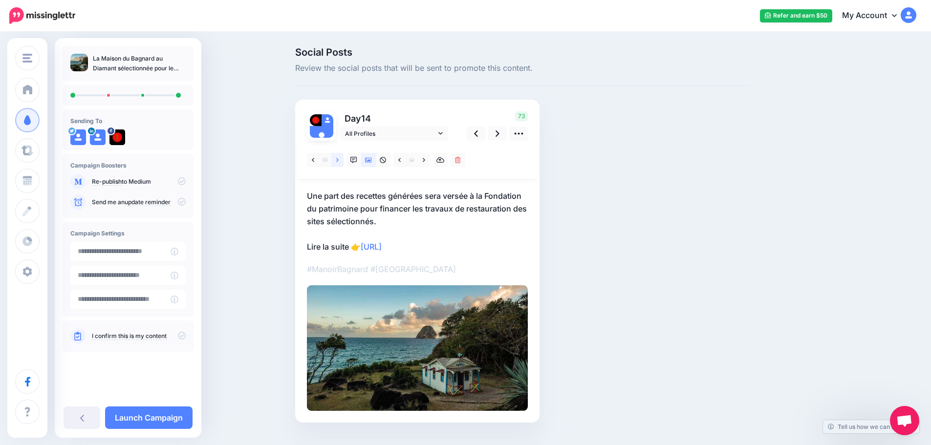
click at [339, 157] on icon at bounding box center [337, 160] width 2 height 7
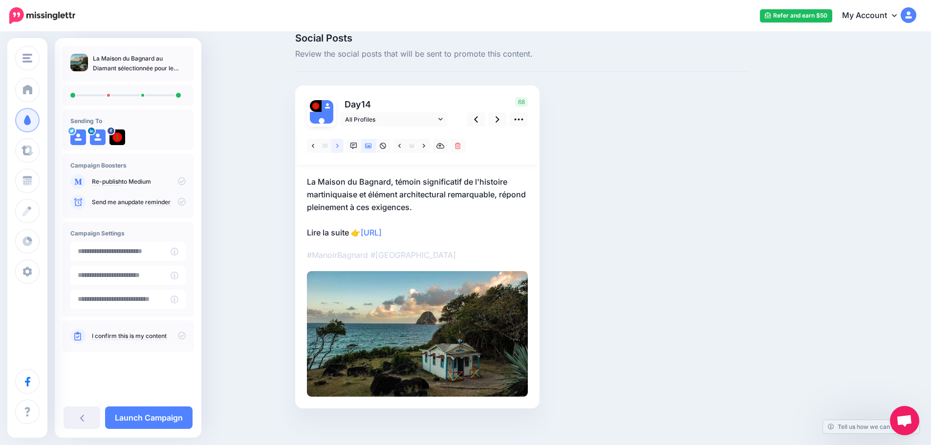
scroll to position [22, 0]
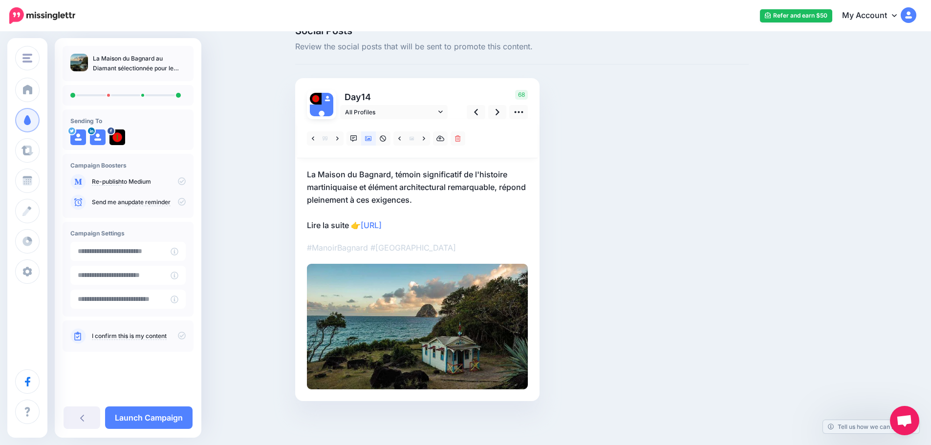
click at [181, 335] on icon at bounding box center [182, 336] width 8 height 8
click at [172, 422] on link "Launch Campaign" at bounding box center [149, 418] width 88 height 22
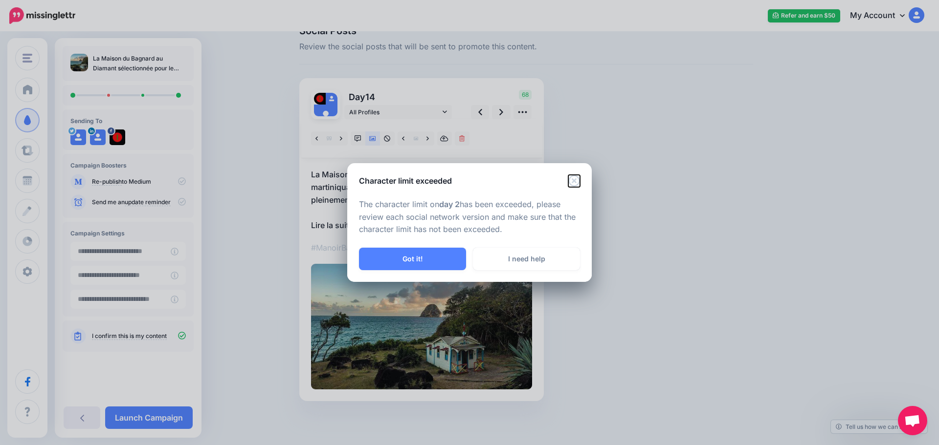
click at [575, 178] on icon "Close" at bounding box center [574, 181] width 12 height 12
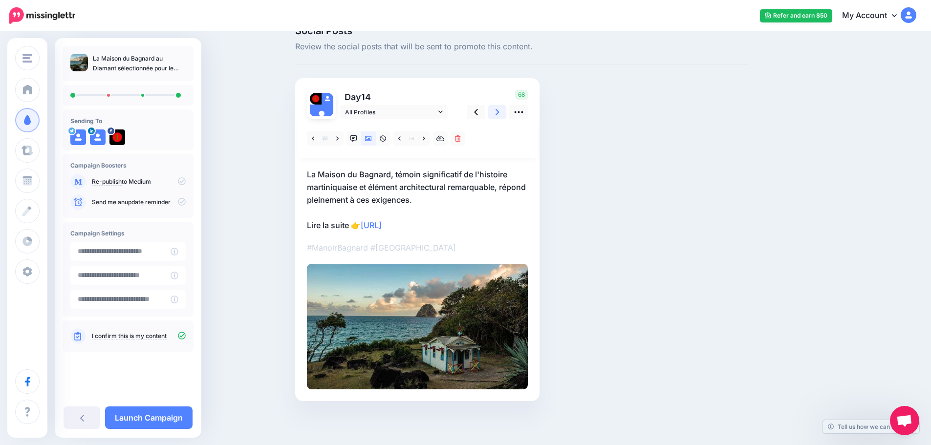
click at [500, 111] on icon at bounding box center [498, 112] width 4 height 6
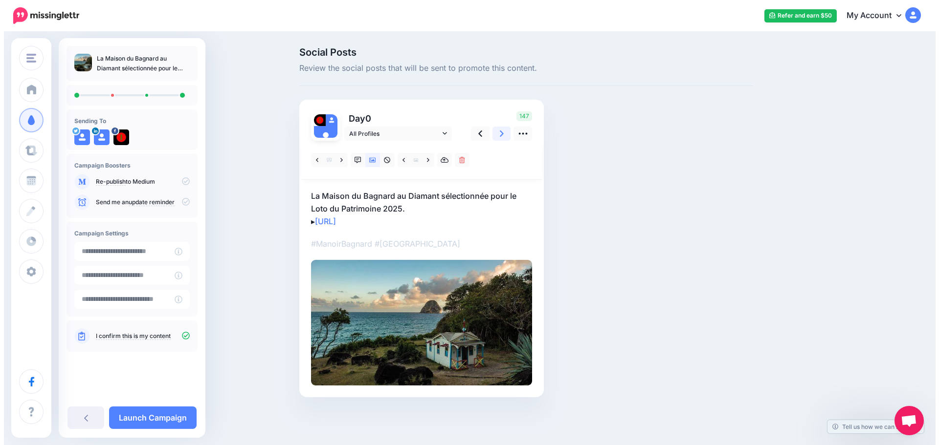
scroll to position [0, 0]
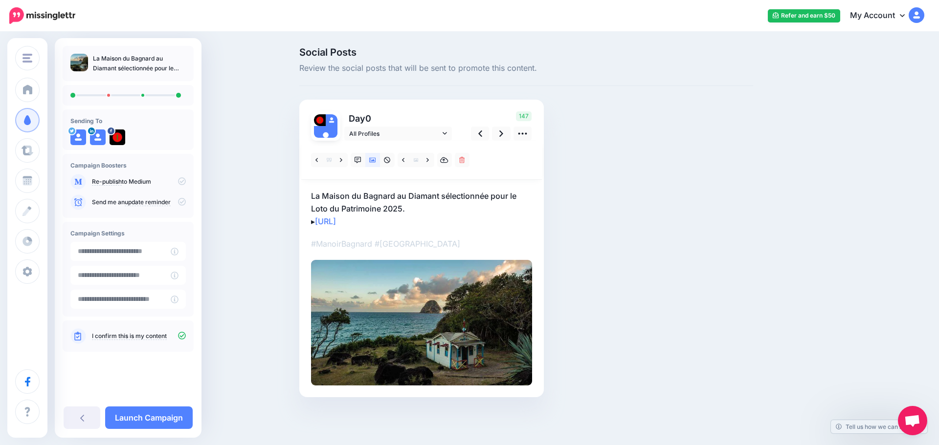
click at [501, 111] on div "147" at bounding box center [500, 125] width 79 height 29
click at [502, 130] on icon at bounding box center [501, 134] width 4 height 10
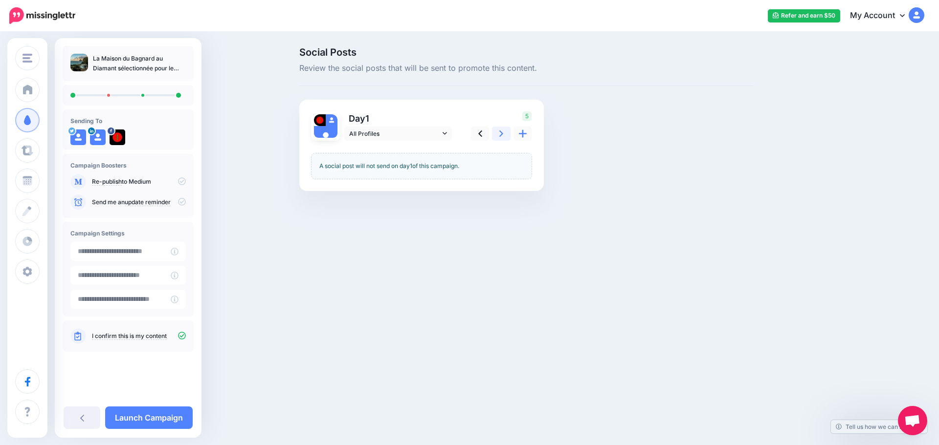
click at [502, 128] on link at bounding box center [501, 134] width 19 height 14
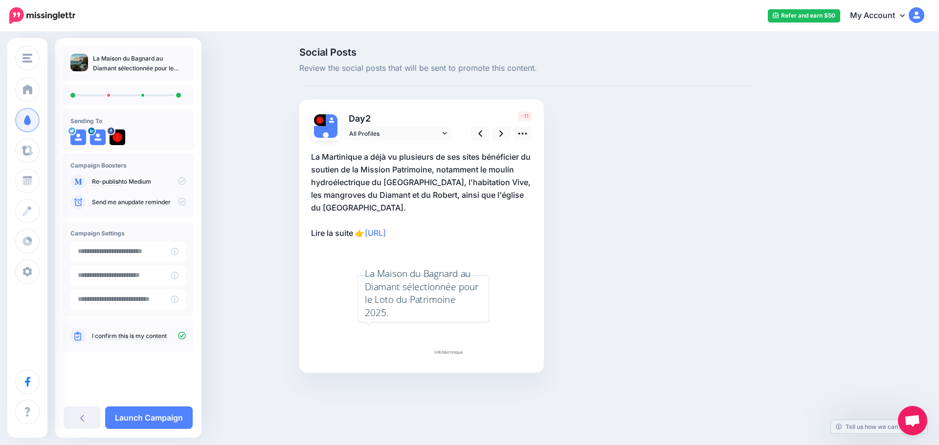
click at [433, 176] on p "La Martinique a déjà vu plusieurs de ses sites bénéficier du soutien de la Miss…" at bounding box center [421, 195] width 221 height 89
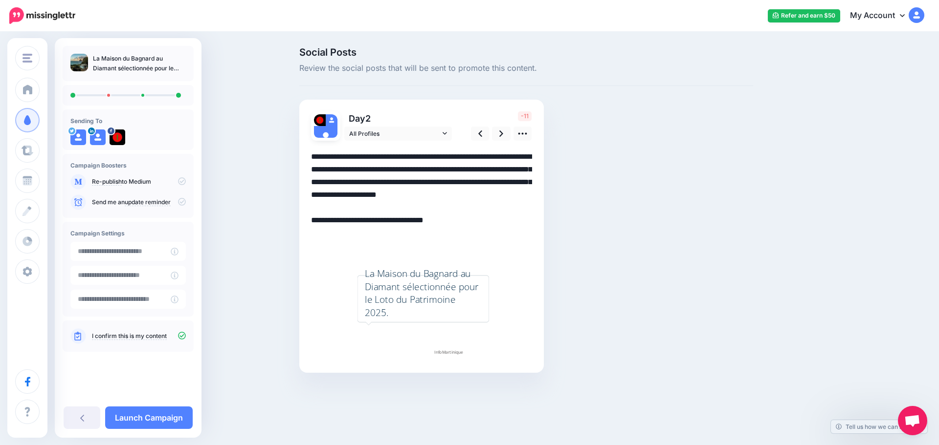
drag, startPoint x: 447, startPoint y: 194, endPoint x: 429, endPoint y: 180, distance: 22.8
click at [429, 180] on textarea "**********" at bounding box center [421, 195] width 221 height 89
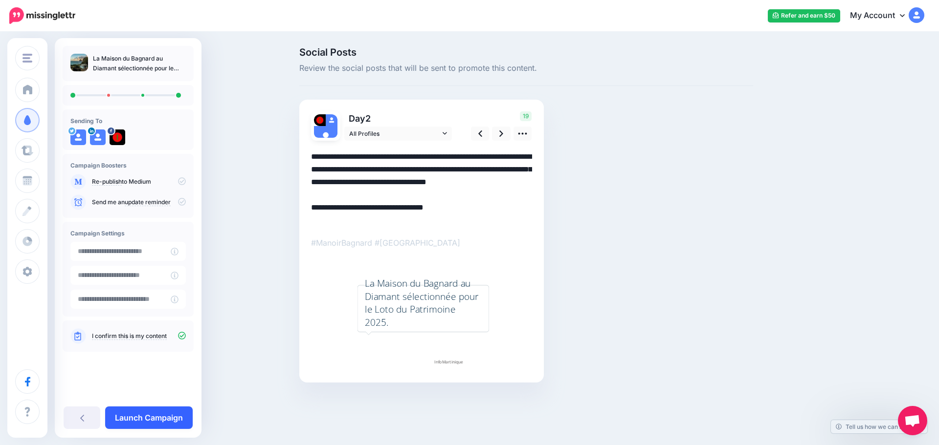
type textarea "**********"
click at [178, 416] on link "Launch Campaign" at bounding box center [149, 418] width 88 height 22
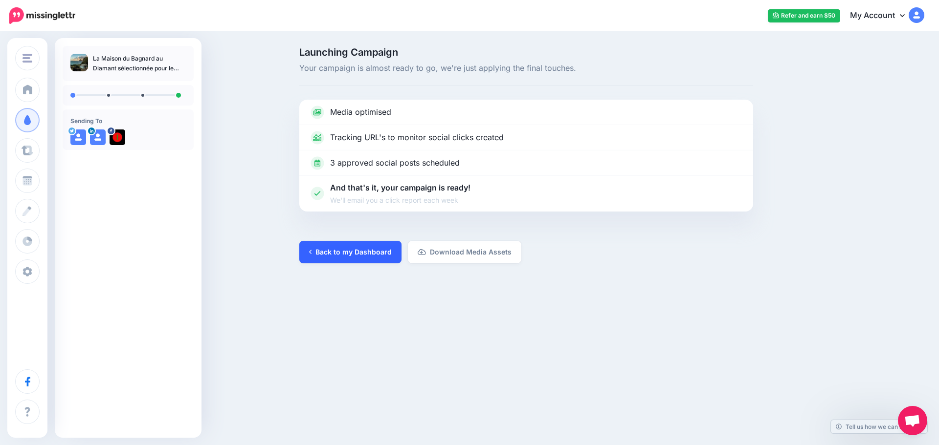
click at [356, 245] on link "Back to my Dashboard" at bounding box center [350, 252] width 102 height 22
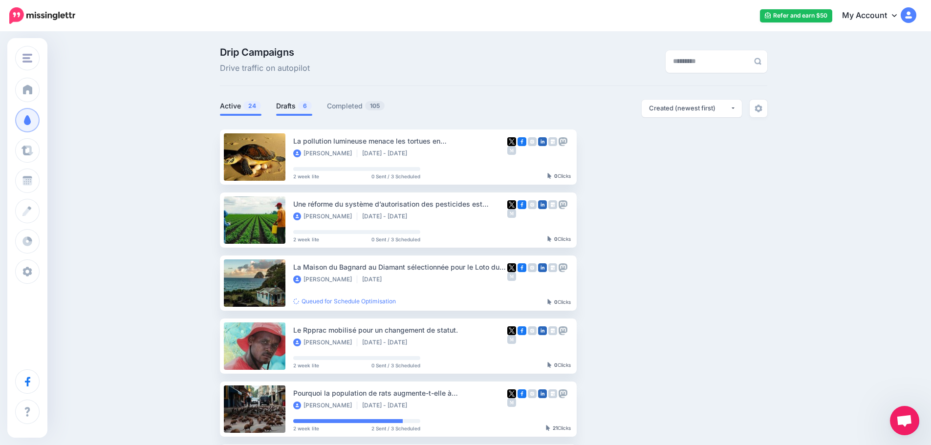
click at [296, 108] on link "Drafts 6" at bounding box center [294, 106] width 36 height 12
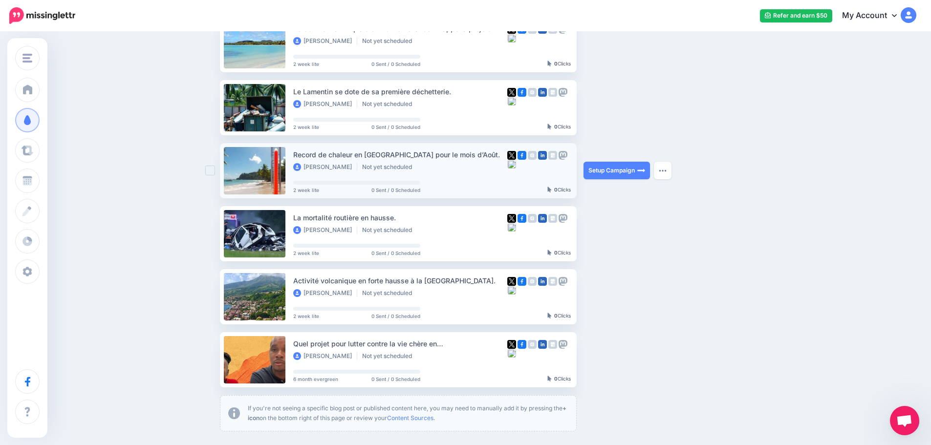
scroll to position [147, 0]
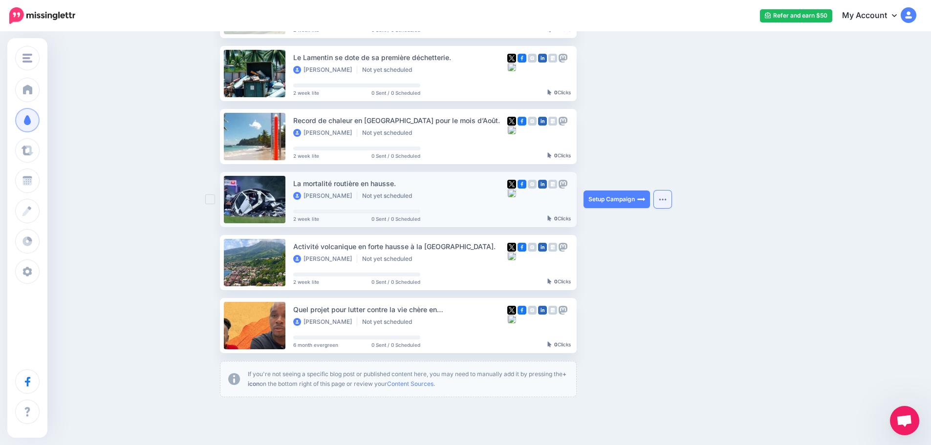
click at [669, 197] on button "button" at bounding box center [663, 200] width 18 height 18
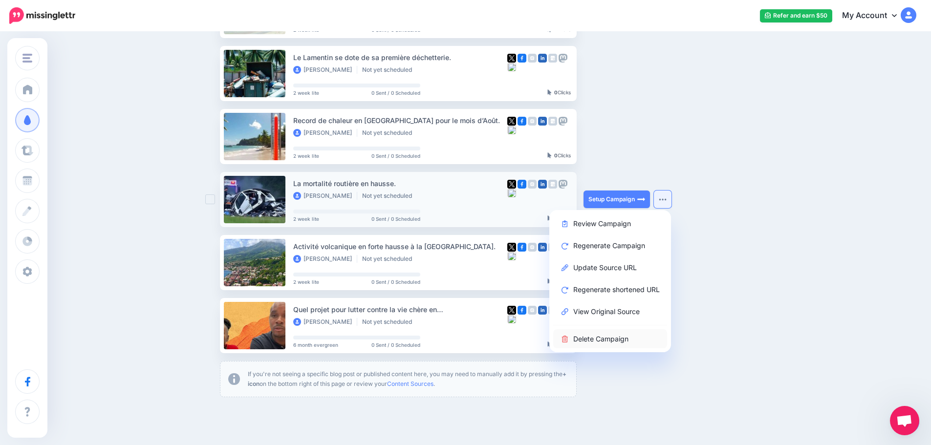
click at [595, 337] on link "Delete Campaign" at bounding box center [610, 338] width 114 height 19
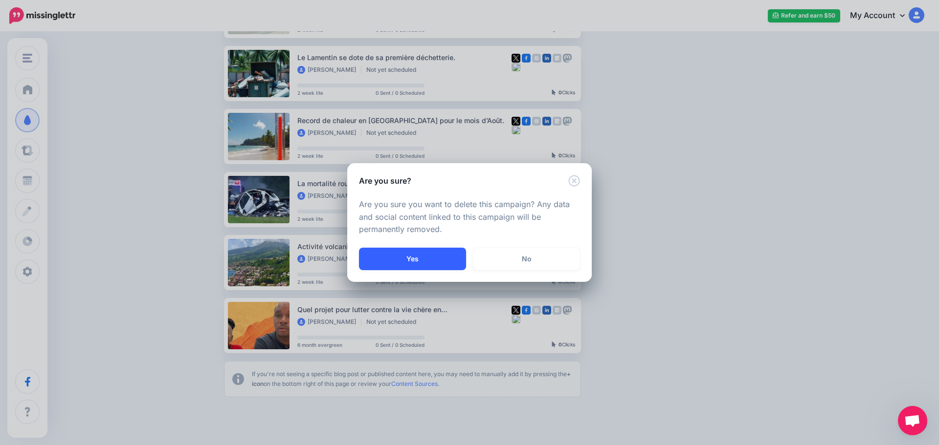
click at [425, 264] on button "Yes" at bounding box center [412, 259] width 107 height 22
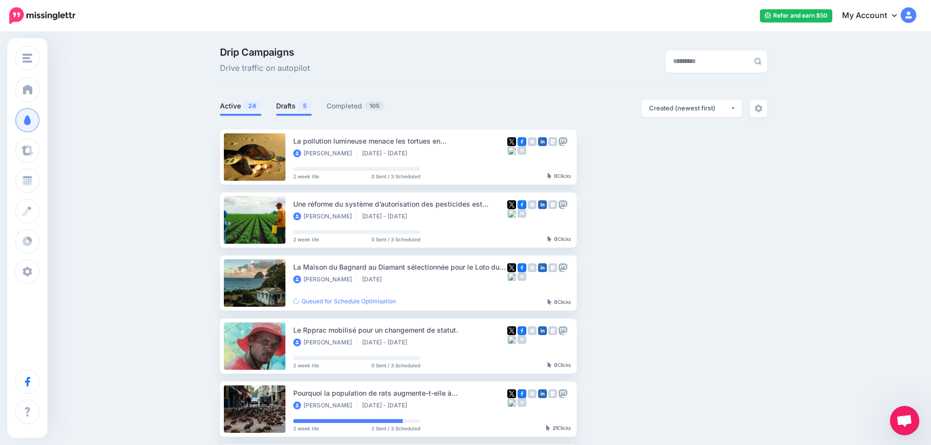
click at [295, 110] on link "Drafts 5" at bounding box center [294, 106] width 36 height 12
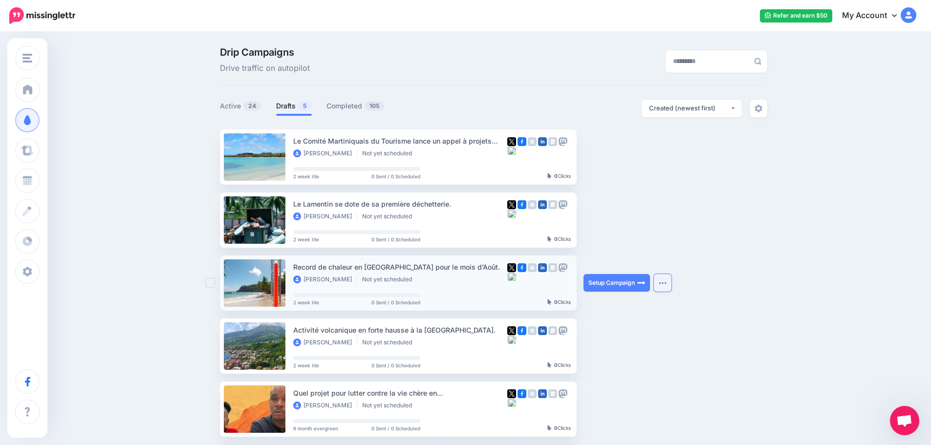
click at [662, 285] on button "button" at bounding box center [663, 283] width 18 height 18
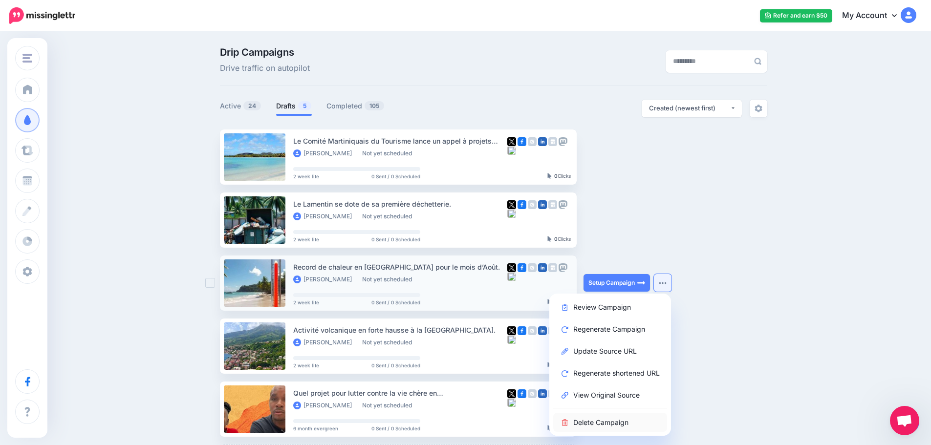
click at [578, 422] on link "Delete Campaign" at bounding box center [610, 422] width 114 height 19
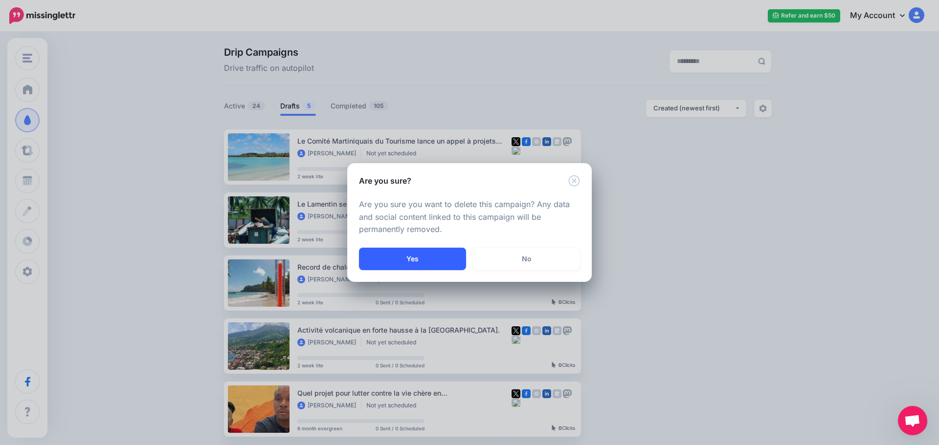
click at [414, 255] on button "Yes" at bounding box center [412, 259] width 107 height 22
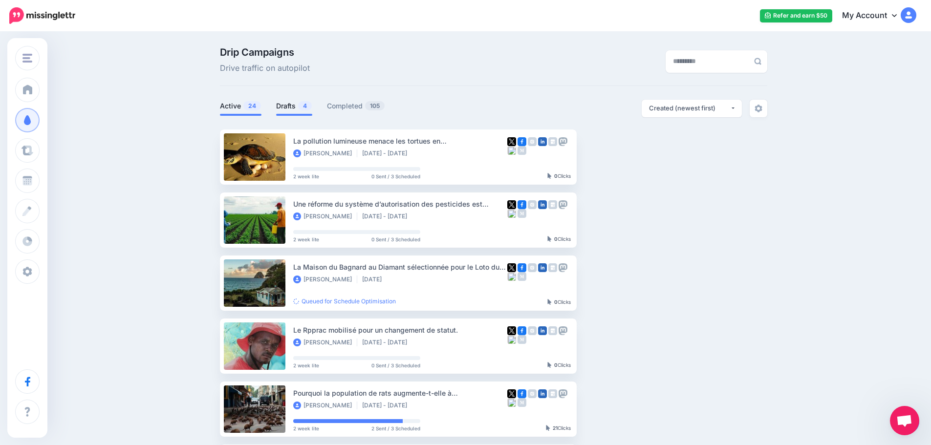
click at [304, 106] on span "4" at bounding box center [305, 105] width 14 height 9
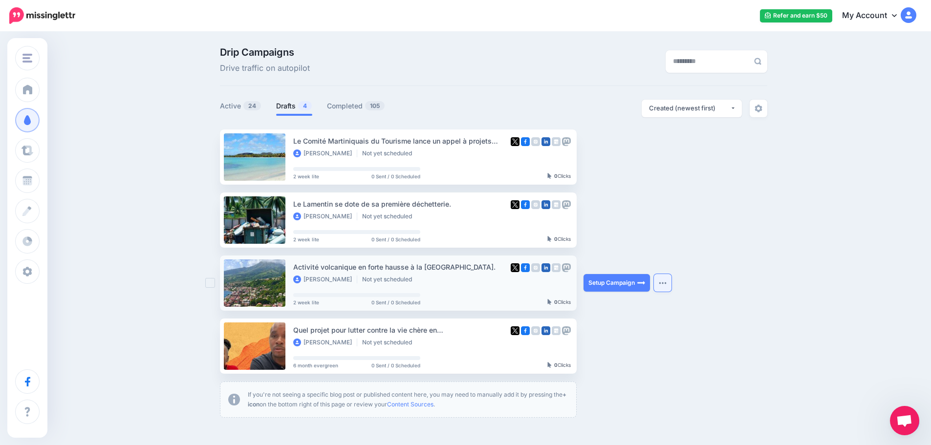
click at [664, 280] on button "button" at bounding box center [663, 283] width 18 height 18
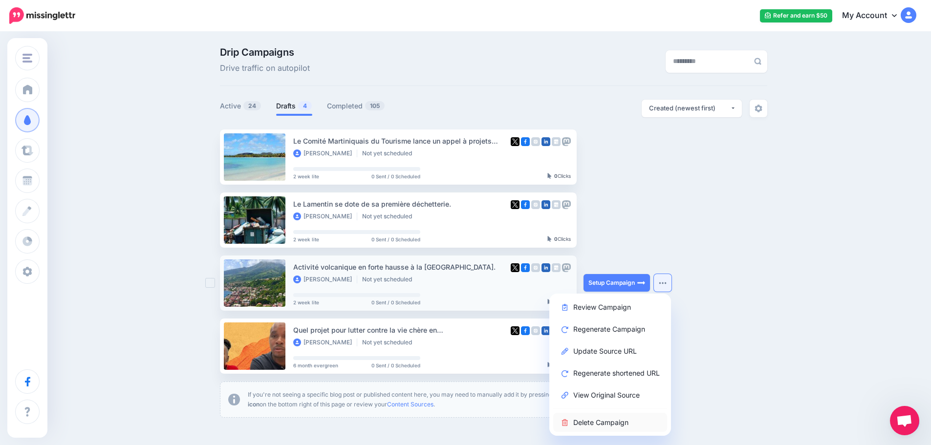
click at [592, 422] on link "Delete Campaign" at bounding box center [610, 422] width 114 height 19
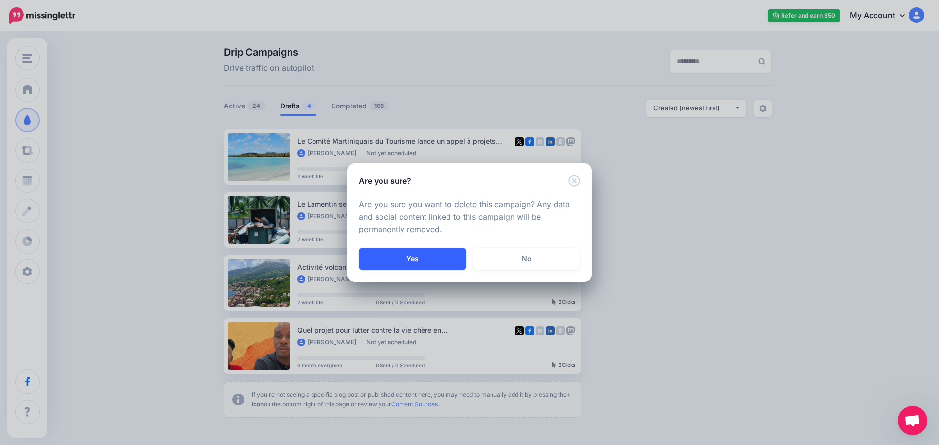
click at [433, 261] on button "Yes" at bounding box center [412, 259] width 107 height 22
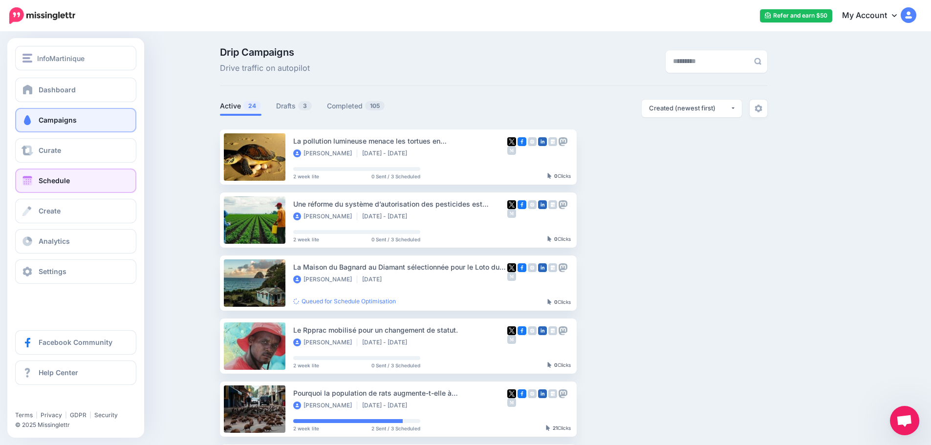
click at [43, 183] on span "Schedule" at bounding box center [54, 180] width 31 height 8
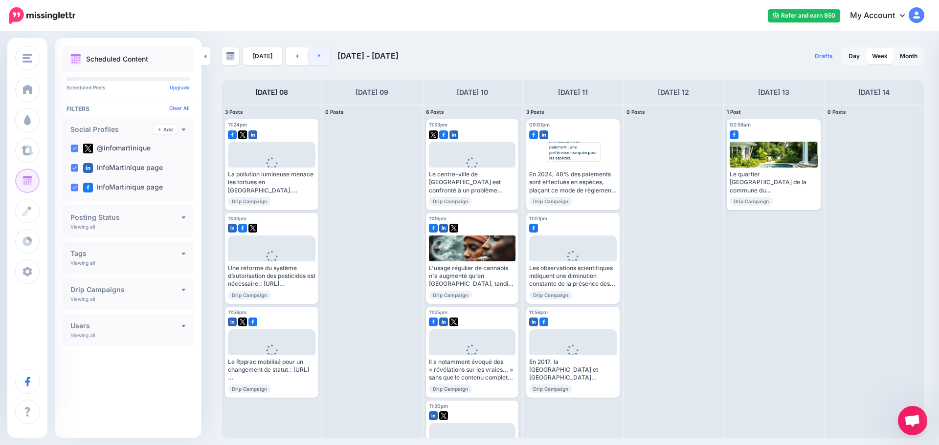
click at [315, 56] on link at bounding box center [319, 56] width 22 height 18
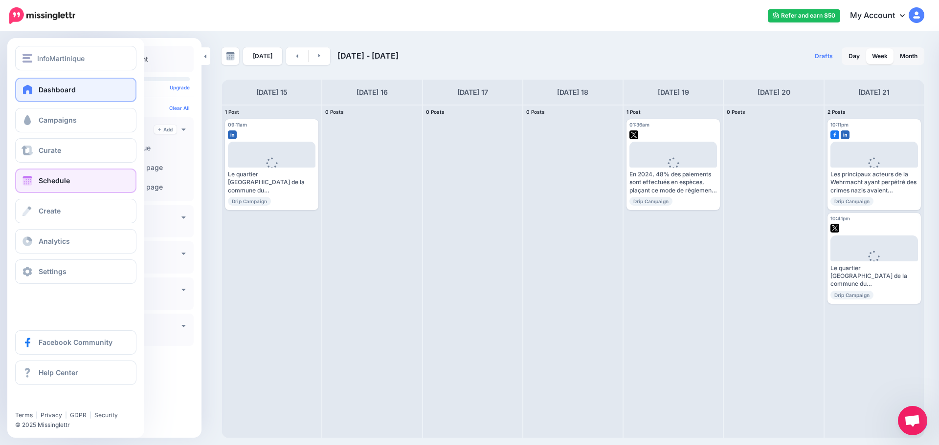
click at [51, 86] on span "Dashboard" at bounding box center [57, 90] width 37 height 8
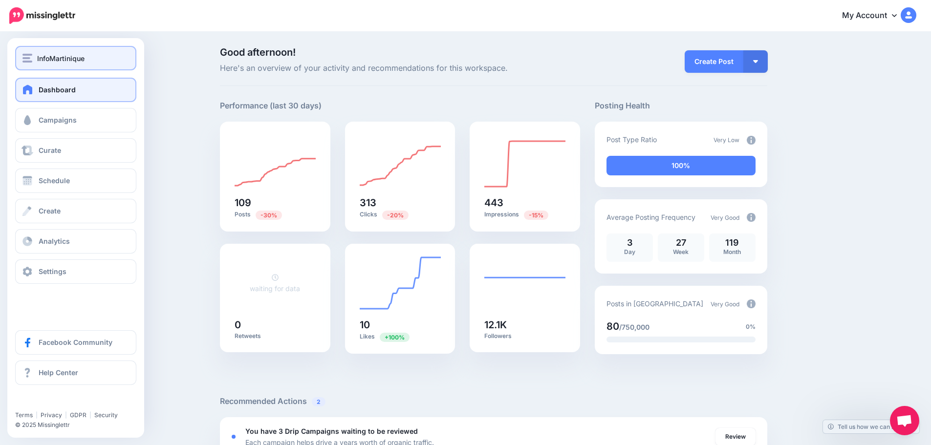
click at [39, 55] on span "InfoMartinique" at bounding box center [60, 58] width 47 height 11
click at [21, 56] on button "InfoMartinique" at bounding box center [75, 58] width 121 height 24
